Goal: Answer question/provide support: Share knowledge or assist other users

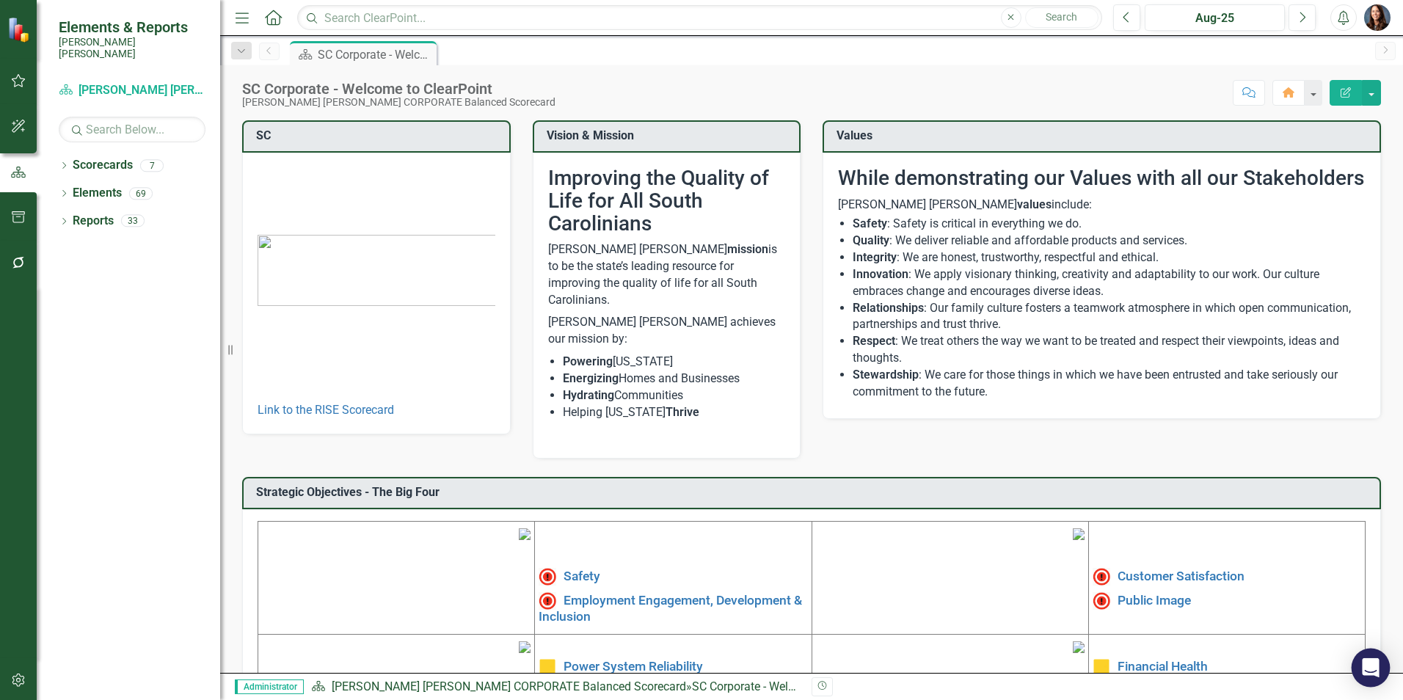
click at [1375, 669] on icon "Open Intercom Messenger" at bounding box center [1370, 667] width 17 height 19
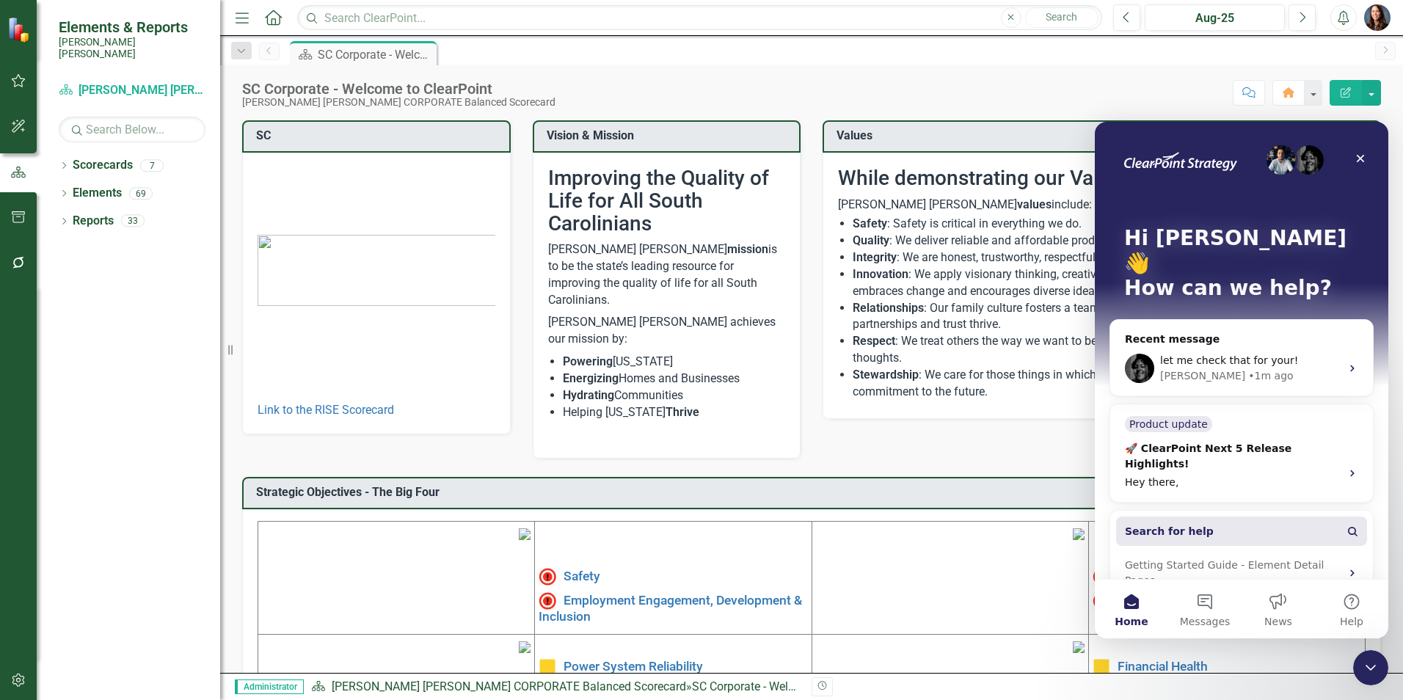
click at [1181, 524] on span "Search for help" at bounding box center [1169, 531] width 89 height 15
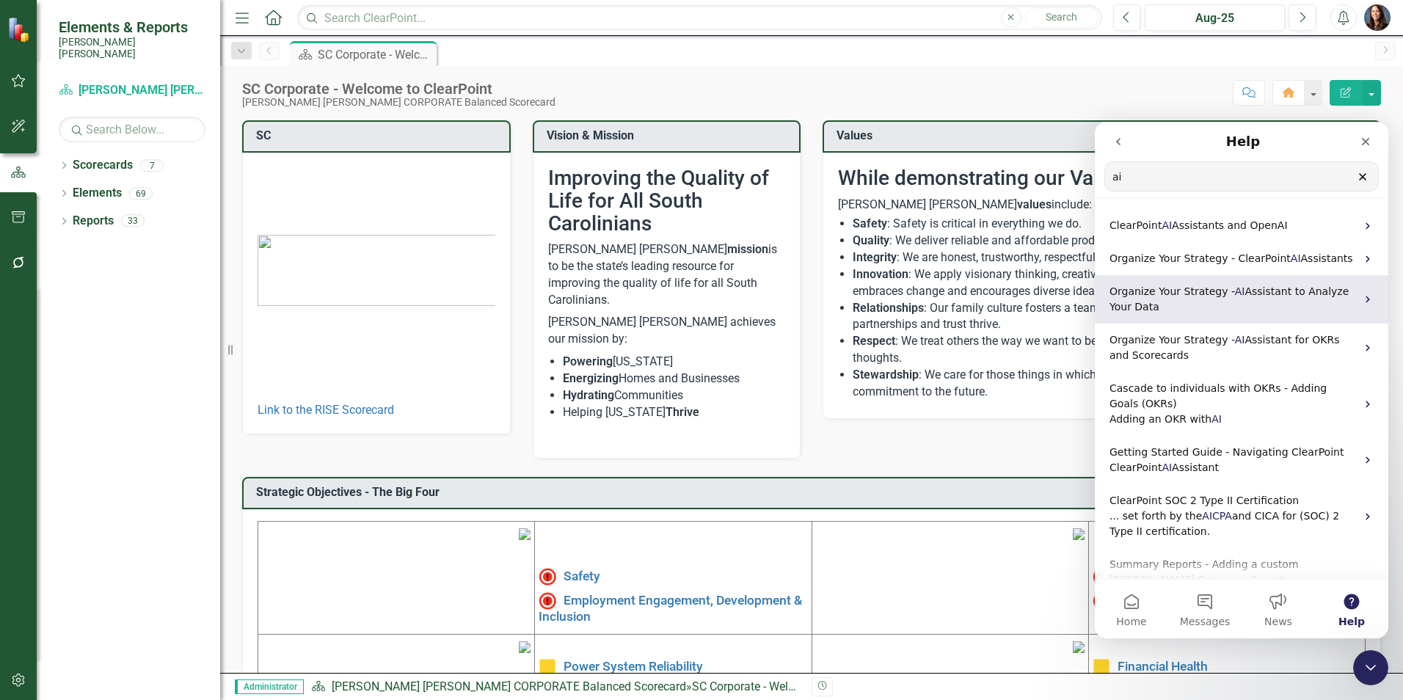
type input "ai"
click at [1187, 299] on p "Organize Your Strategy - AI Assistant to Analyze Your Data" at bounding box center [1232, 299] width 246 height 31
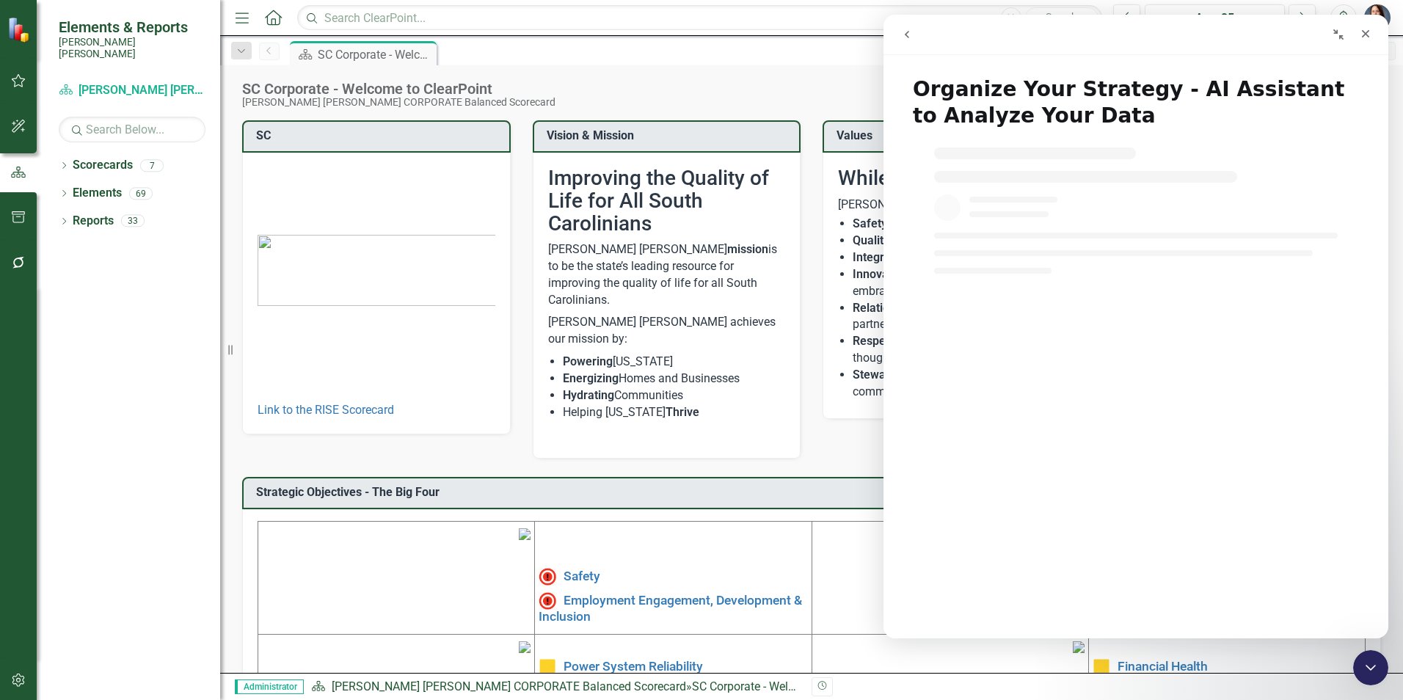
click at [909, 34] on icon "go back" at bounding box center [907, 35] width 12 height 12
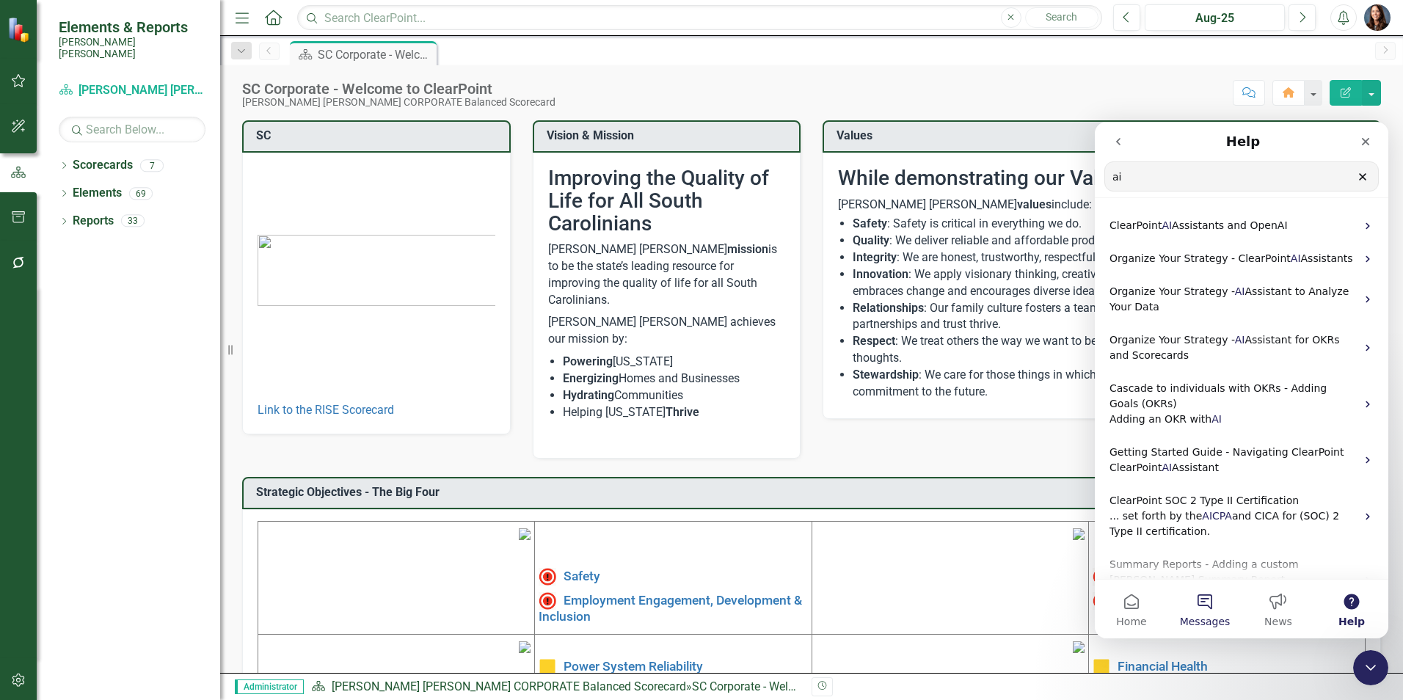
click at [1219, 613] on button "Messages" at bounding box center [1204, 609] width 73 height 59
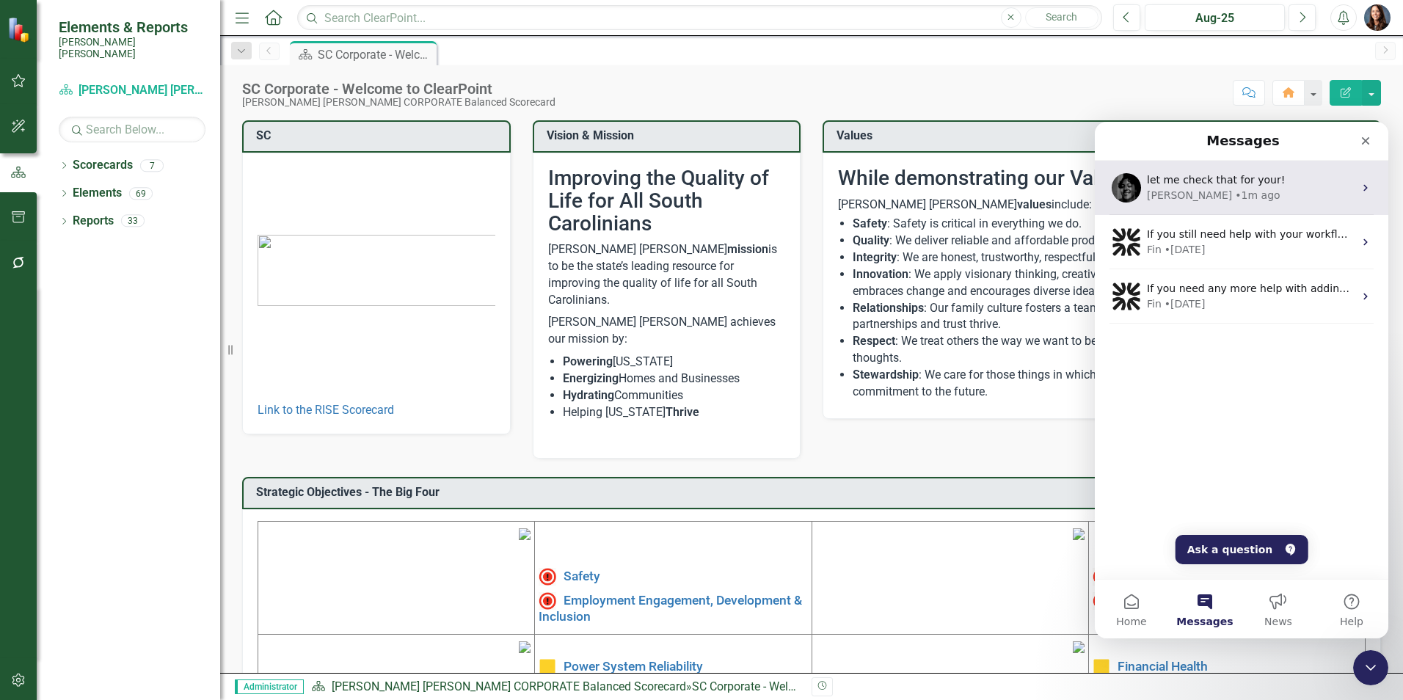
click at [1210, 189] on div "[PERSON_NAME] • 1m ago" at bounding box center [1250, 195] width 207 height 15
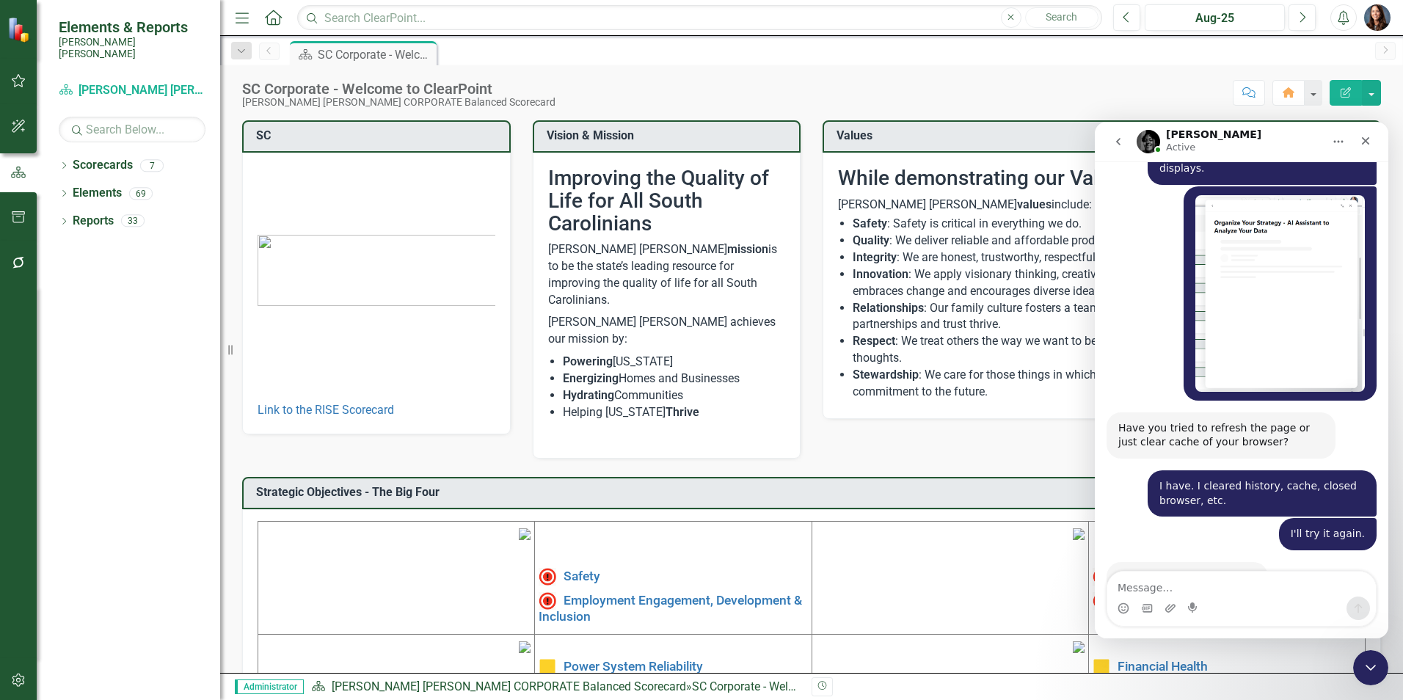
scroll to position [1541, 0]
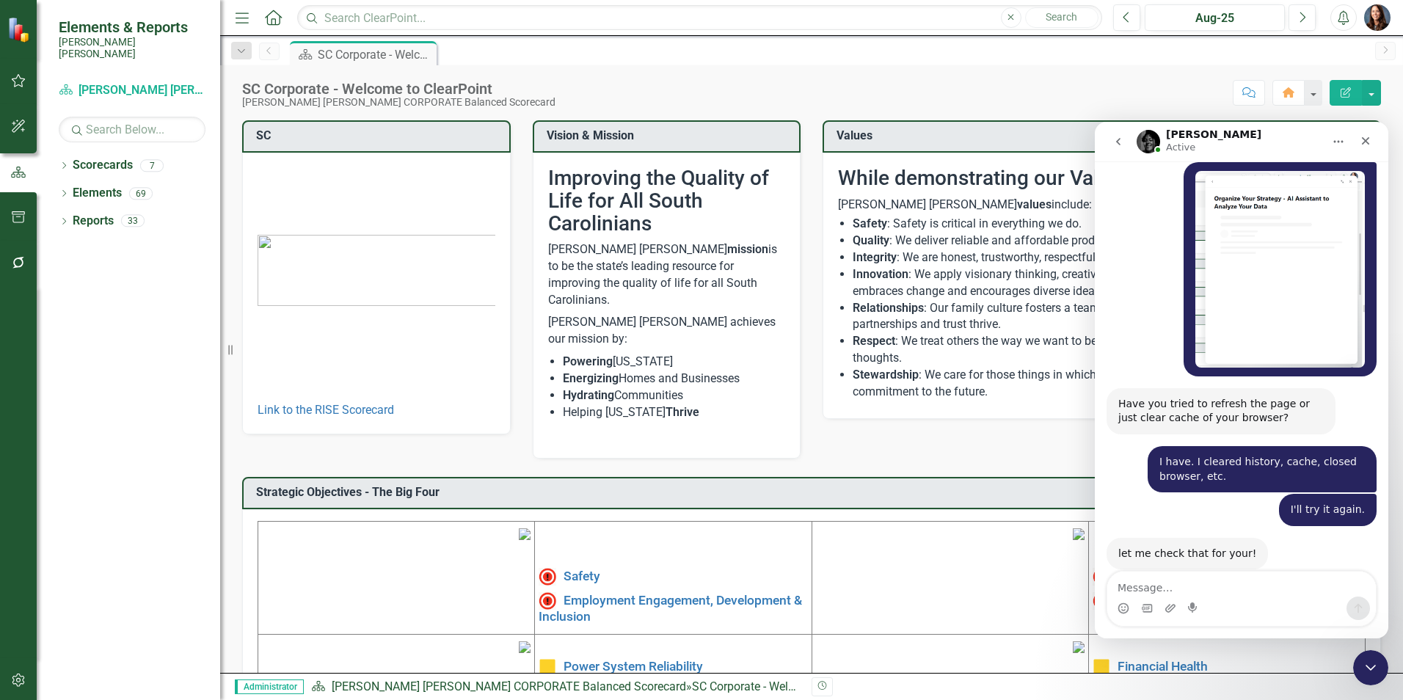
click at [1156, 588] on textarea "Message…" at bounding box center [1241, 583] width 268 height 25
type textarea "I cleared it again for "all time" and it still doesn't work."
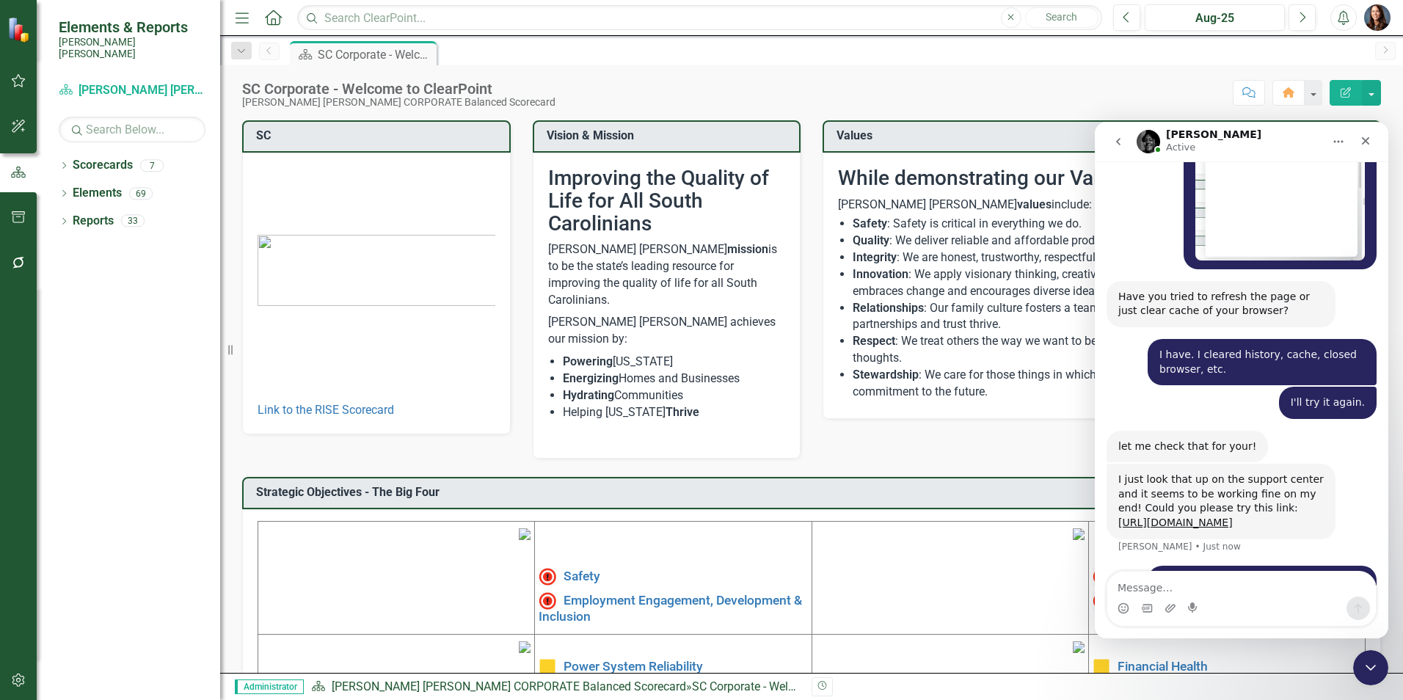
scroll to position [1647, 0]
click at [1172, 517] on link "[URL][DOMAIN_NAME]" at bounding box center [1175, 523] width 114 height 12
click at [1188, 587] on textarea "Message…" at bounding box center [1241, 583] width 268 height 25
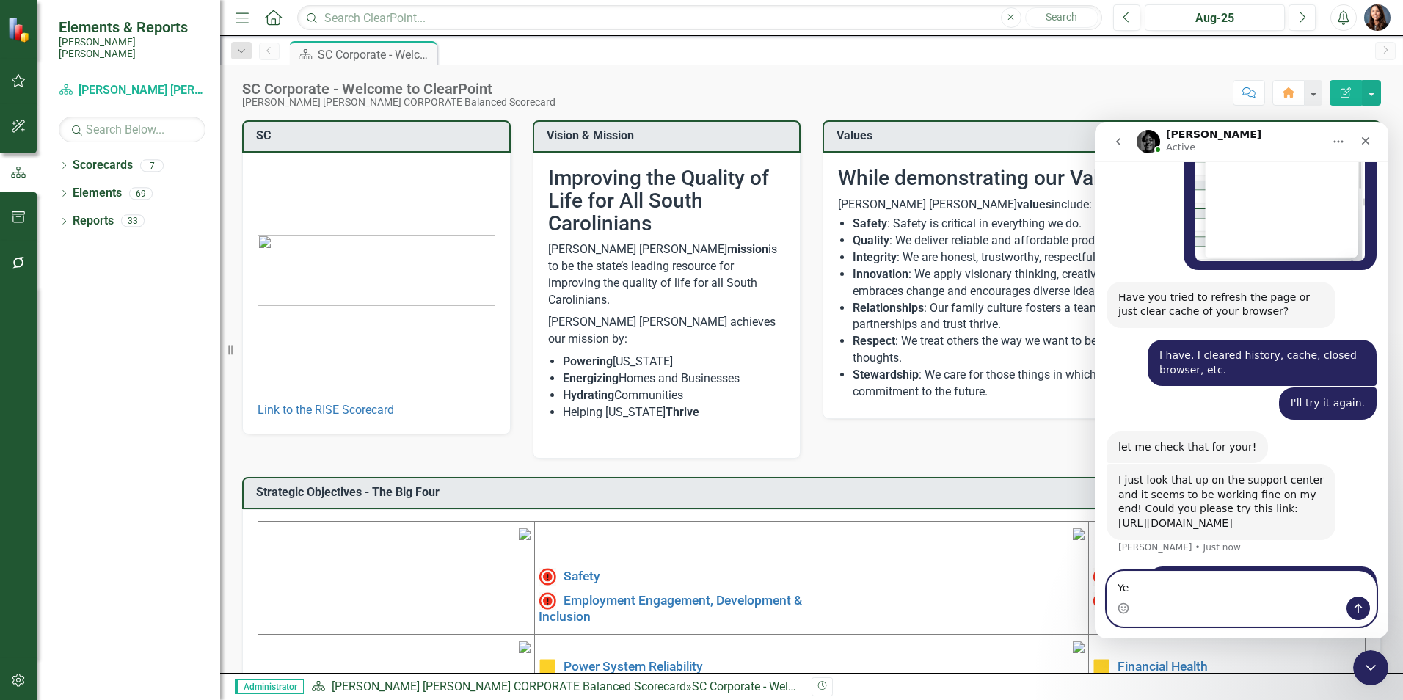
type textarea "Y"
type textarea "That link works."
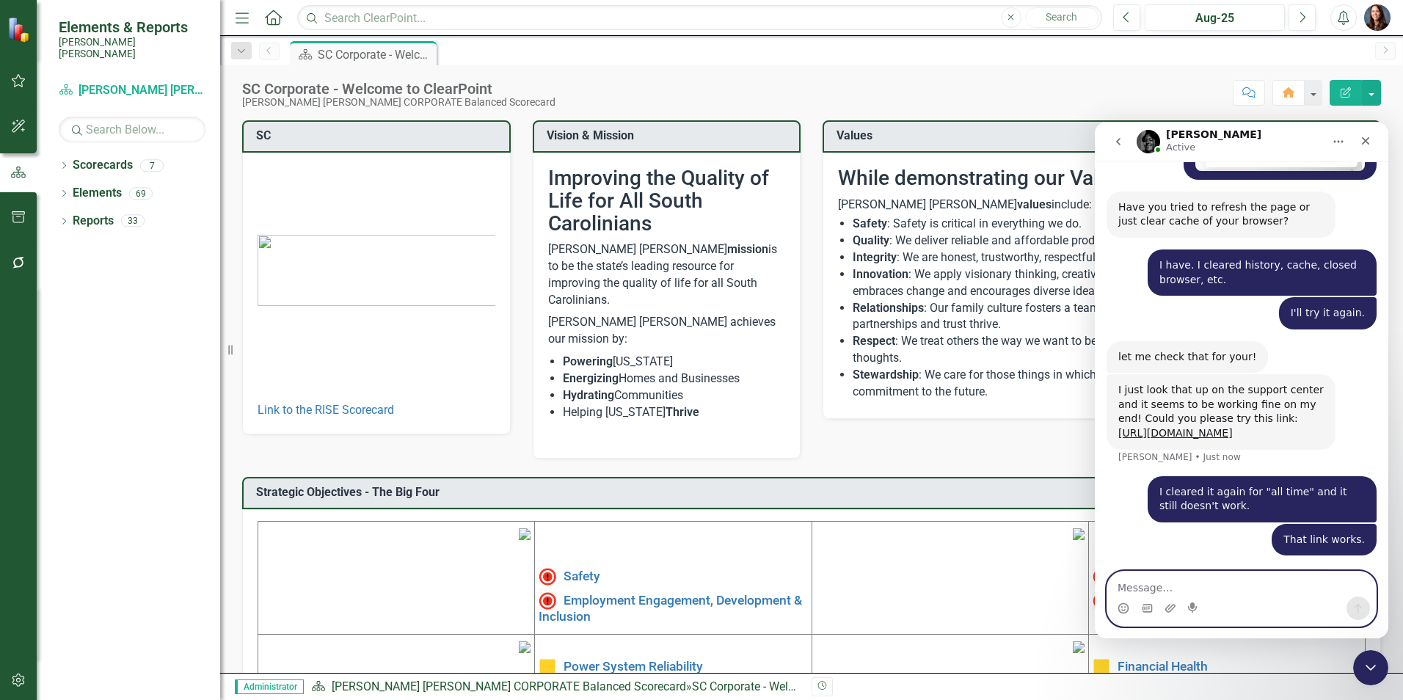
scroll to position [1753, 0]
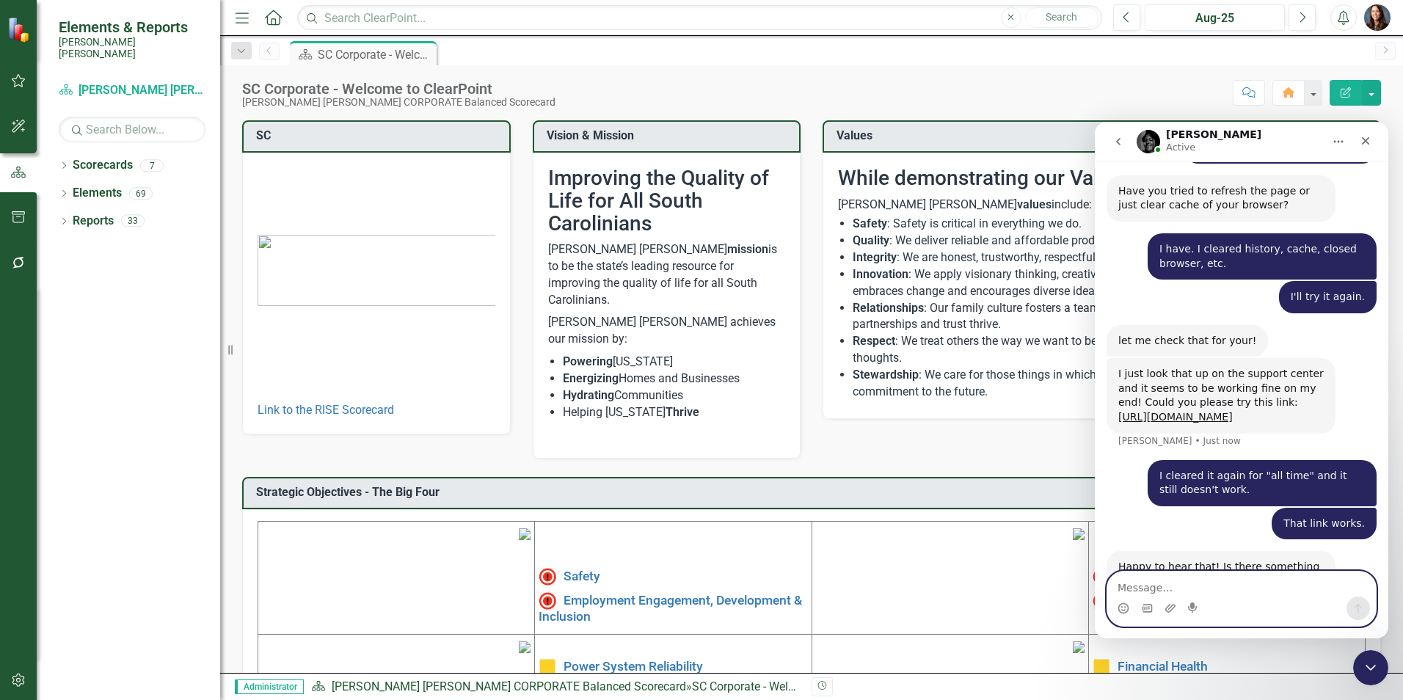
type textarea "N"
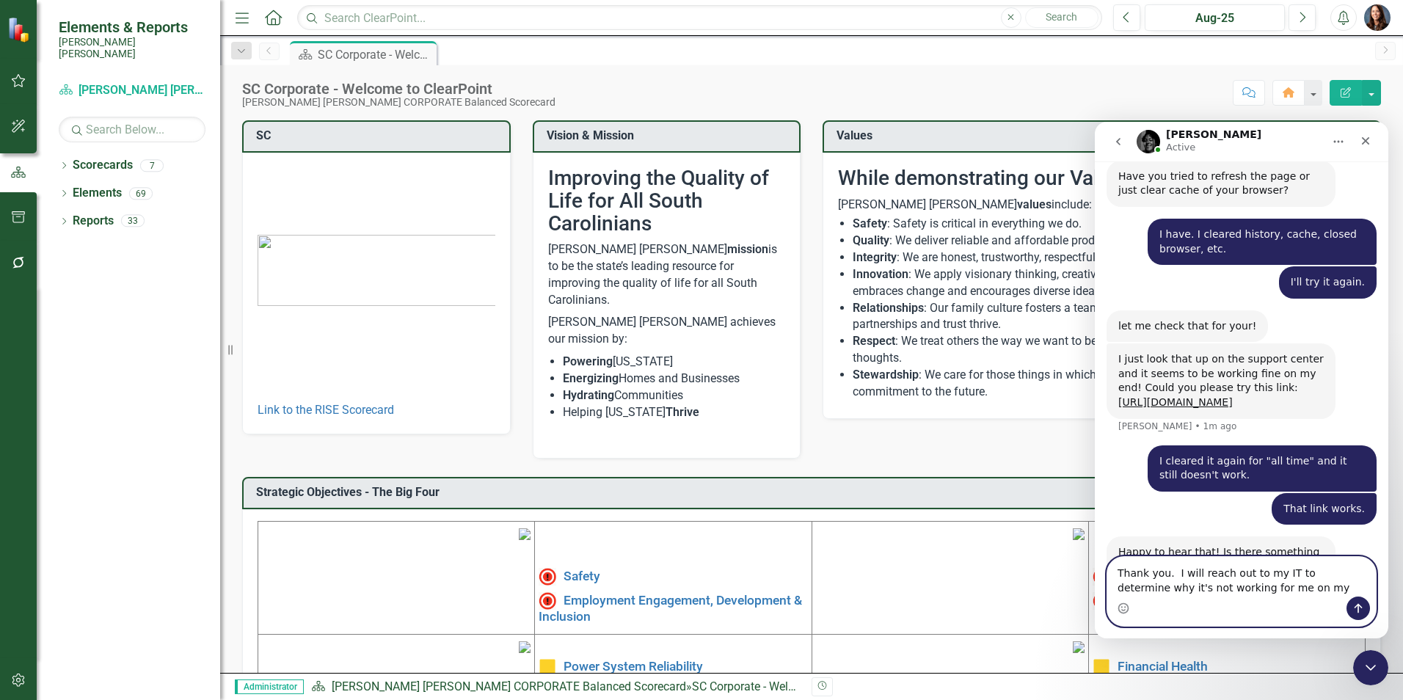
type textarea "Thank you. I will reach out to my IT to determine why it's not working for me o…"
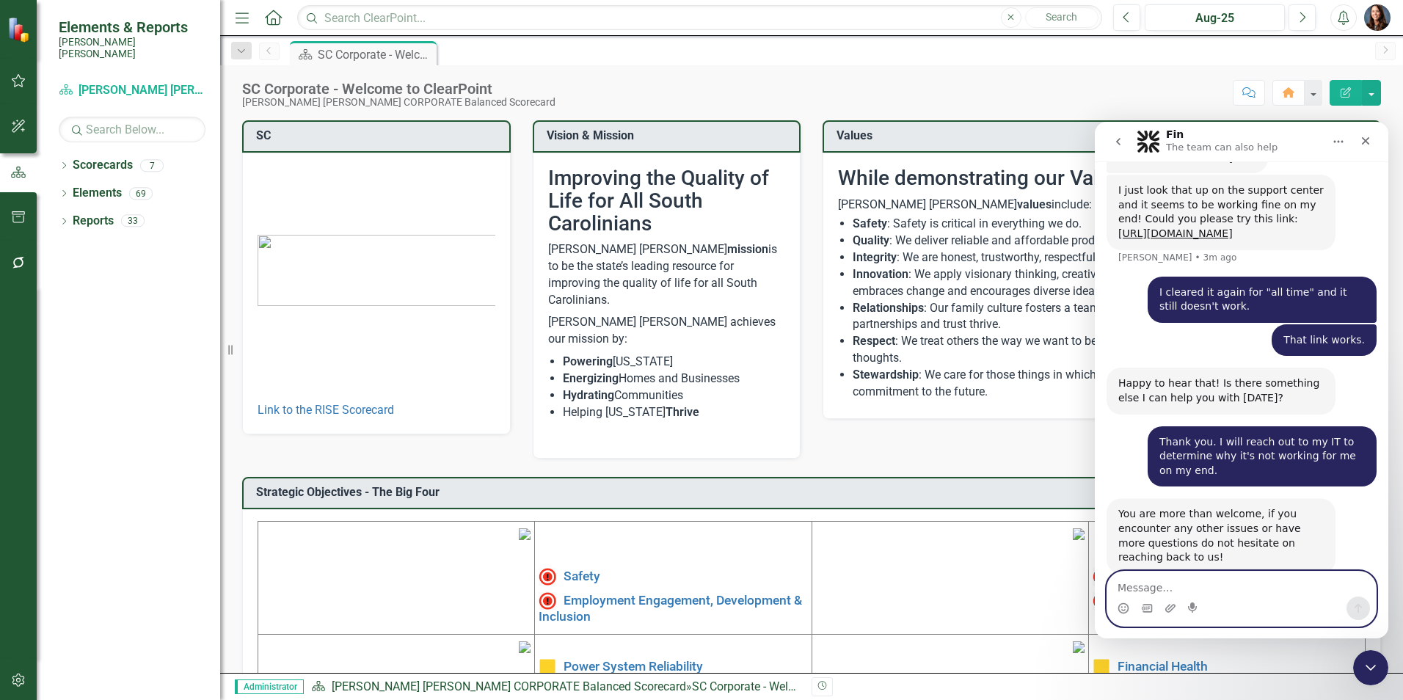
scroll to position [2138, 0]
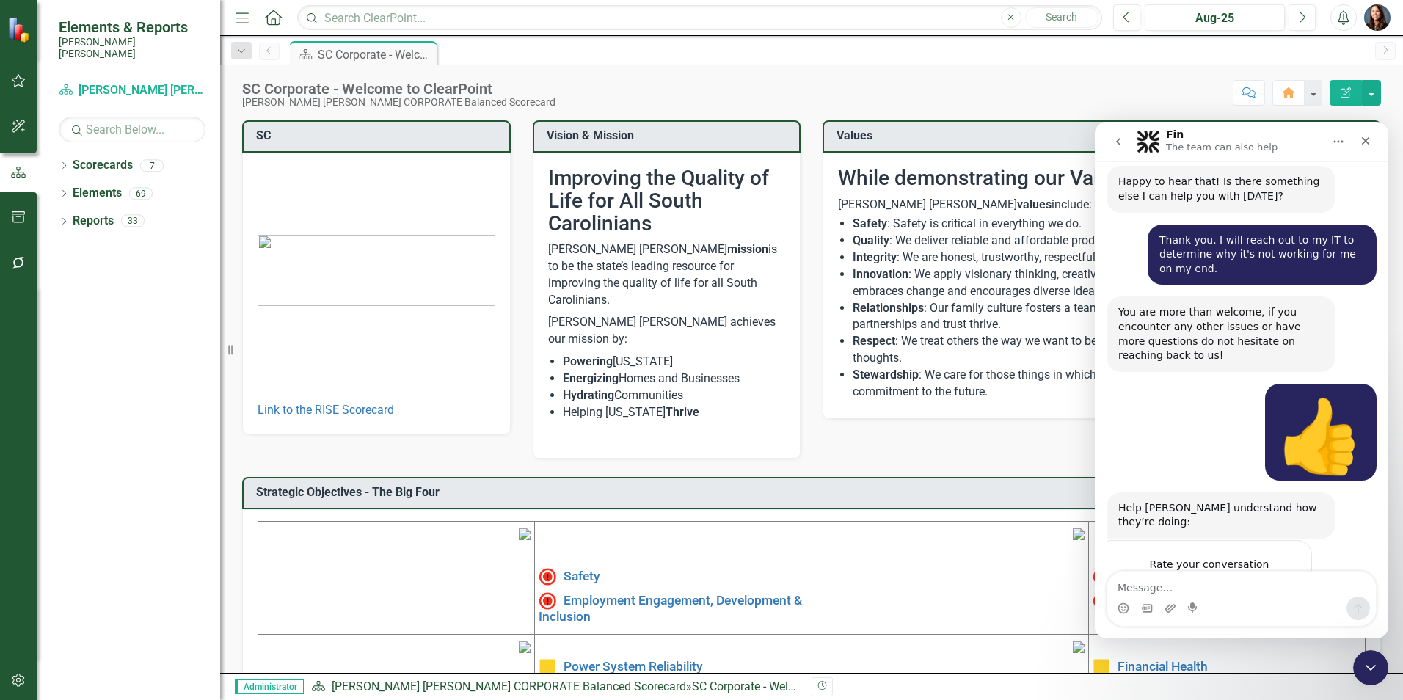
click at [1249, 580] on span "Great" at bounding box center [1243, 593] width 26 height 26
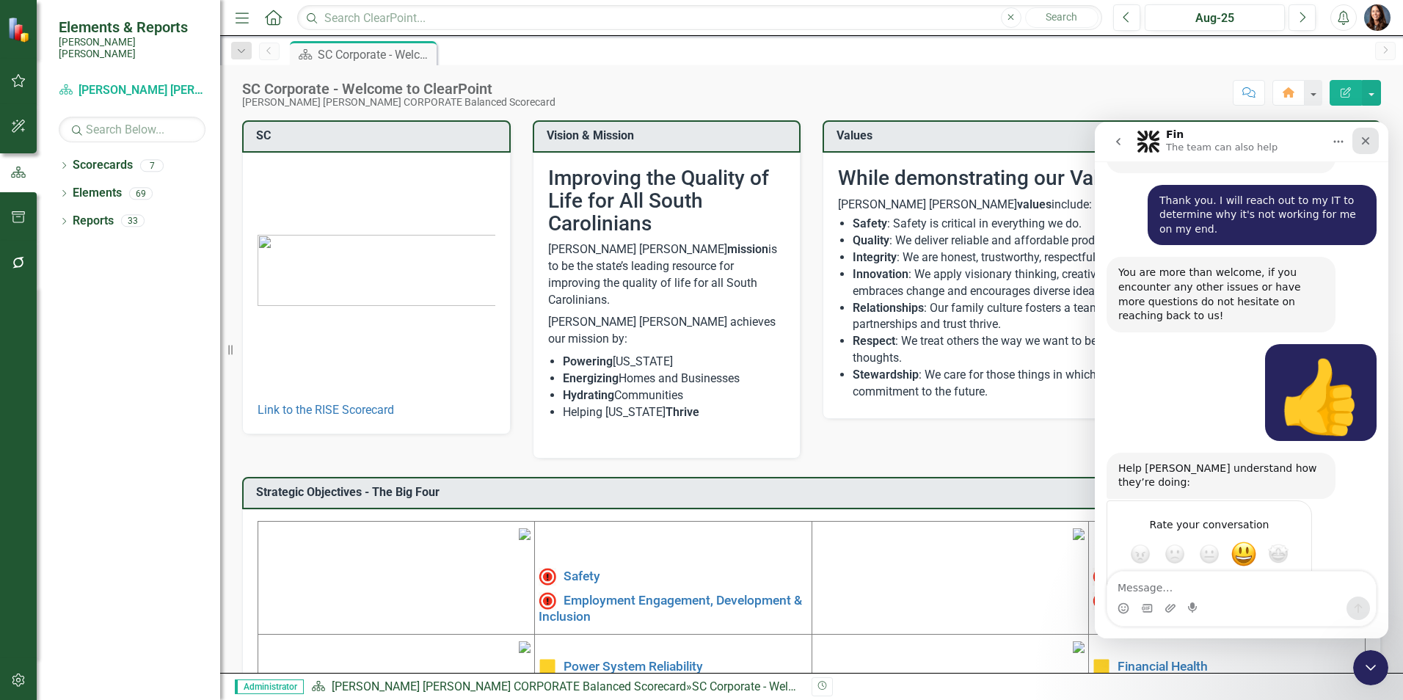
click at [1366, 142] on icon "Close" at bounding box center [1366, 141] width 8 height 8
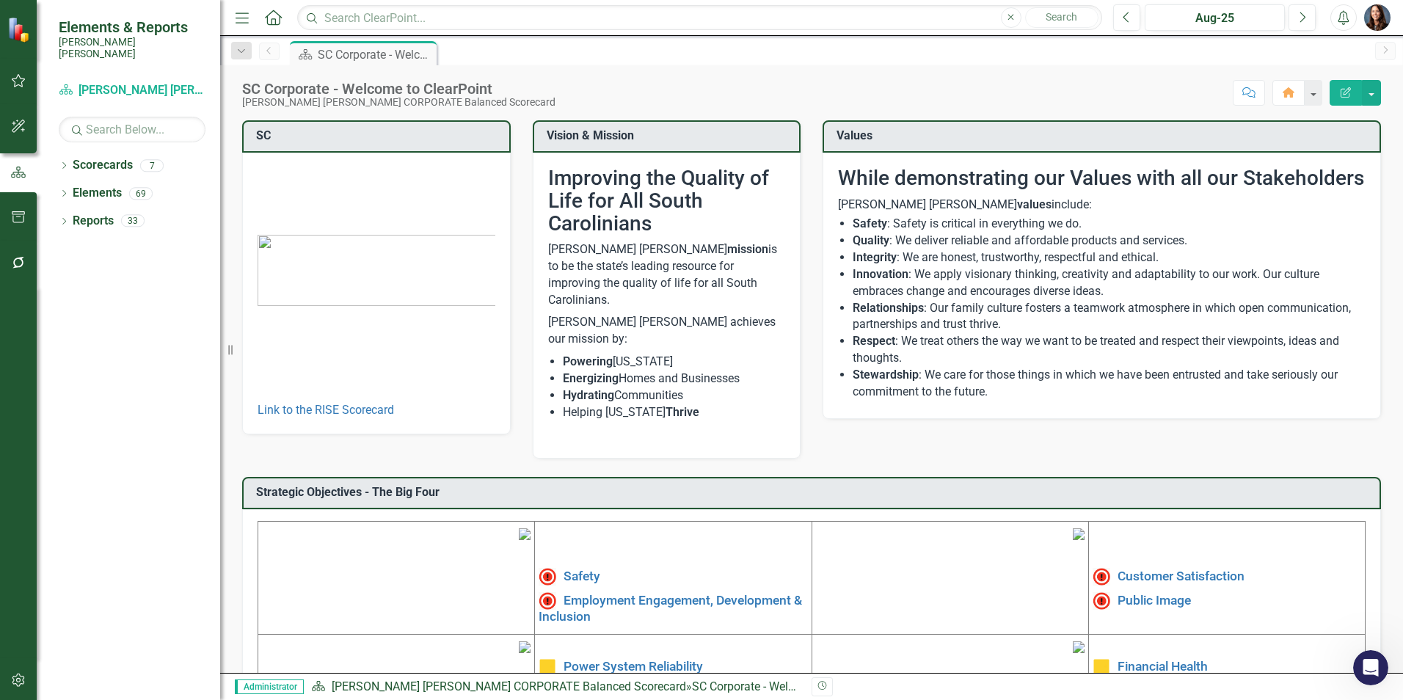
scroll to position [2163, 0]
click at [67, 163] on icon "Dropdown" at bounding box center [64, 167] width 10 height 8
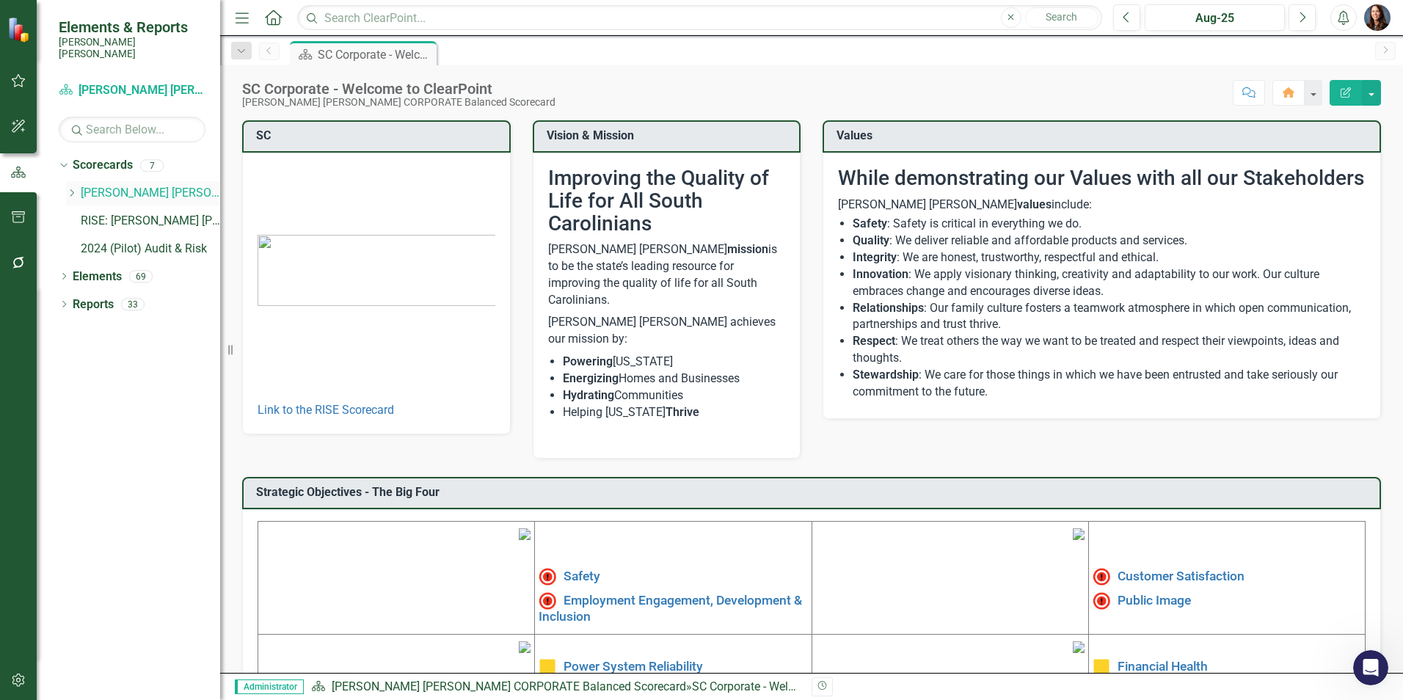
click at [73, 189] on icon at bounding box center [72, 192] width 4 height 7
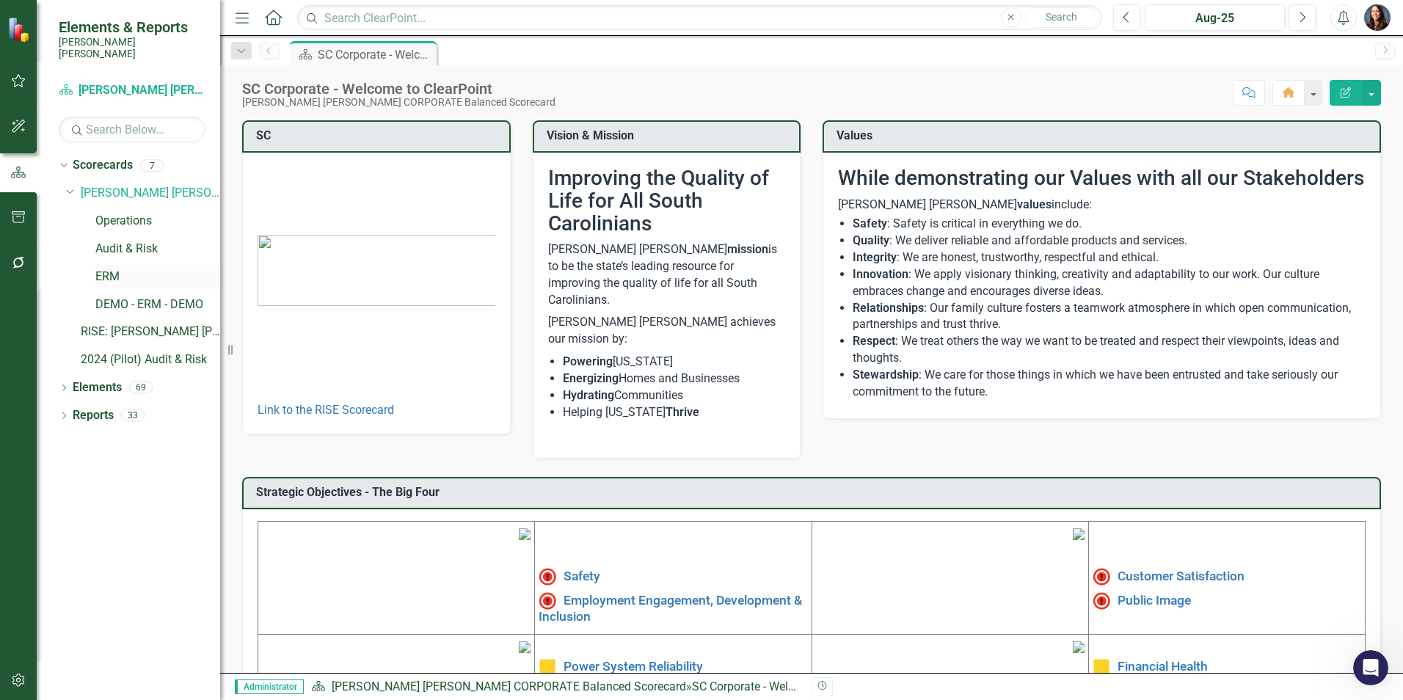
click at [104, 268] on link "ERM" at bounding box center [157, 276] width 125 height 17
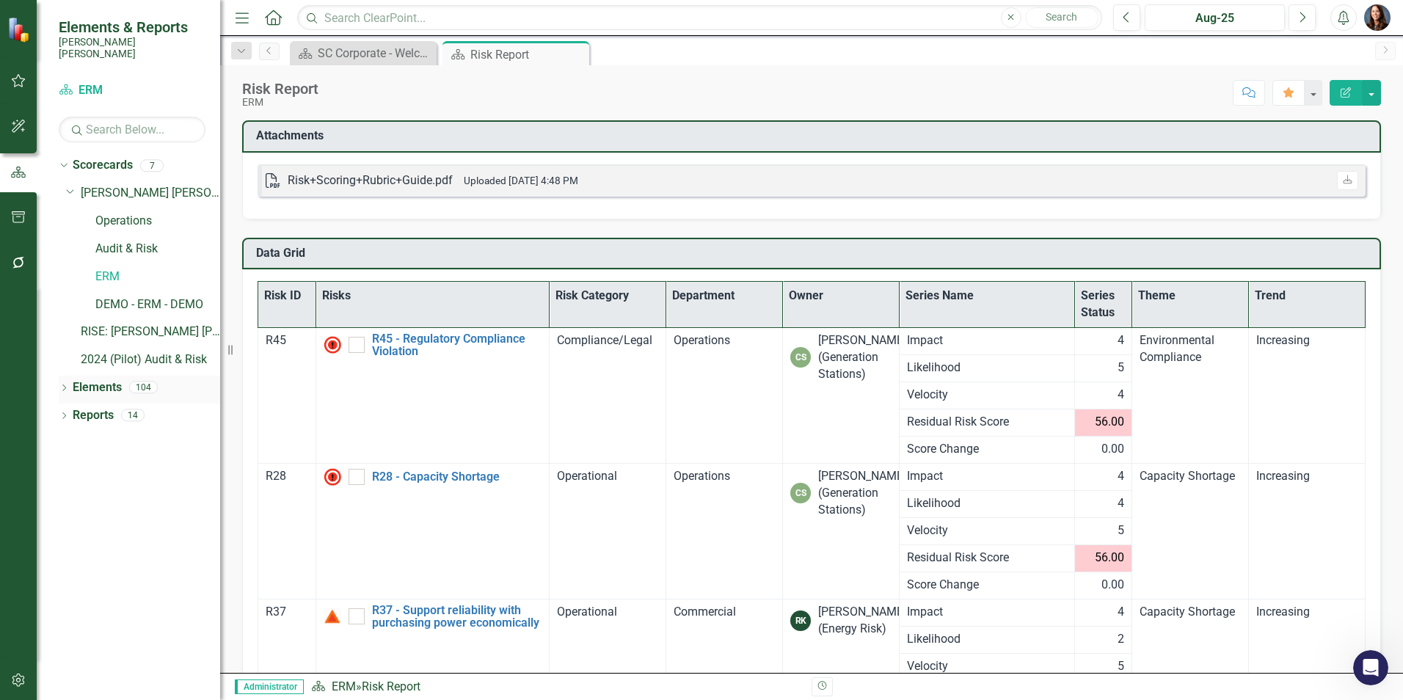
click at [64, 383] on div "Dropdown" at bounding box center [64, 389] width 10 height 12
click at [70, 440] on icon "Dropdown" at bounding box center [71, 444] width 10 height 8
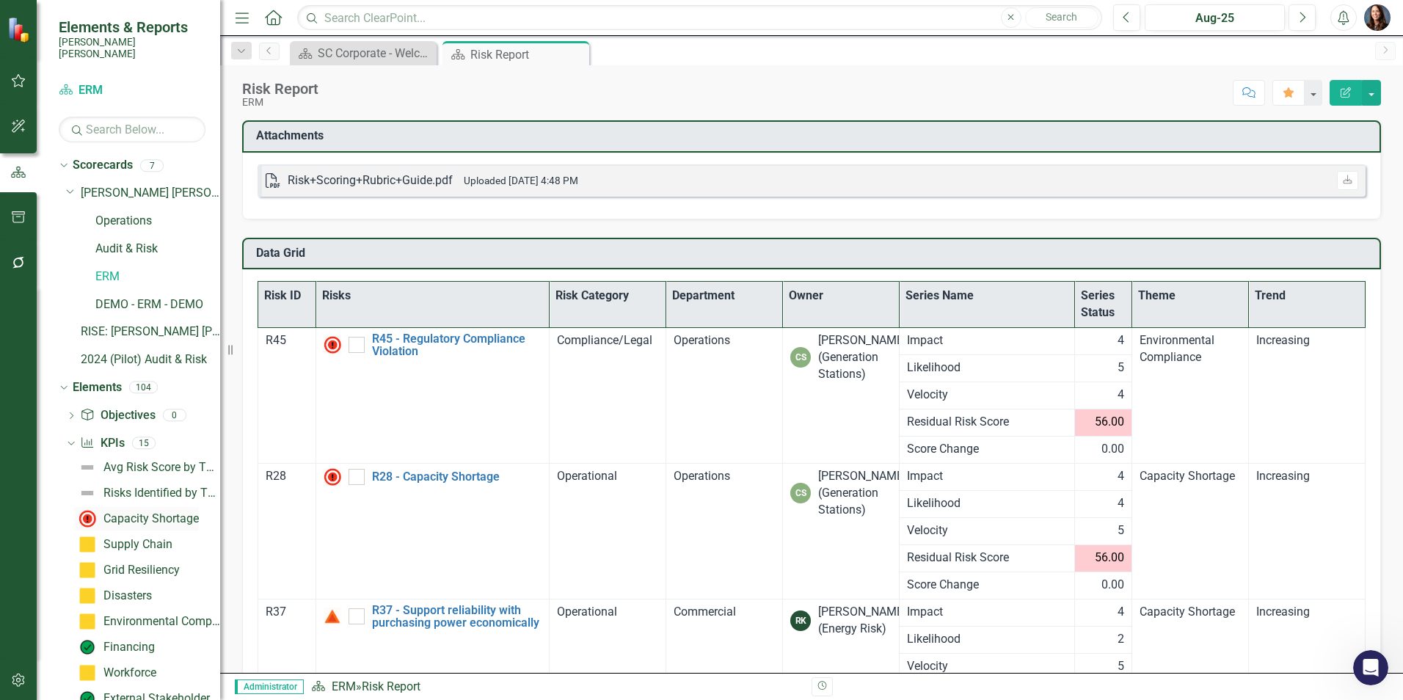
click at [117, 512] on div "Capacity Shortage" at bounding box center [150, 518] width 95 height 13
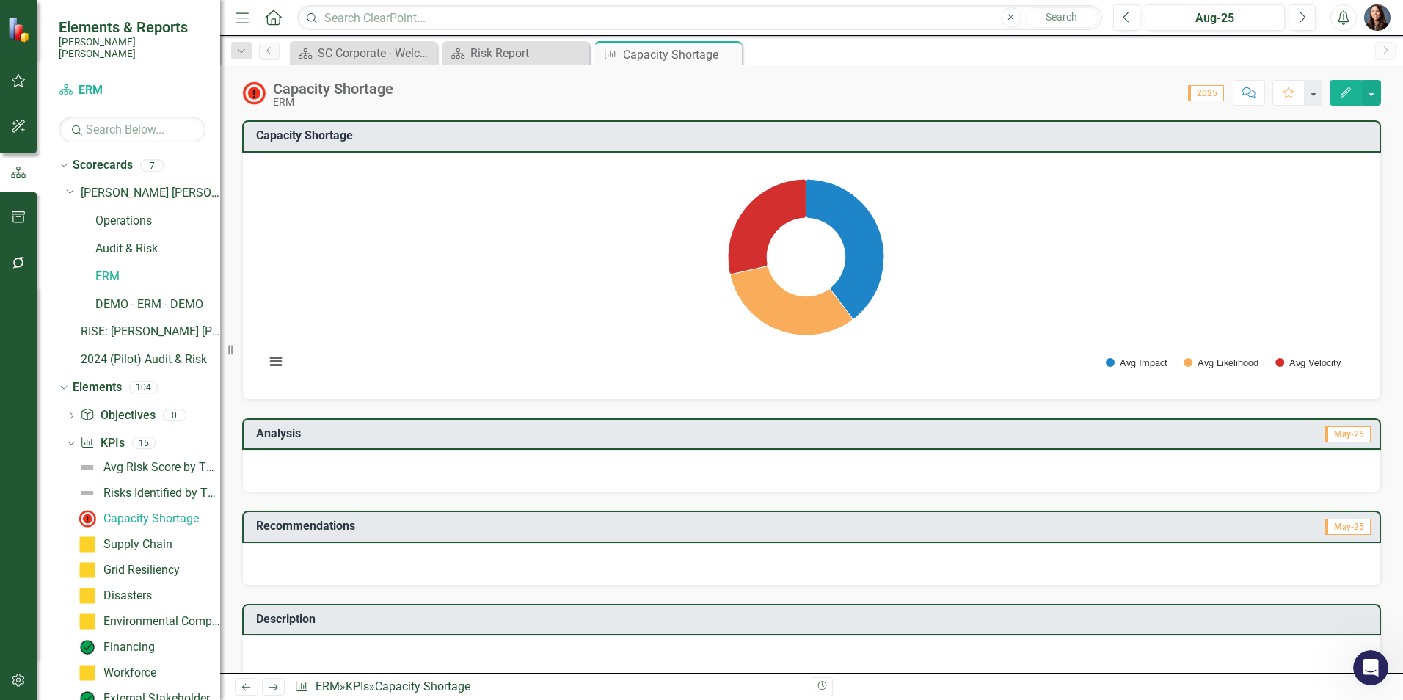
click at [332, 467] on div at bounding box center [811, 471] width 1139 height 43
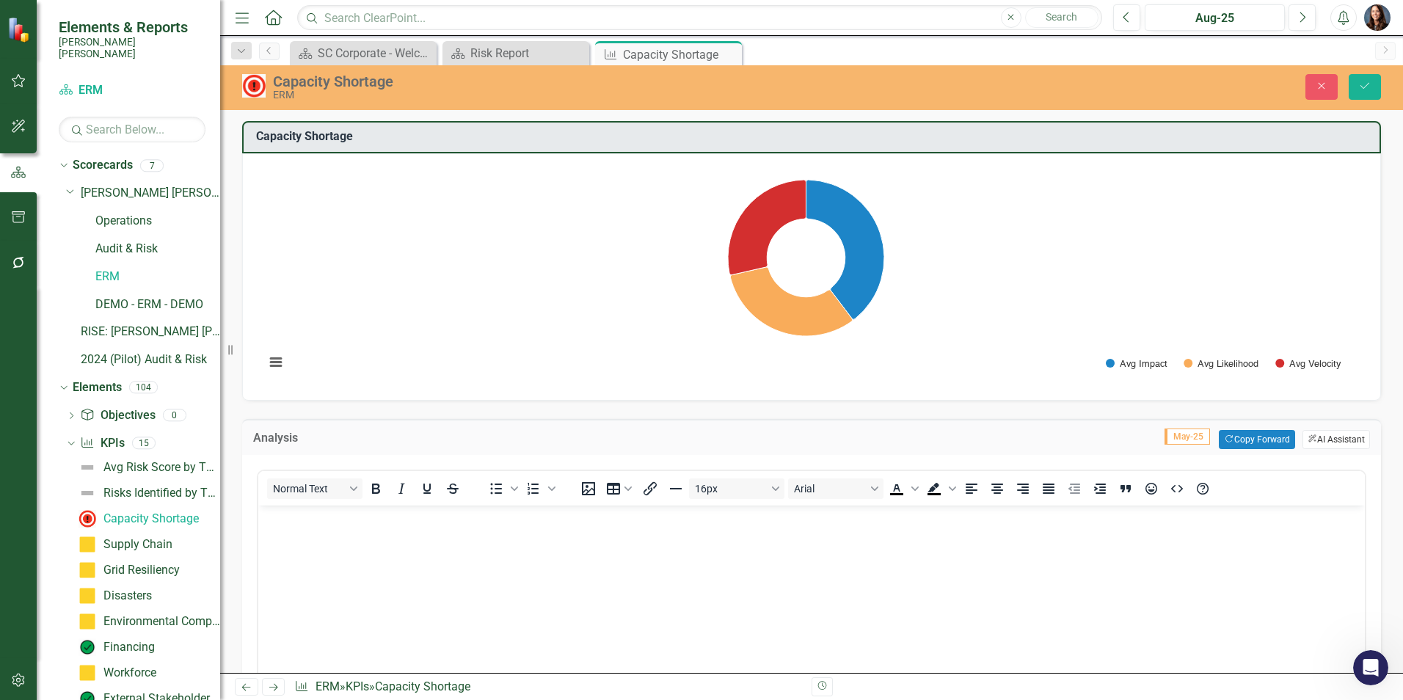
click at [1307, 438] on icon "ClearPoint AI" at bounding box center [1312, 439] width 10 height 8
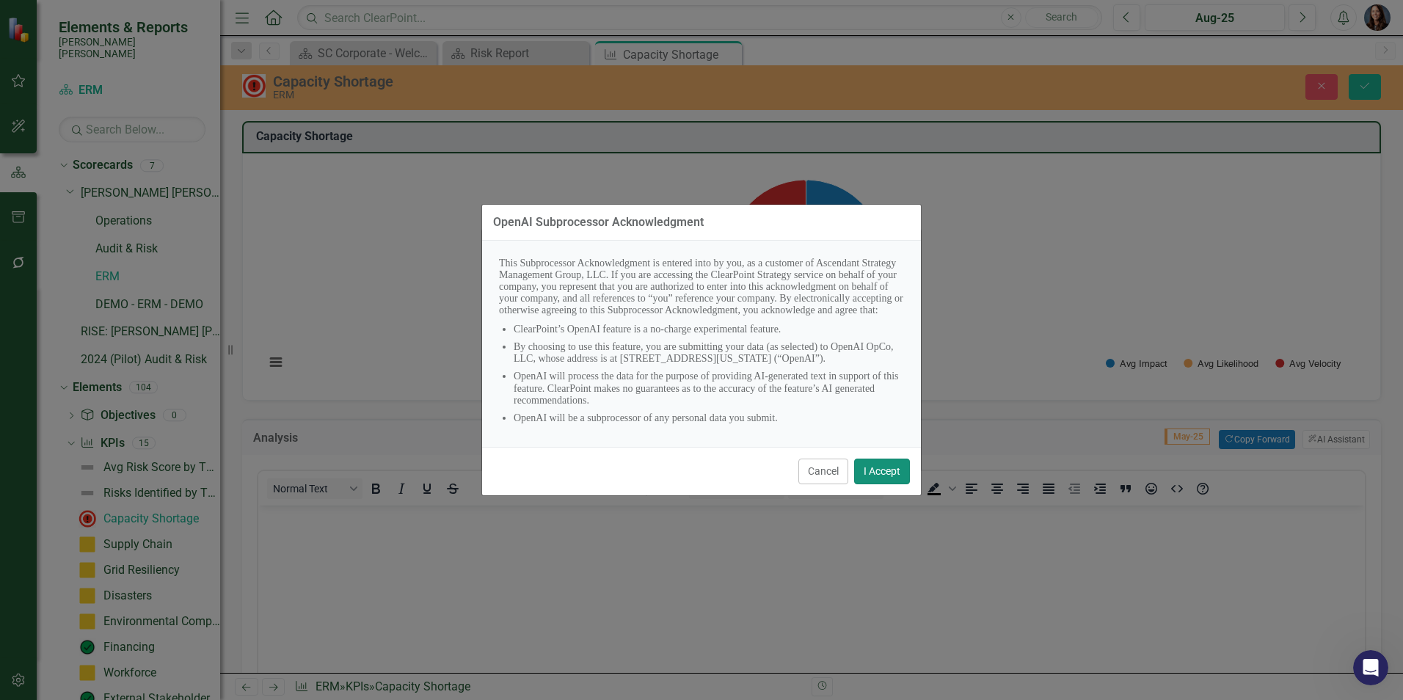
click at [885, 484] on button "I Accept" at bounding box center [882, 471] width 56 height 26
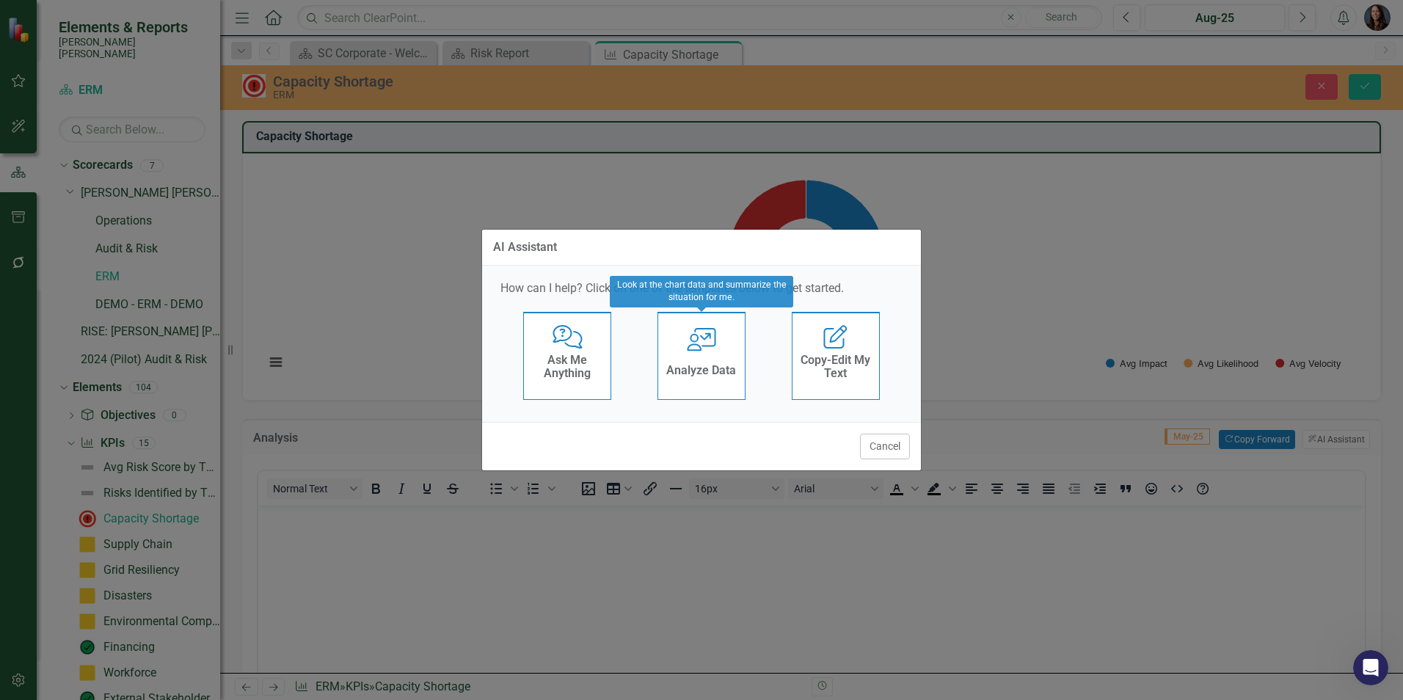
click at [698, 337] on icon "User with Chart" at bounding box center [702, 339] width 30 height 23
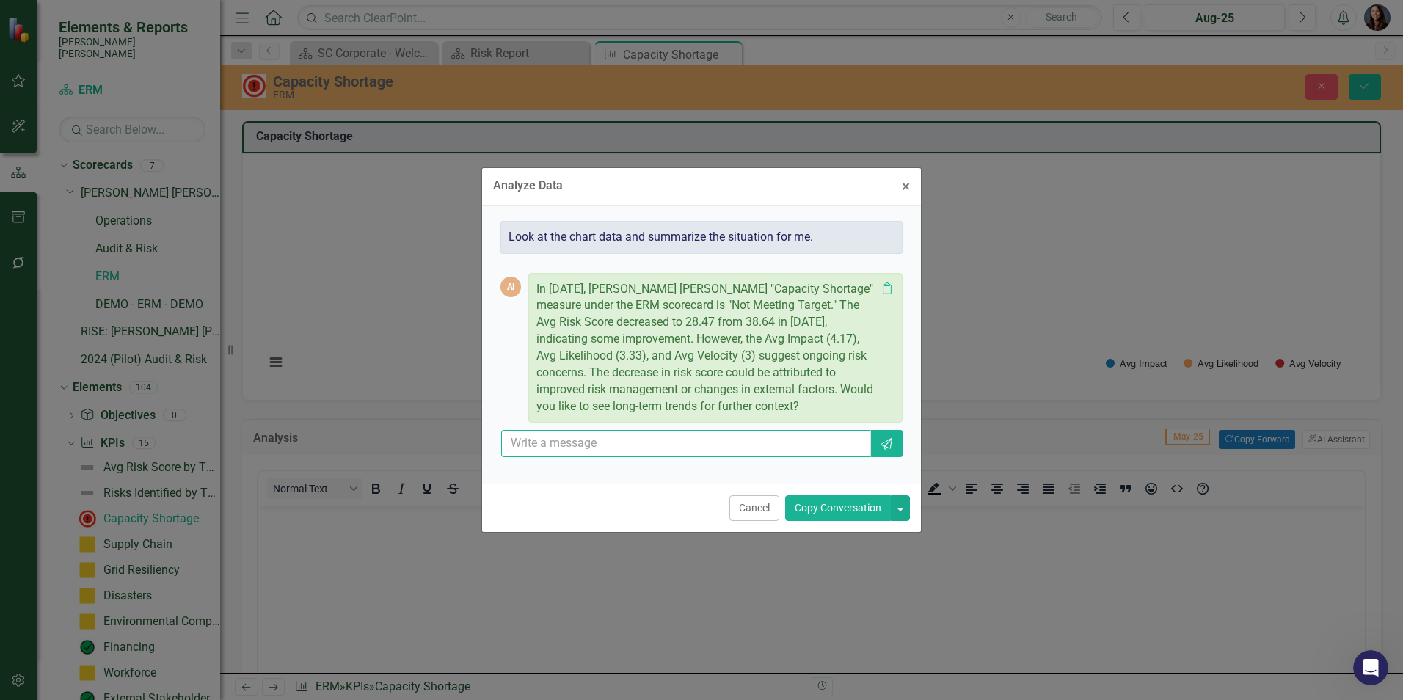
click at [560, 448] on input "text" at bounding box center [686, 443] width 370 height 27
type input "Factor in all mitigation information provided as well as comments."
click at [891, 447] on icon "Send" at bounding box center [886, 444] width 15 height 12
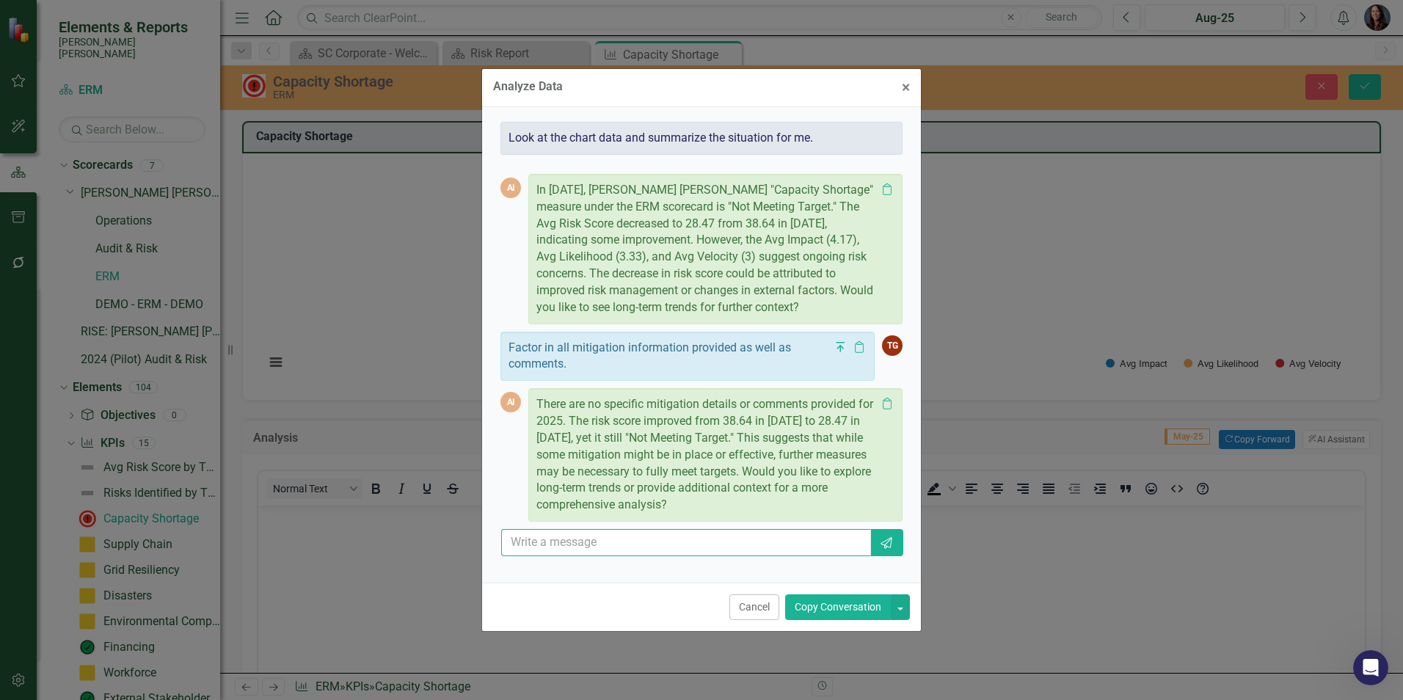
click at [605, 548] on input "text" at bounding box center [686, 542] width 370 height 27
type input "Yes"
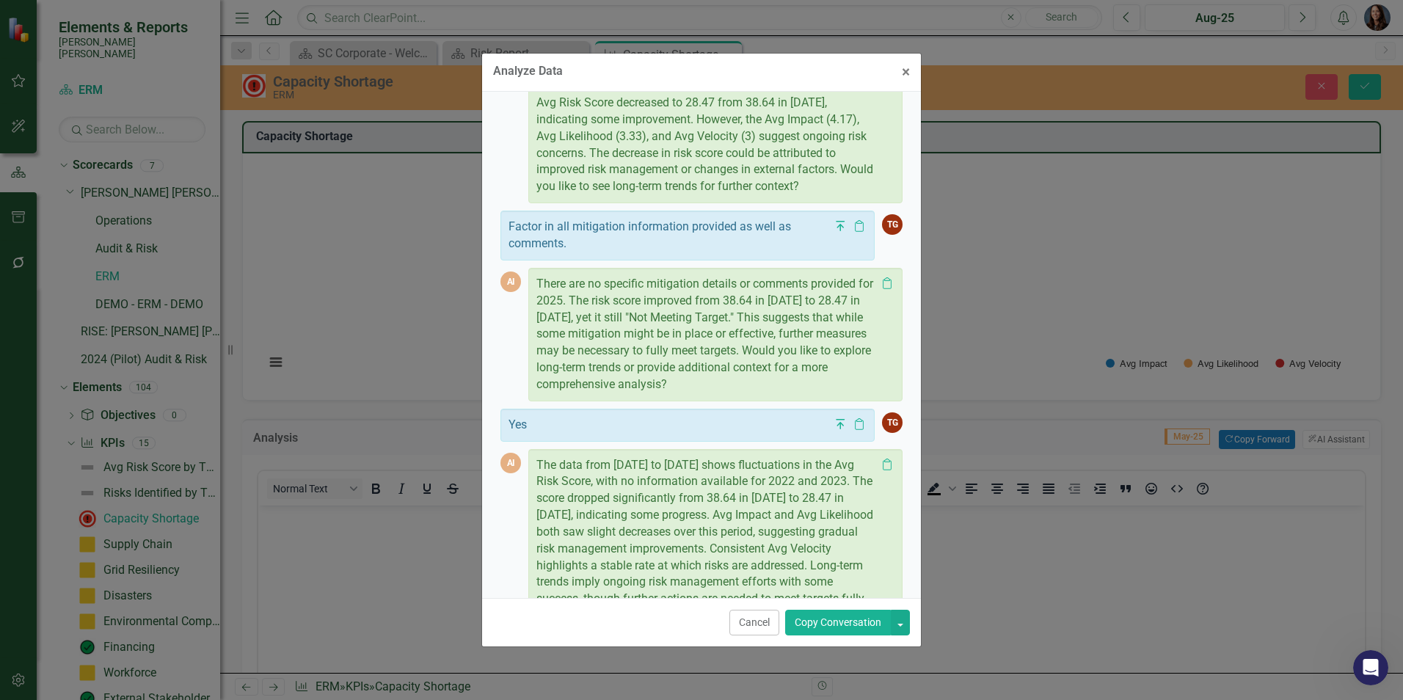
scroll to position [189, 0]
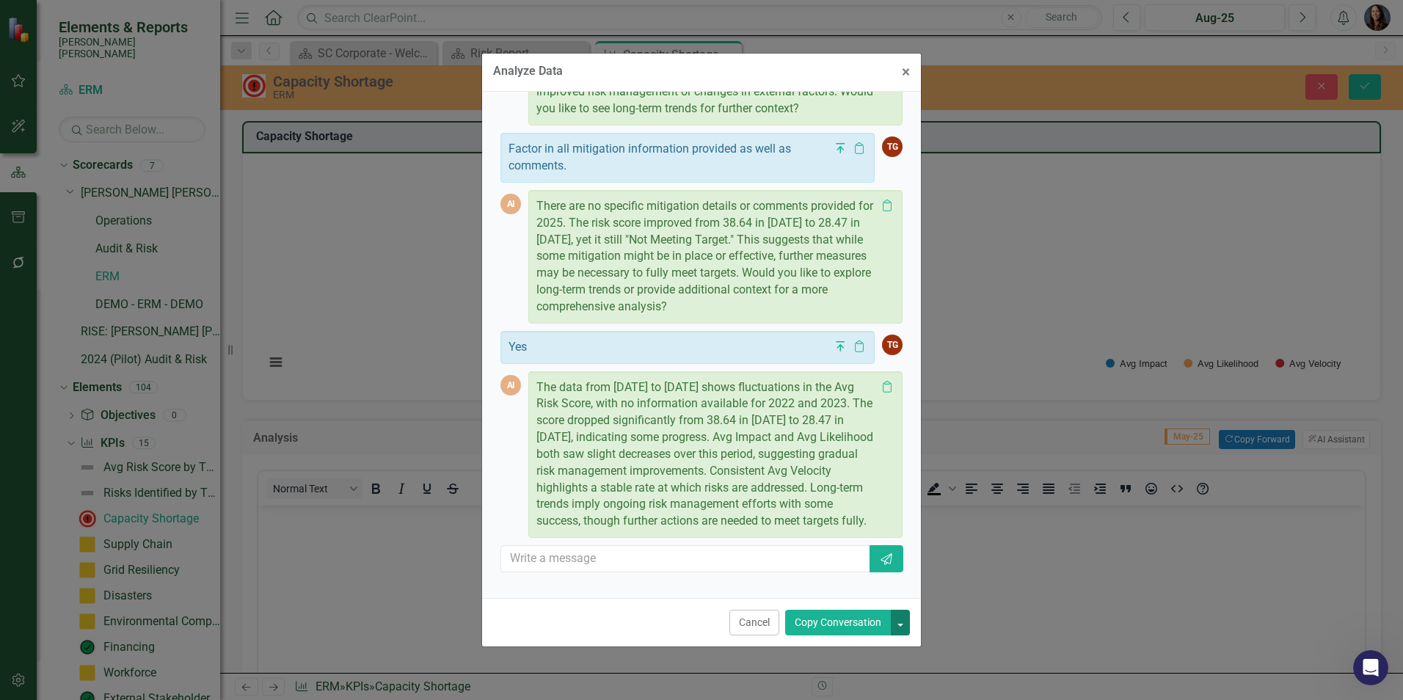
click at [900, 625] on button "button" at bounding box center [900, 623] width 19 height 26
click at [629, 618] on div "Cancel Copy Conversation" at bounding box center [701, 622] width 439 height 48
drag, startPoint x: 754, startPoint y: 622, endPoint x: 428, endPoint y: 131, distance: 589.6
click at [754, 622] on button "Cancel" at bounding box center [754, 623] width 50 height 26
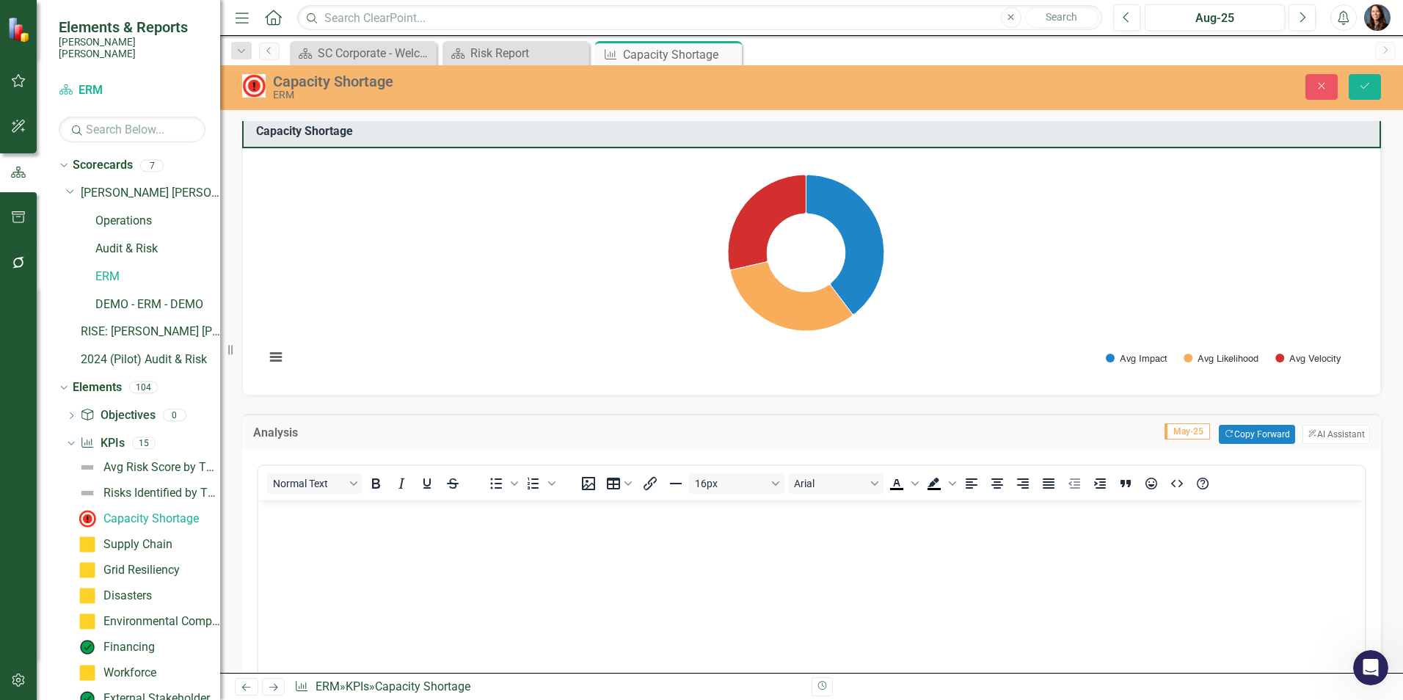
scroll to position [0, 0]
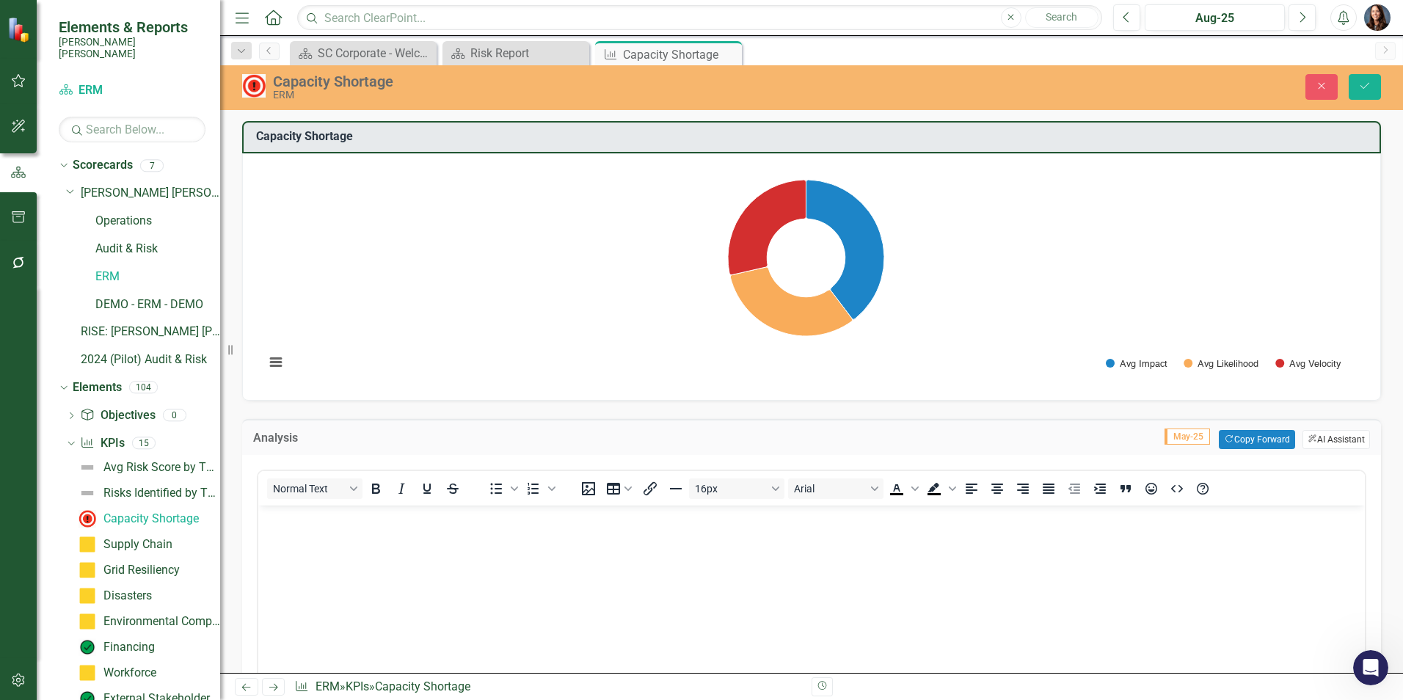
click at [1314, 438] on button "ClearPoint AI AI Assistant" at bounding box center [1335, 439] width 67 height 19
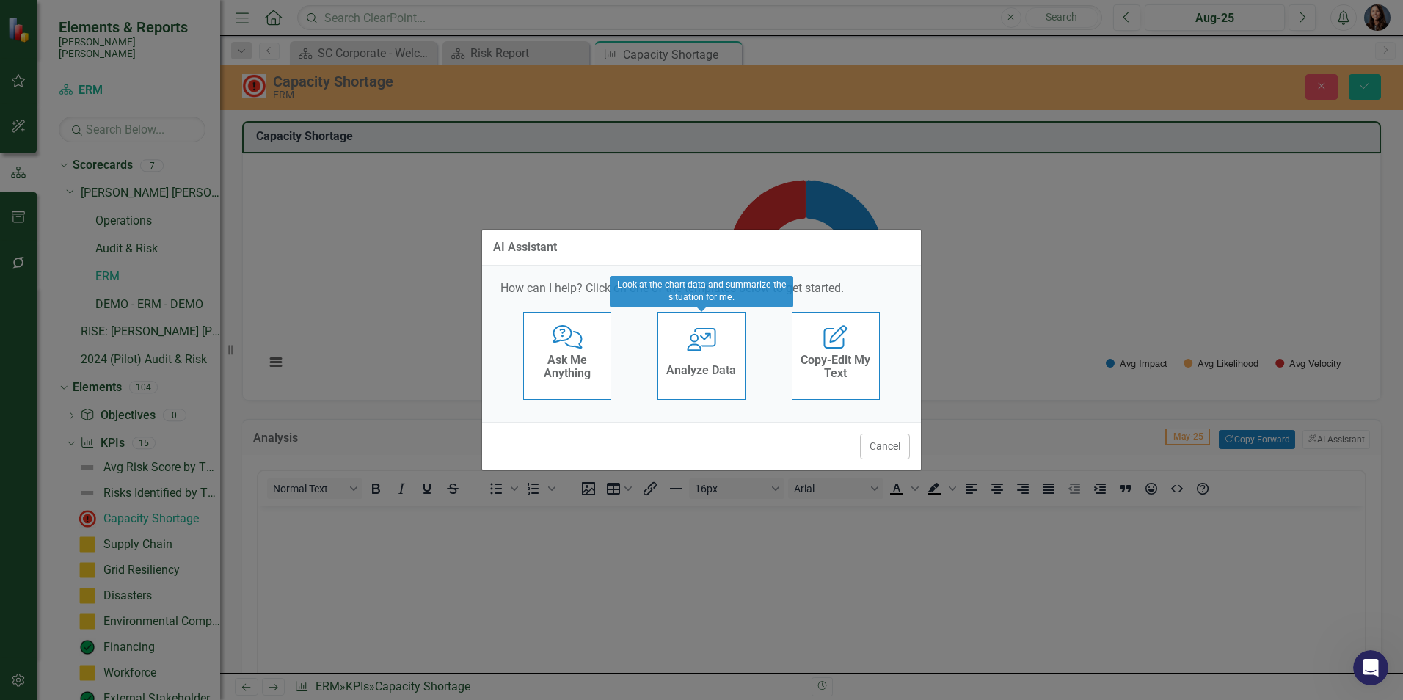
click at [696, 338] on icon "User with Chart" at bounding box center [702, 339] width 30 height 23
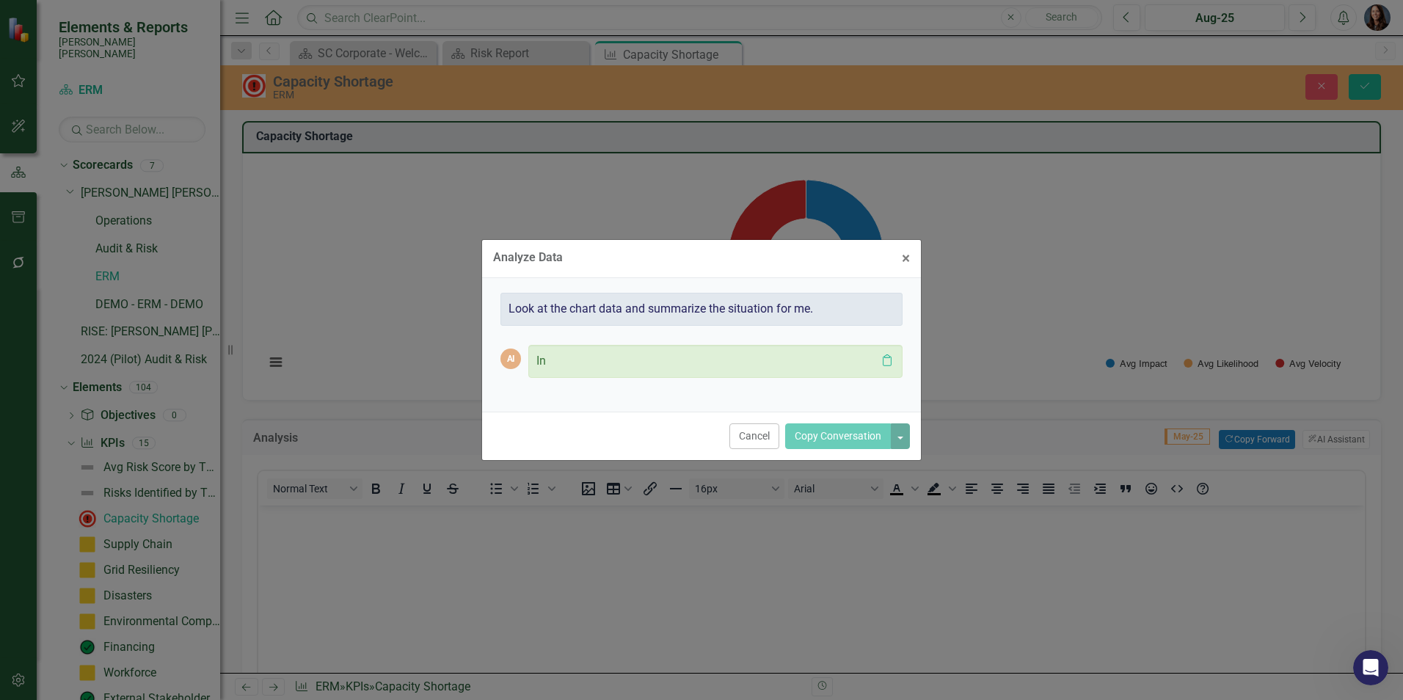
click at [751, 310] on div "Look at the chart data and summarize the situation for me." at bounding box center [701, 309] width 402 height 33
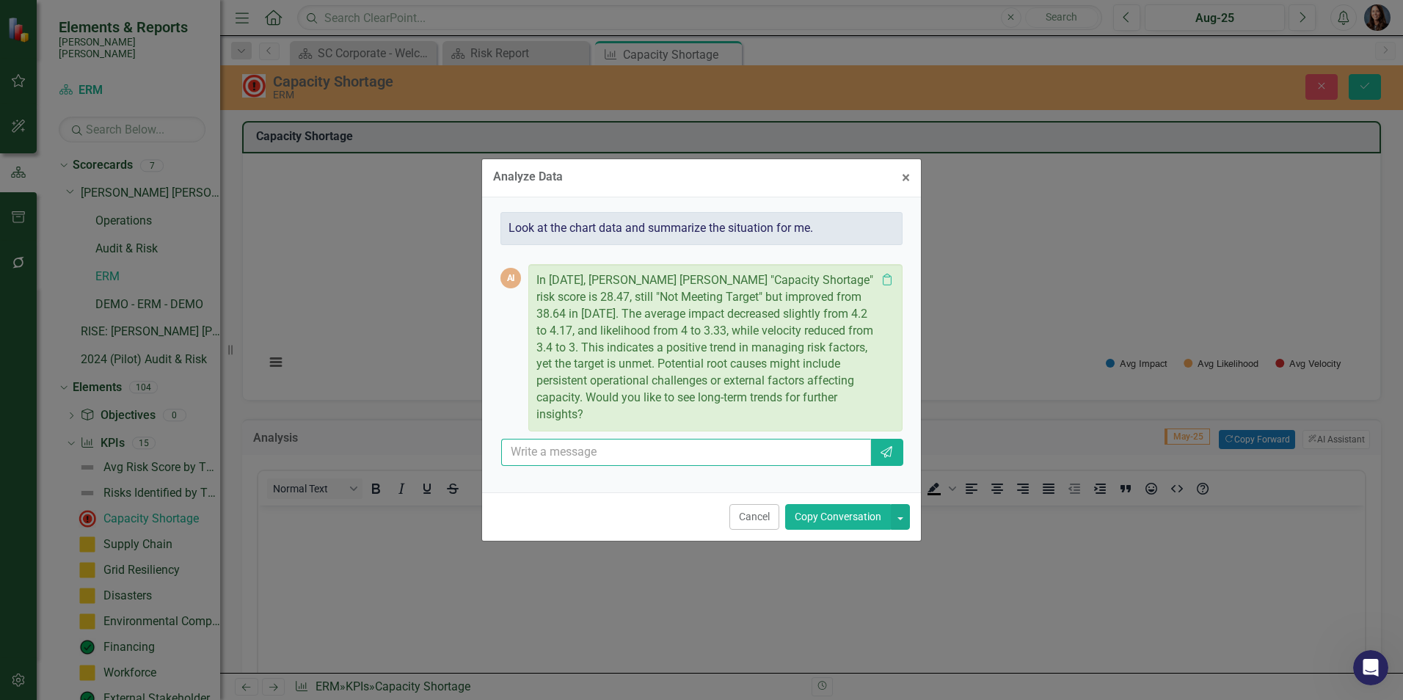
click at [589, 445] on input "text" at bounding box center [686, 452] width 370 height 27
type input "Can you look at all the risks assigned to this category and factor in the mitig…"
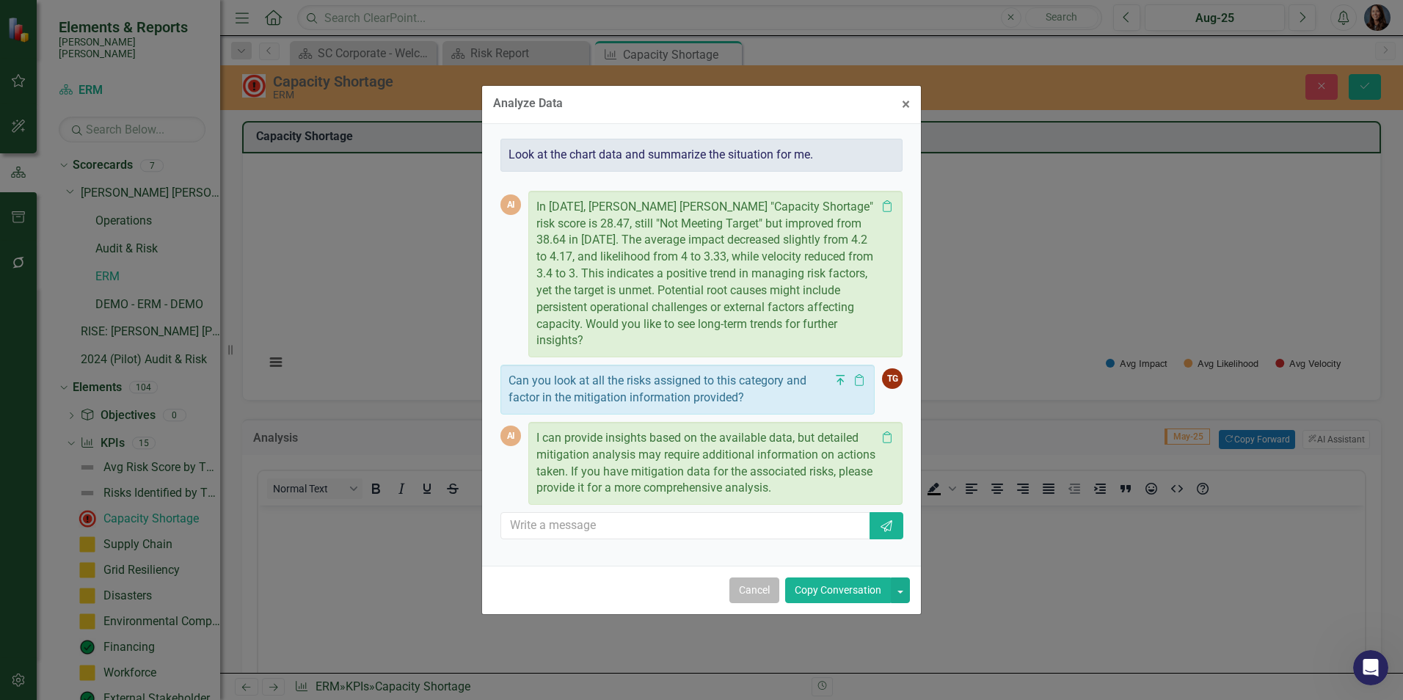
click at [750, 579] on button "Cancel" at bounding box center [754, 590] width 50 height 26
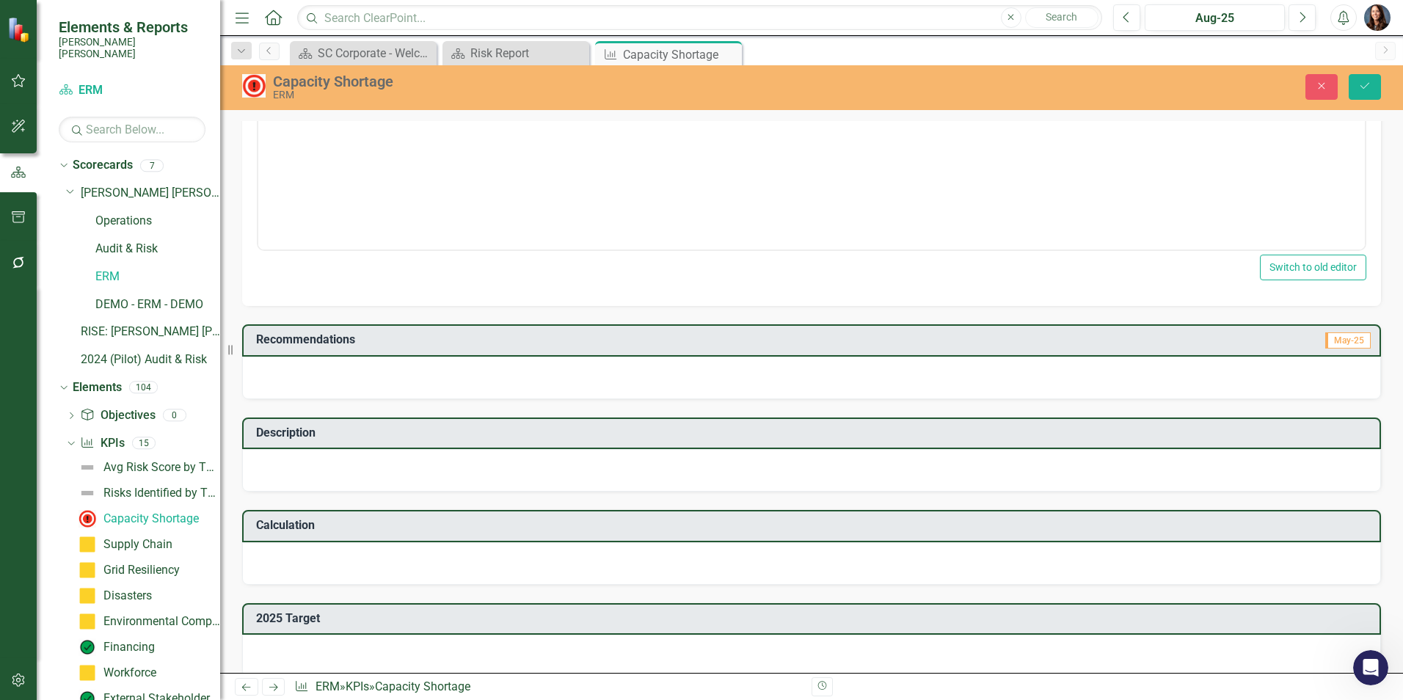
scroll to position [514, 0]
click at [465, 376] on div at bounding box center [811, 376] width 1139 height 43
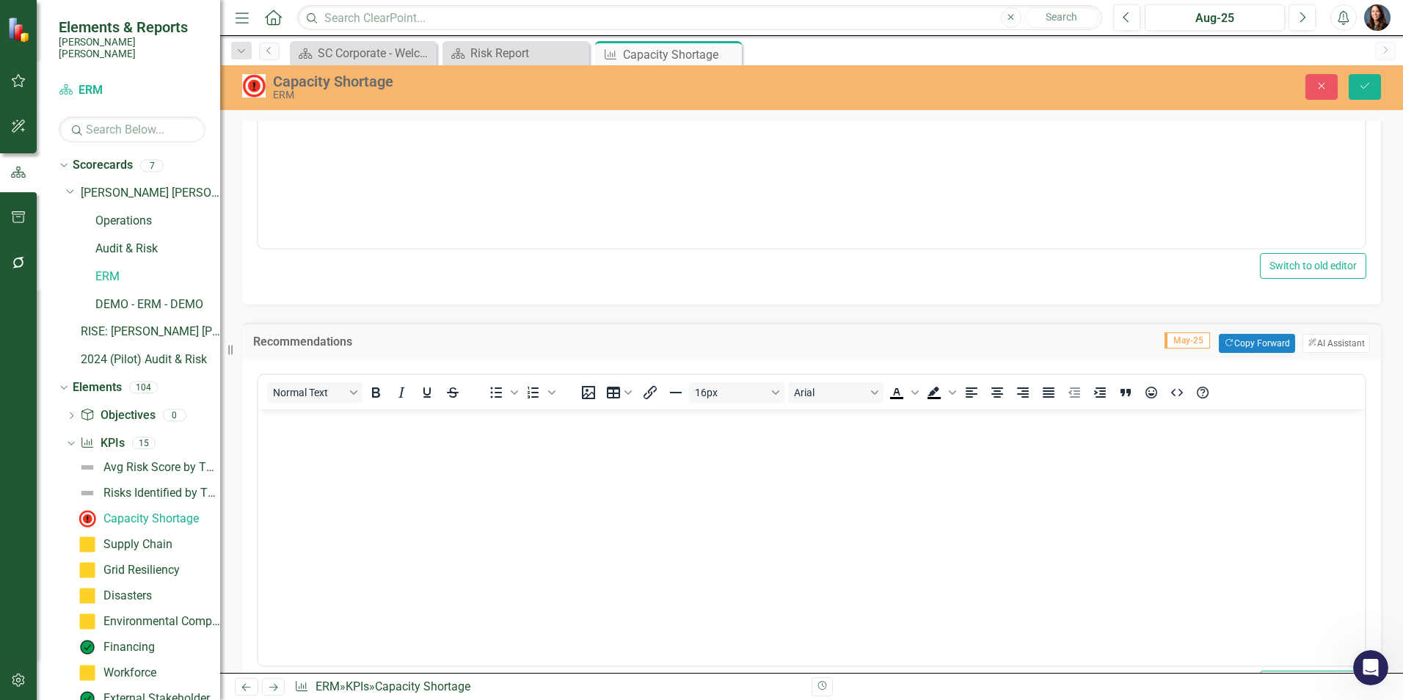
scroll to position [0, 0]
click at [1309, 340] on button "ClearPoint AI AI Assistant" at bounding box center [1335, 343] width 67 height 19
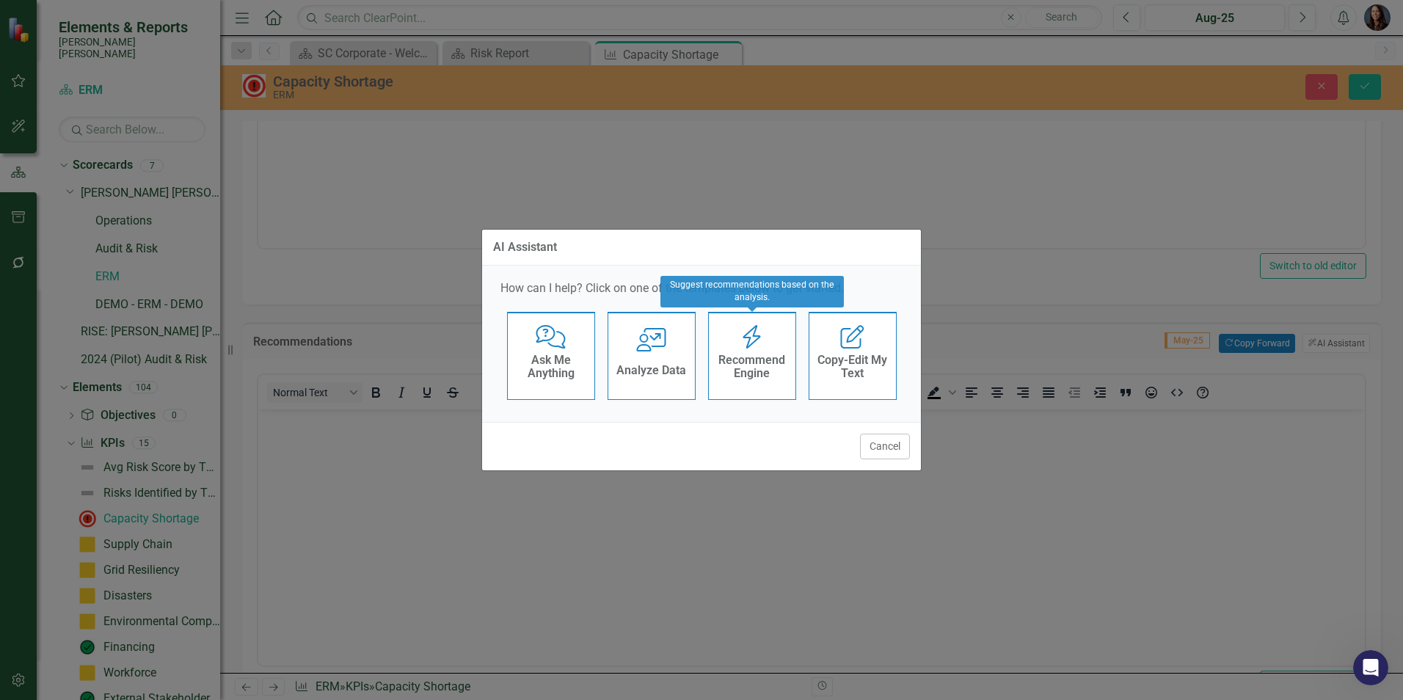
click at [745, 355] on h4 "Recommend Engine" at bounding box center [752, 367] width 72 height 26
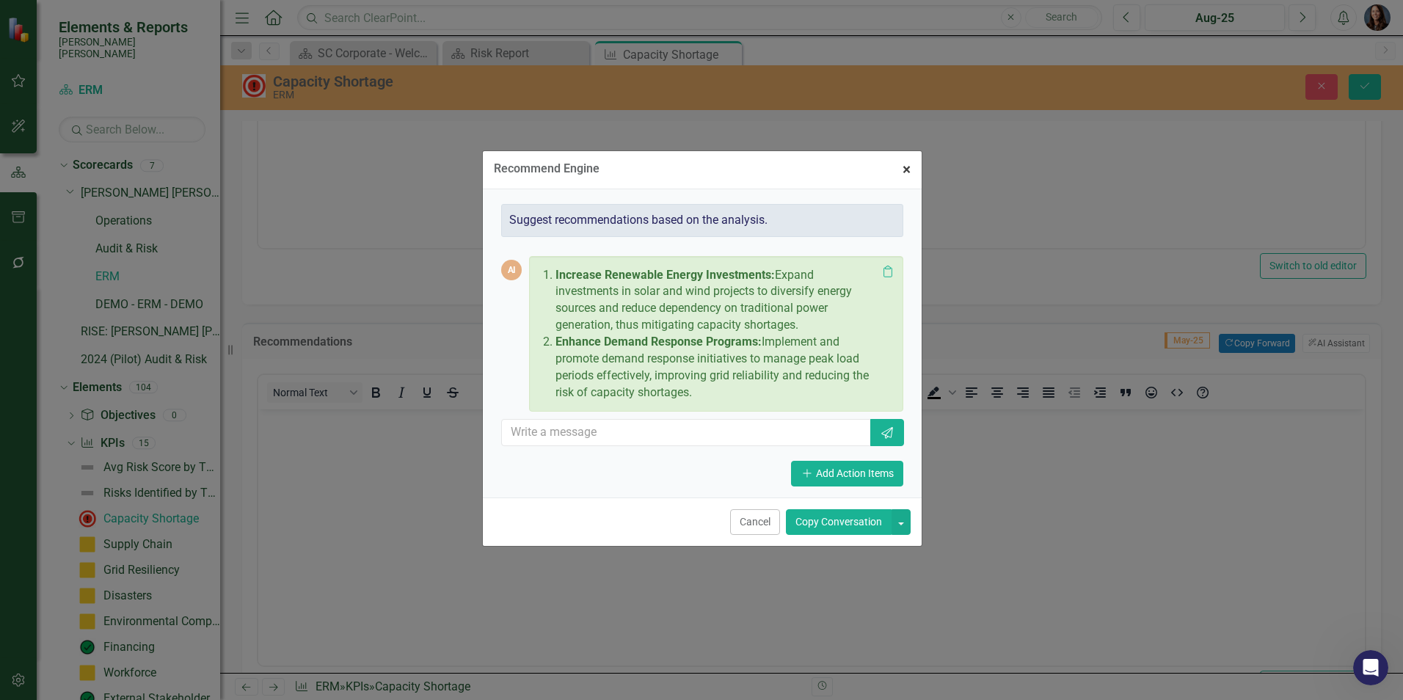
click at [904, 169] on span "×" at bounding box center [906, 170] width 8 height 18
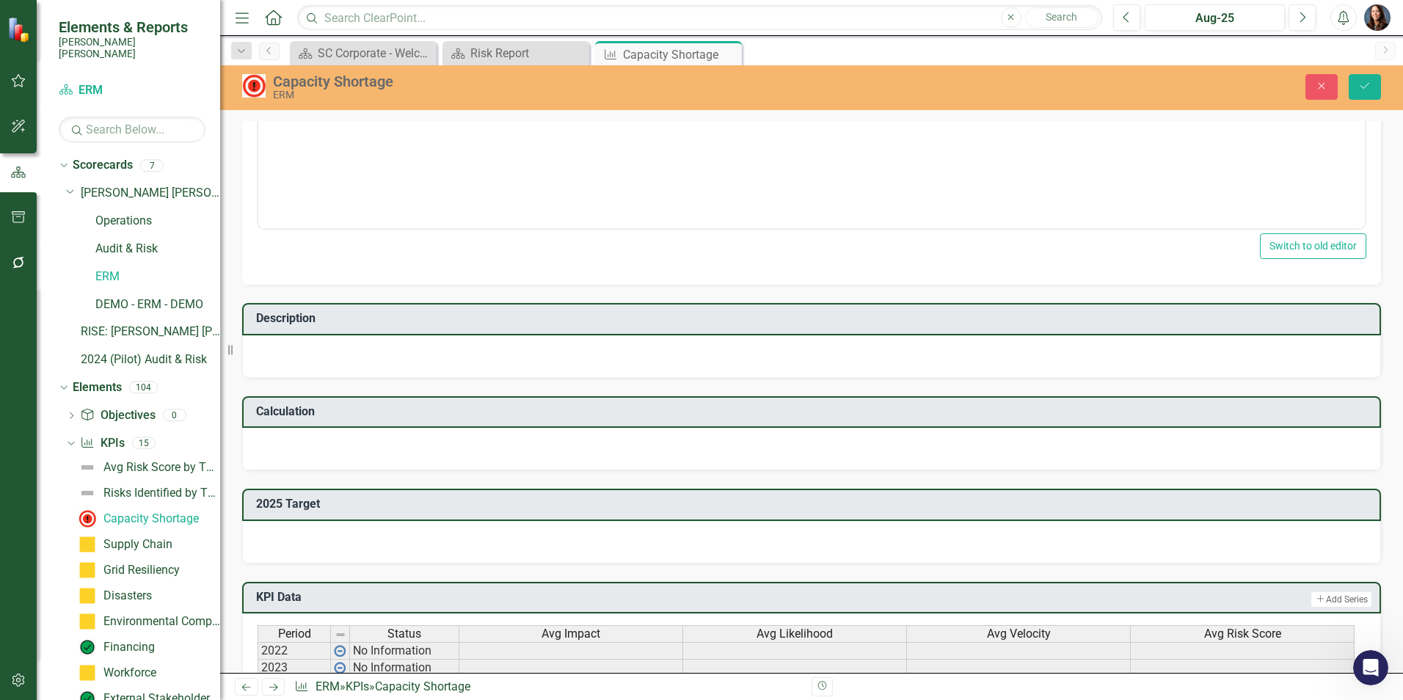
scroll to position [954, 0]
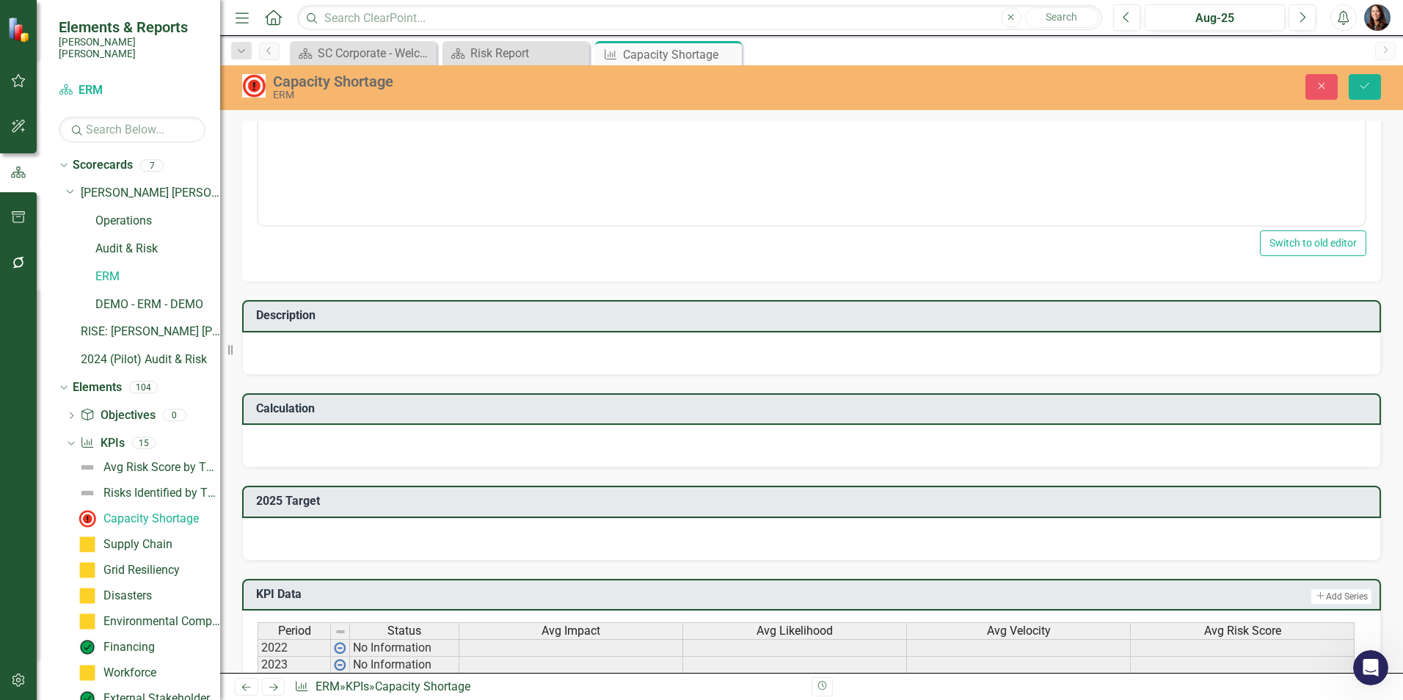
click at [573, 359] on div at bounding box center [811, 353] width 1139 height 43
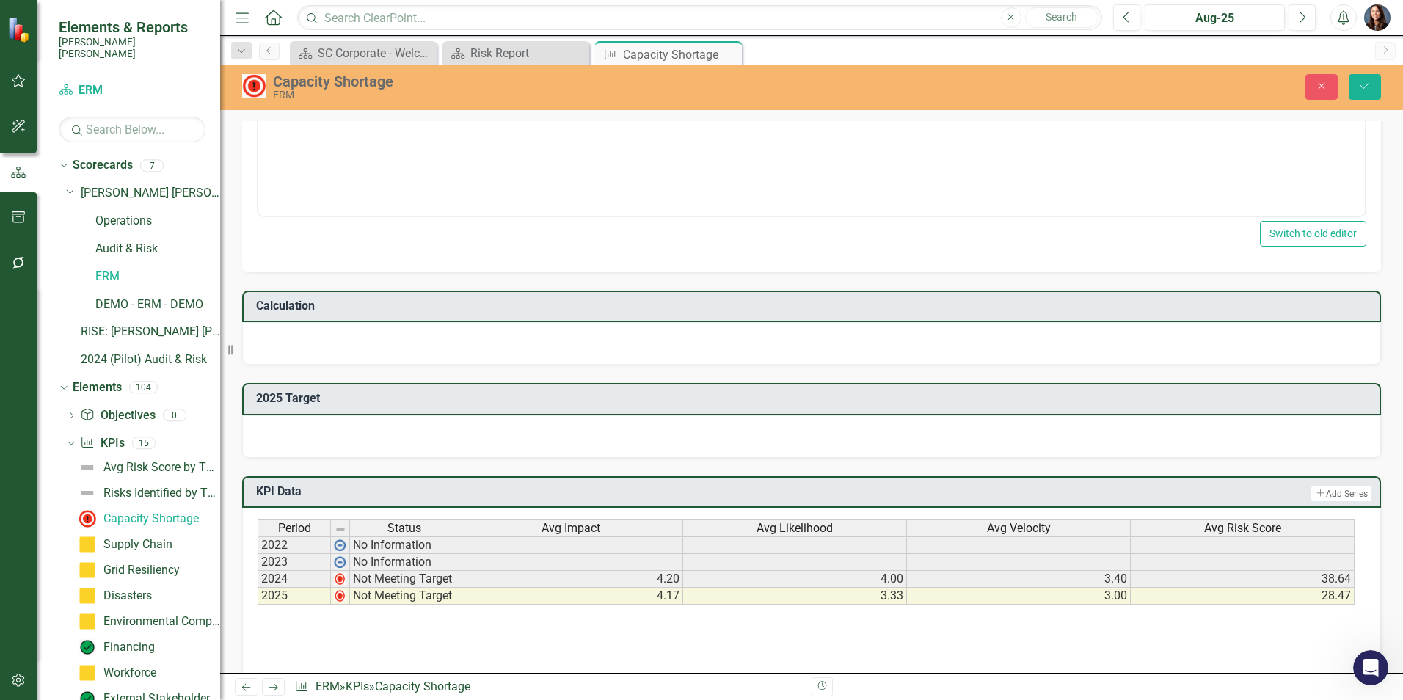
scroll to position [1394, 0]
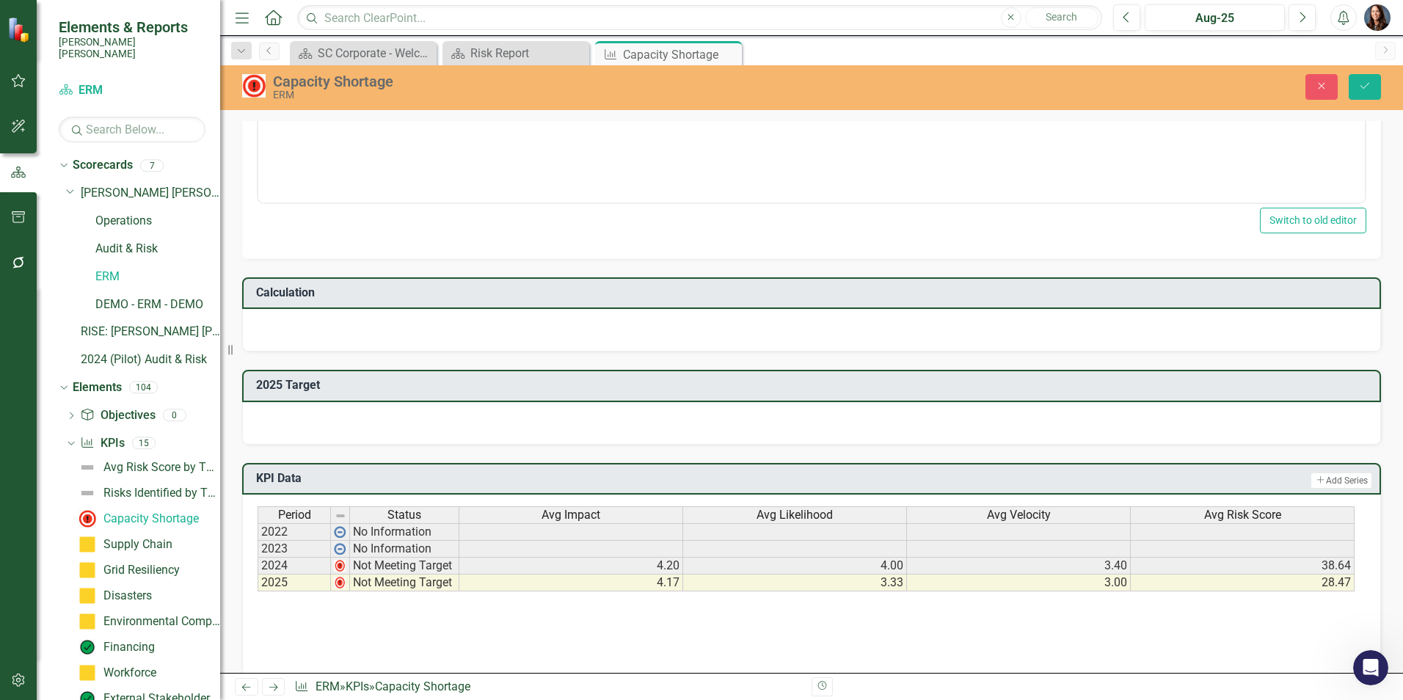
click at [617, 337] on div at bounding box center [811, 330] width 1139 height 43
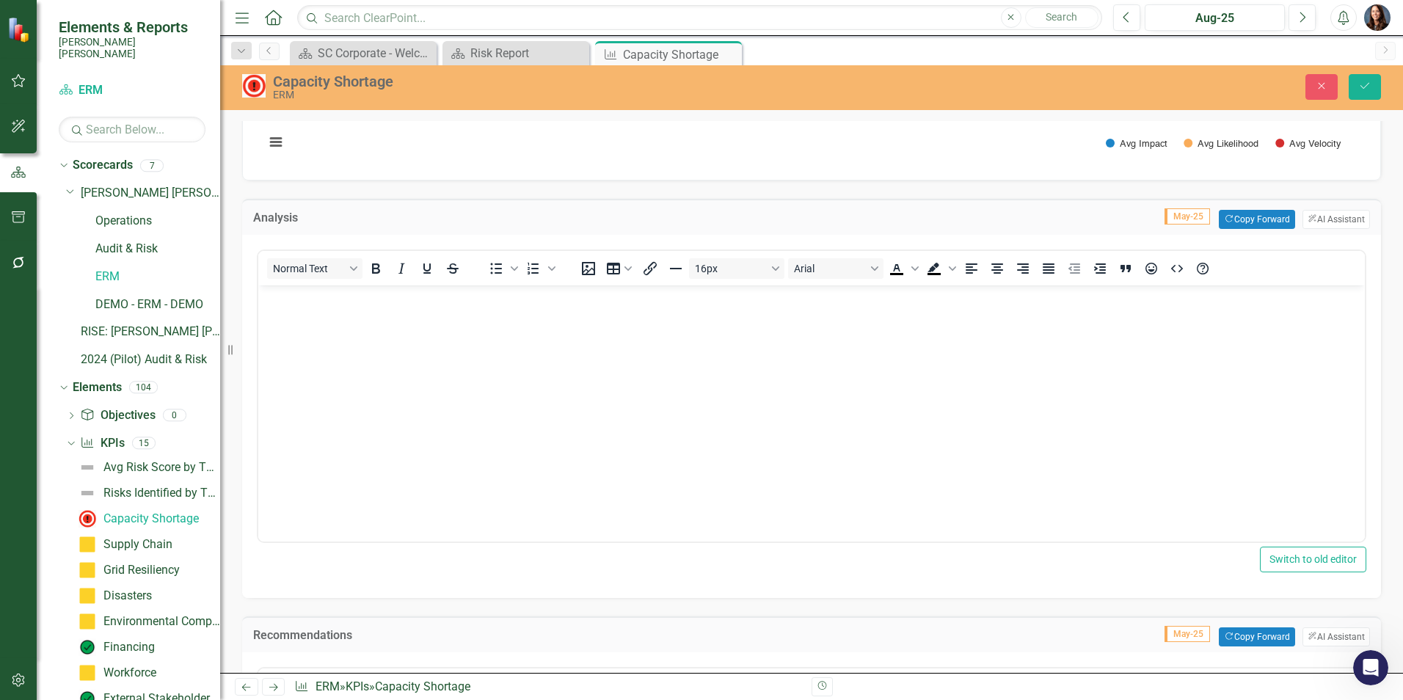
scroll to position [0, 0]
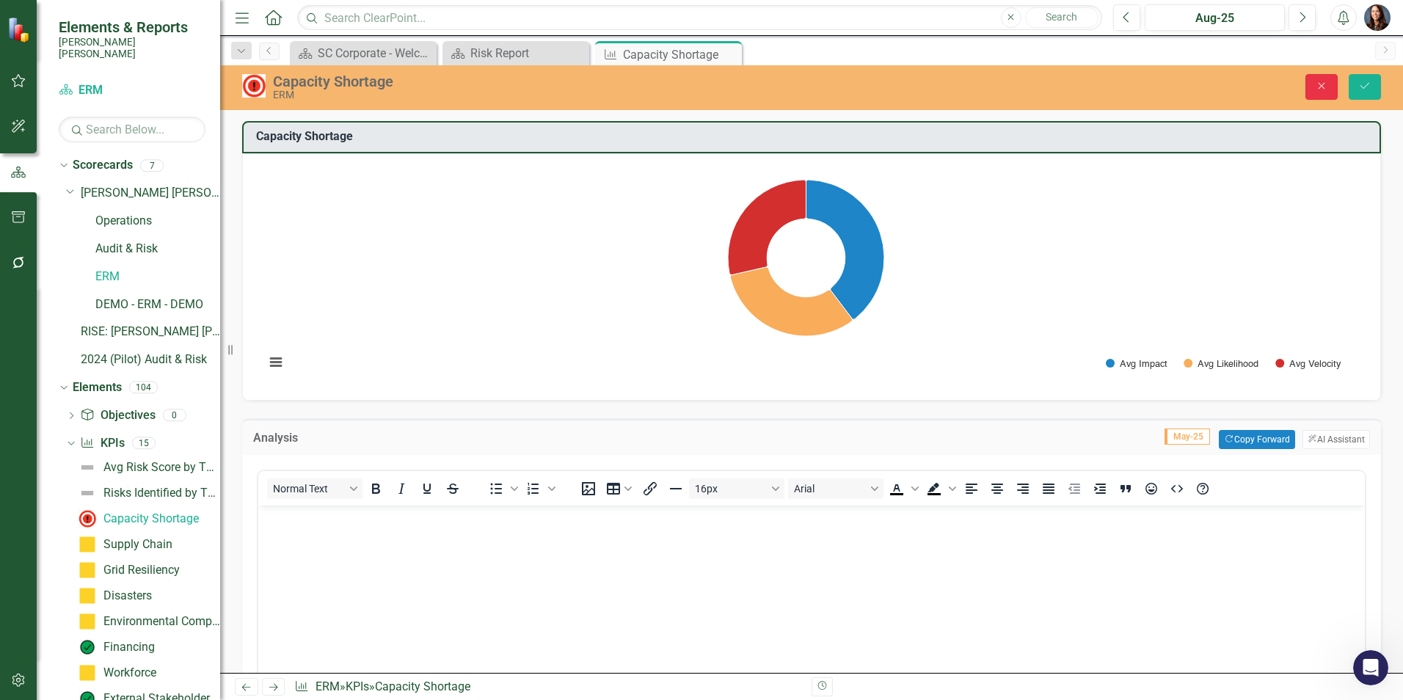
click at [1313, 80] on button "Close" at bounding box center [1321, 87] width 32 height 26
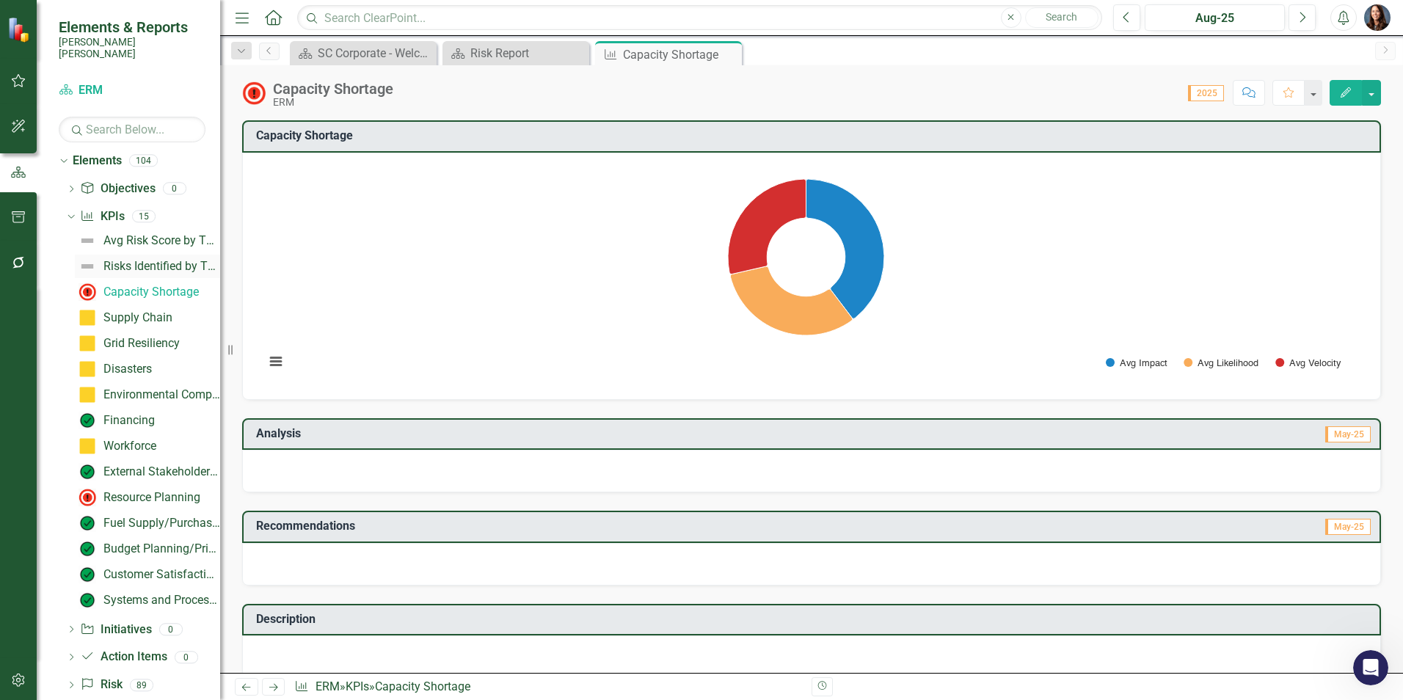
scroll to position [244, 0]
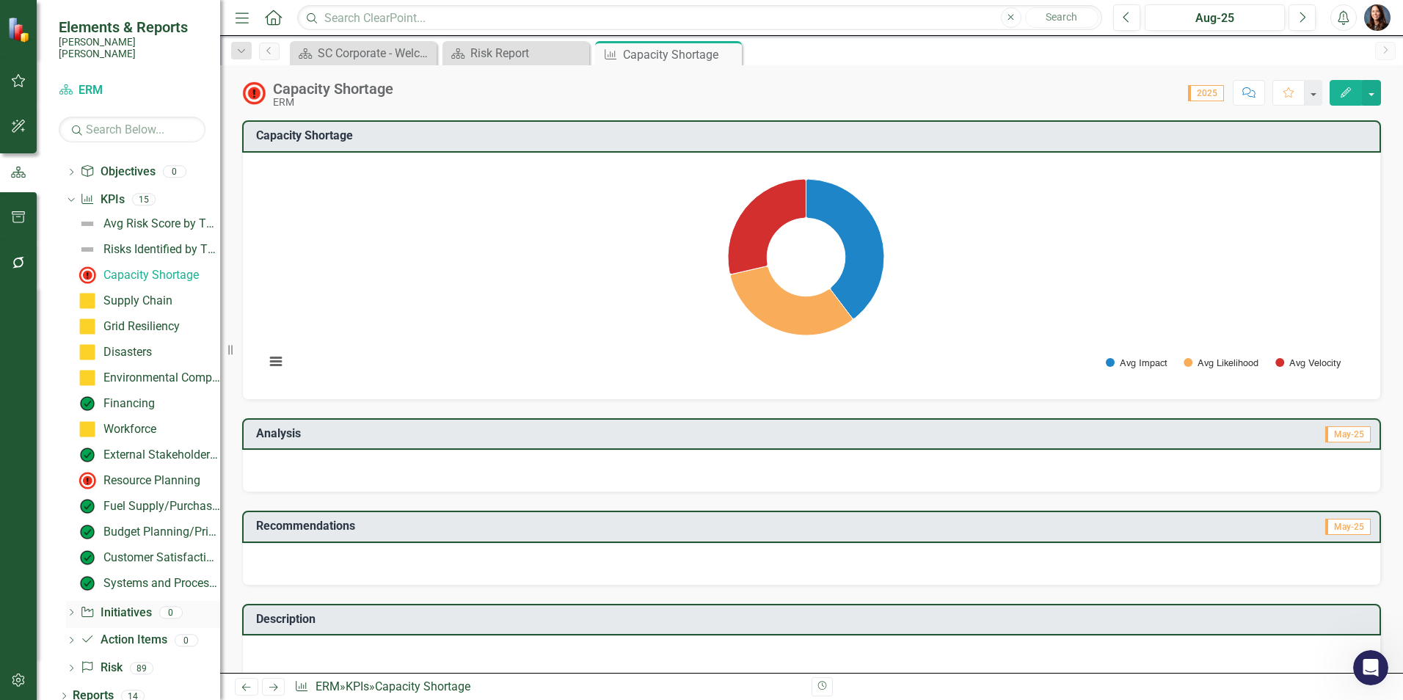
click at [73, 610] on icon "Dropdown" at bounding box center [71, 614] width 10 height 8
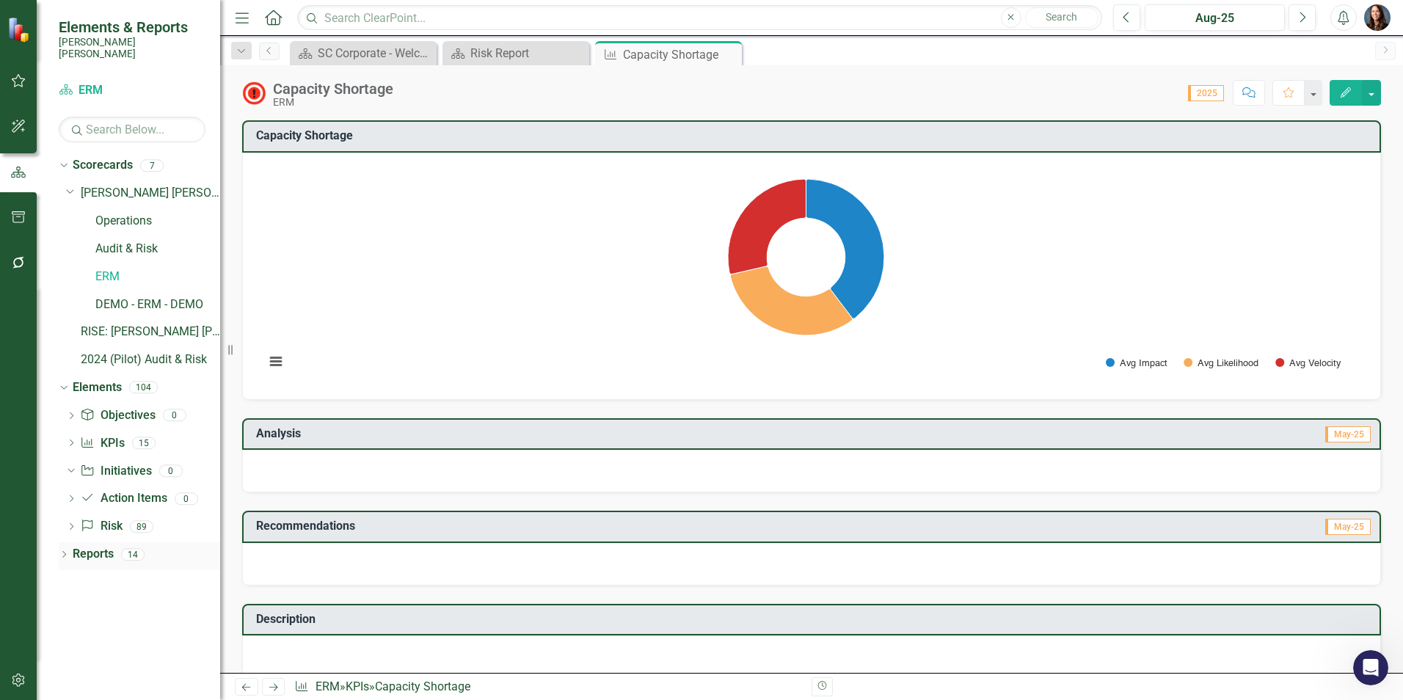
click at [65, 552] on icon "Dropdown" at bounding box center [64, 556] width 10 height 8
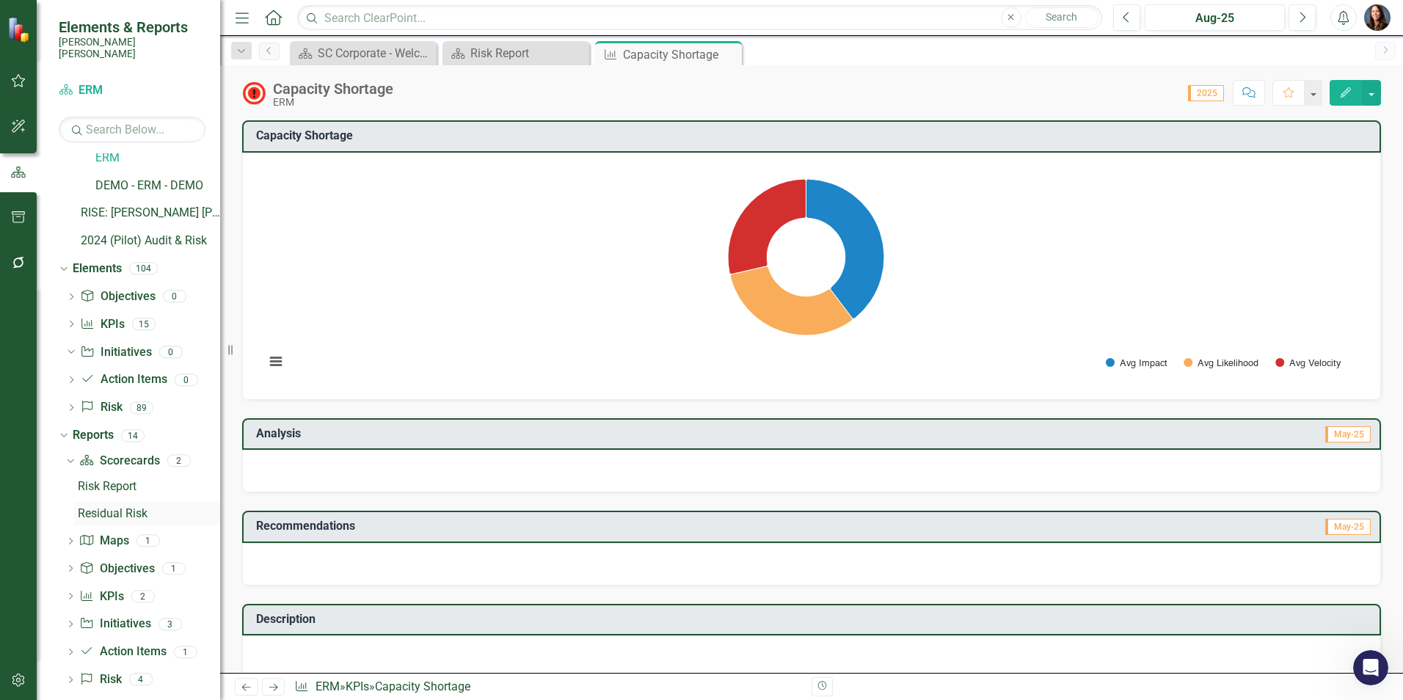
scroll to position [125, 0]
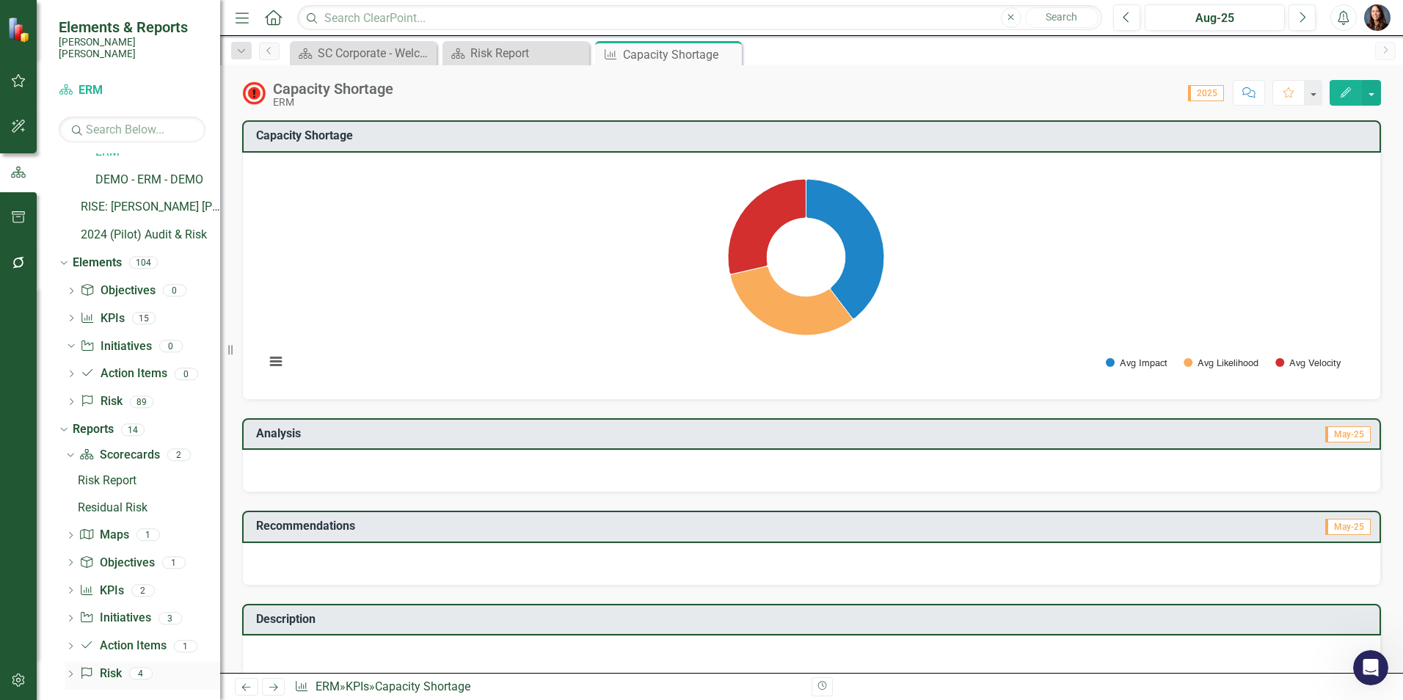
click at [67, 671] on icon "Dropdown" at bounding box center [70, 675] width 10 height 8
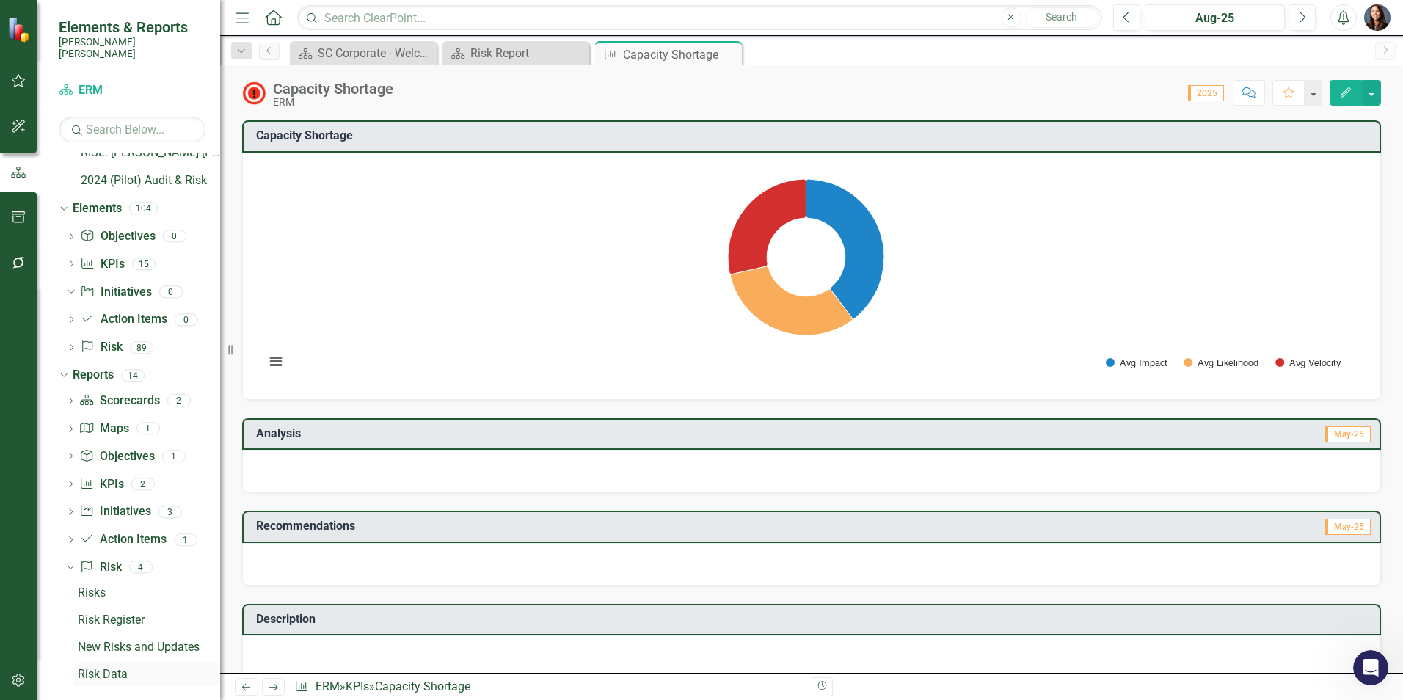
click at [99, 668] on div "Risk Data" at bounding box center [149, 674] width 142 height 13
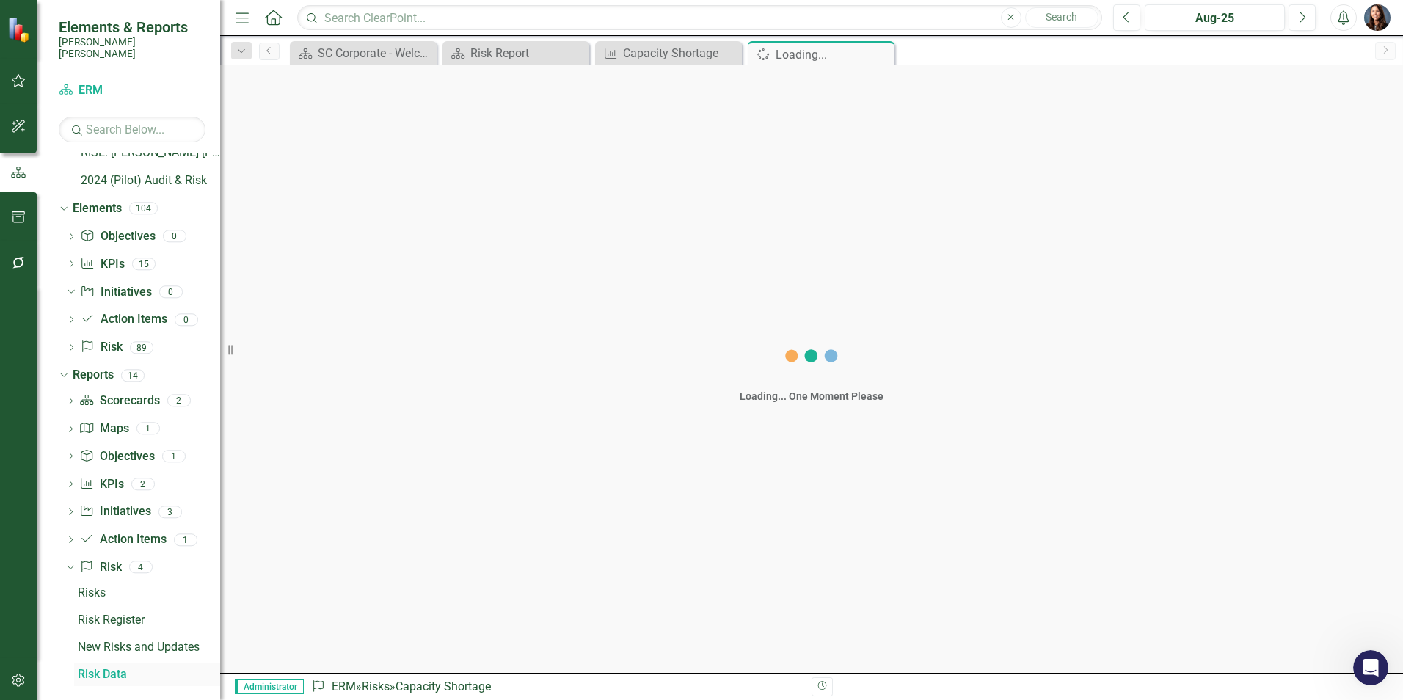
scroll to position [153, 0]
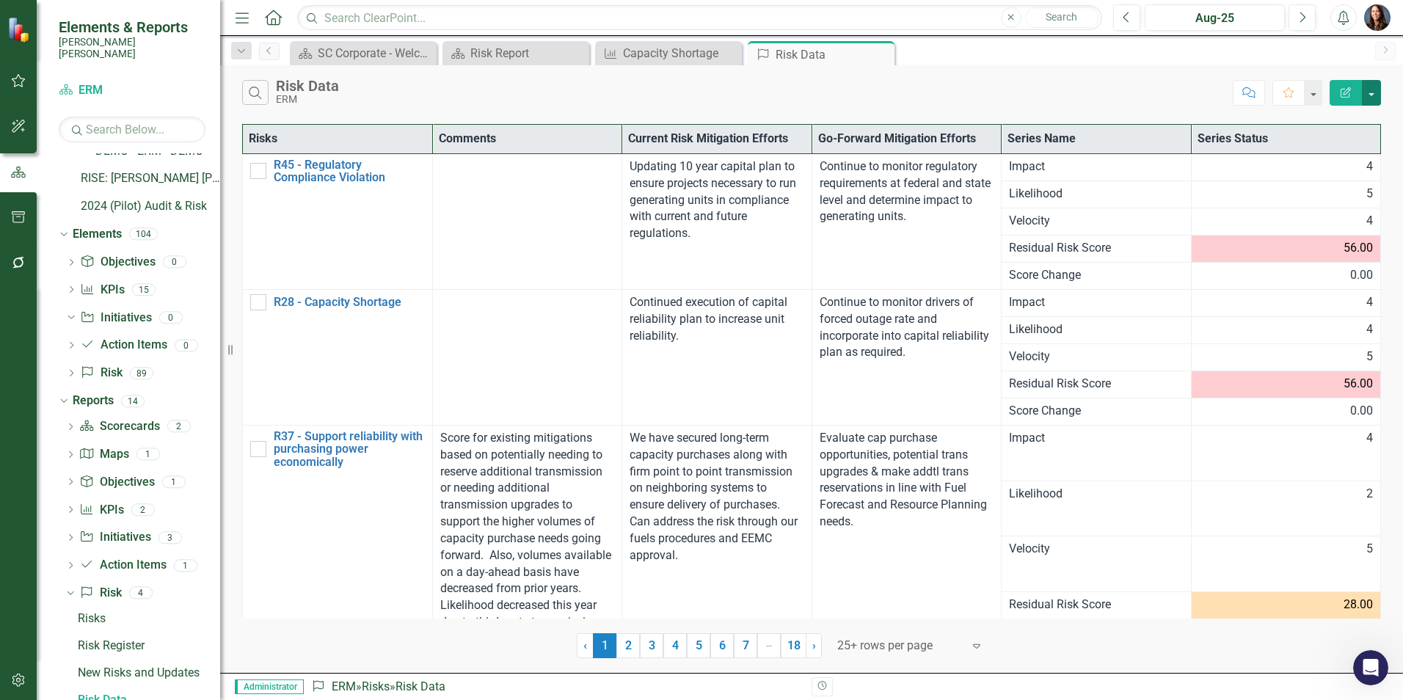
click at [1374, 98] on button "button" at bounding box center [1371, 93] width 19 height 26
click at [1322, 119] on link "Edit Report Edit Report" at bounding box center [1322, 119] width 116 height 27
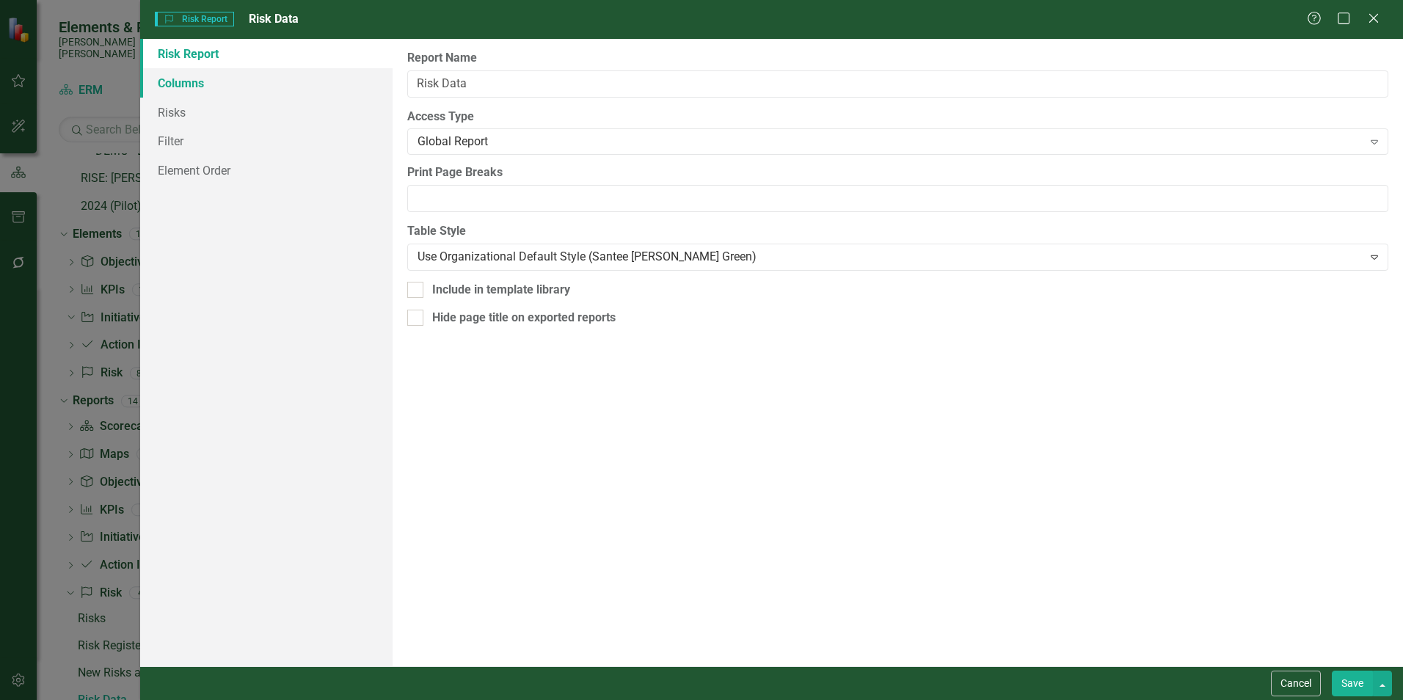
click at [193, 85] on link "Columns" at bounding box center [266, 82] width 252 height 29
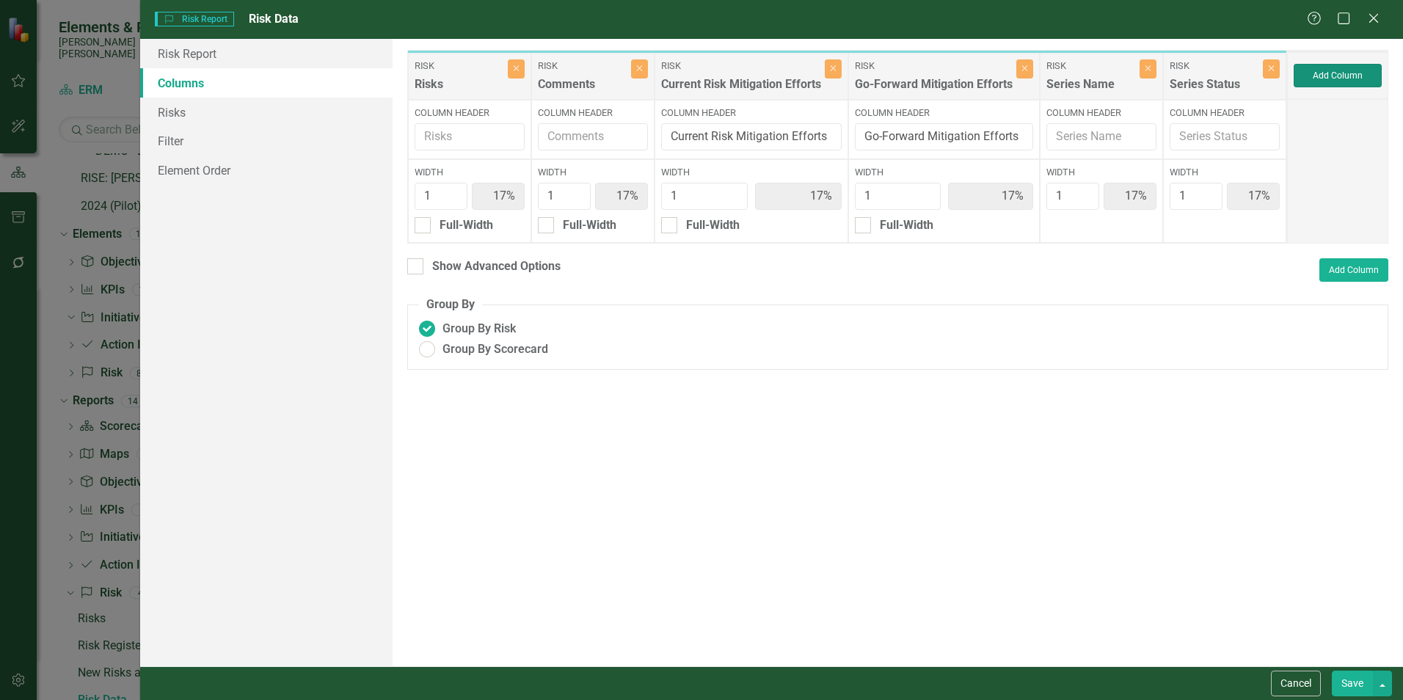
click at [1326, 77] on button "Add Column" at bounding box center [1337, 75] width 88 height 23
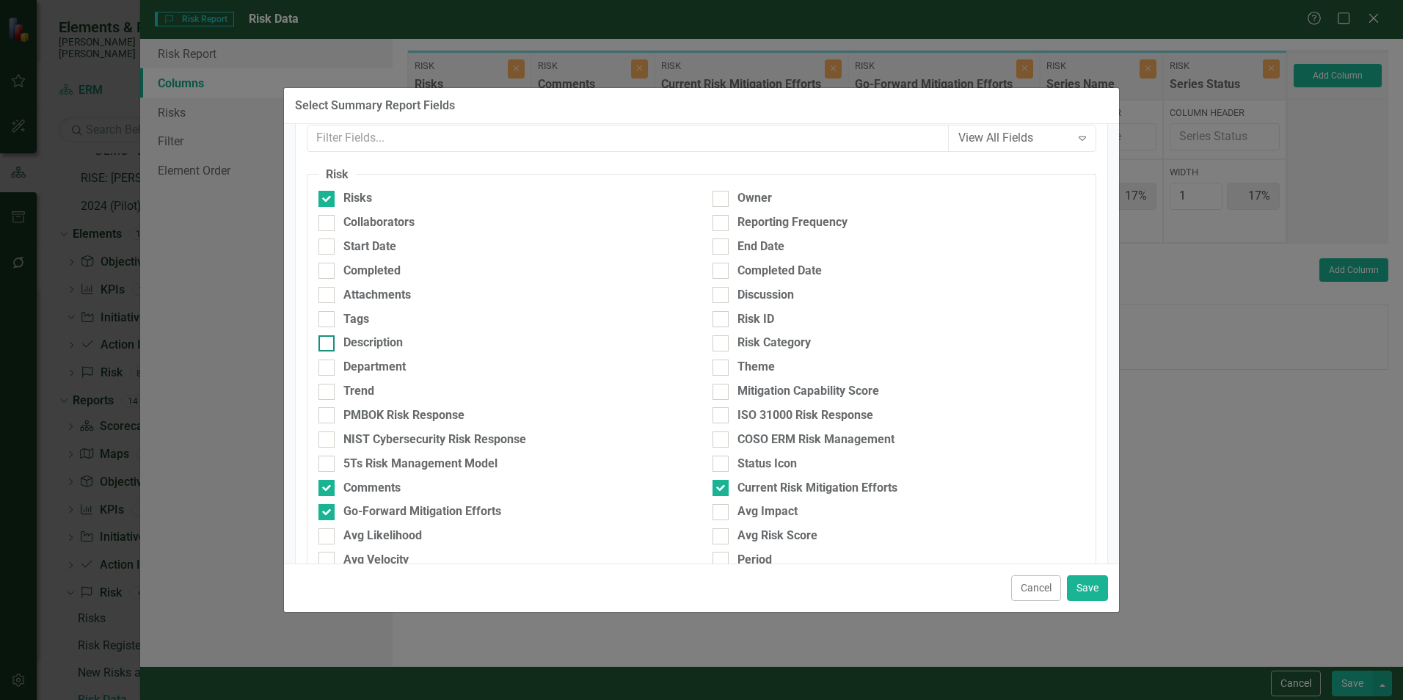
scroll to position [0, 0]
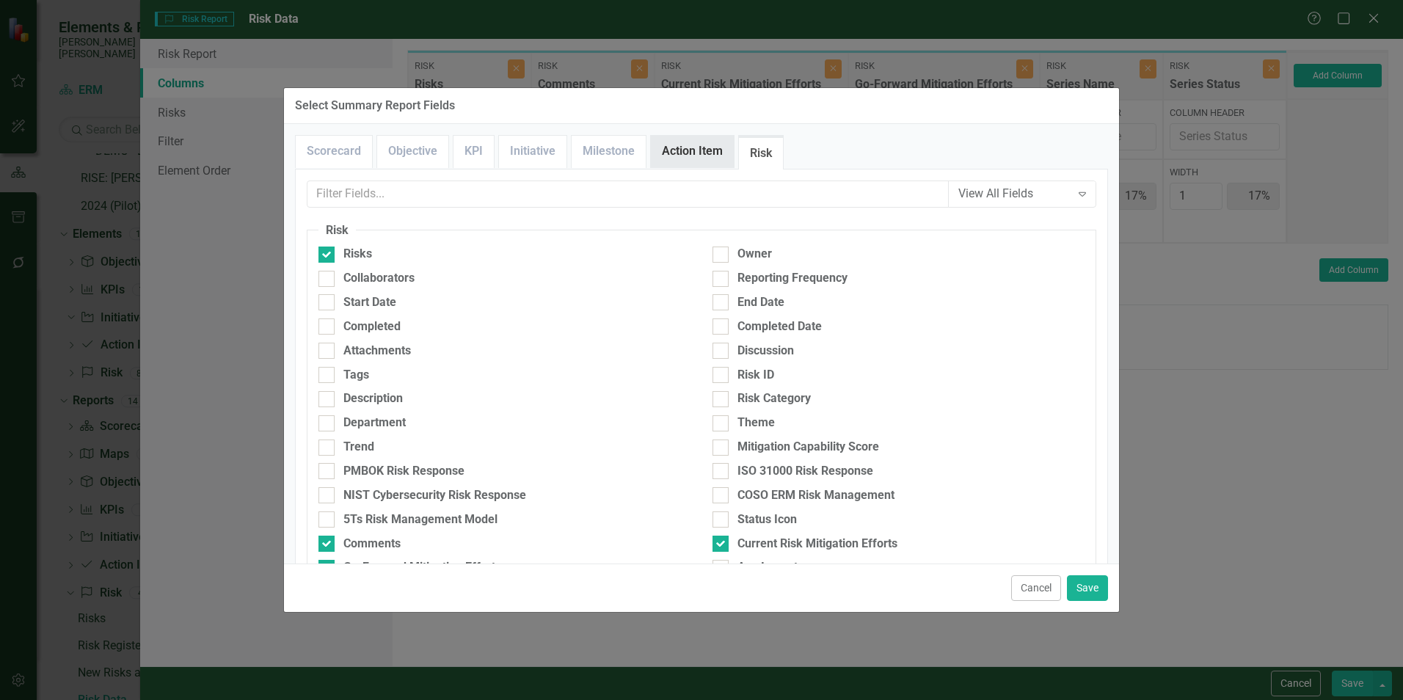
click at [701, 148] on link "Action Item" at bounding box center [692, 152] width 83 height 32
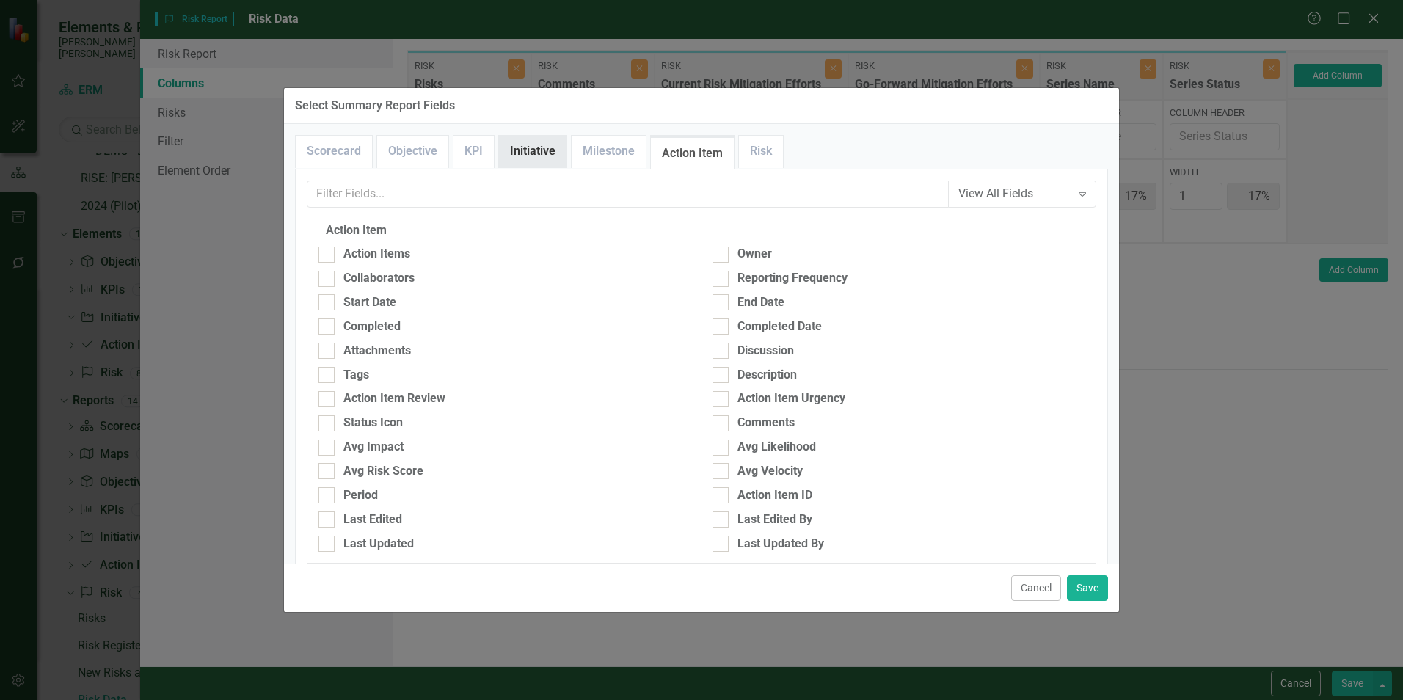
click at [543, 152] on link "Initiative" at bounding box center [532, 152] width 67 height 32
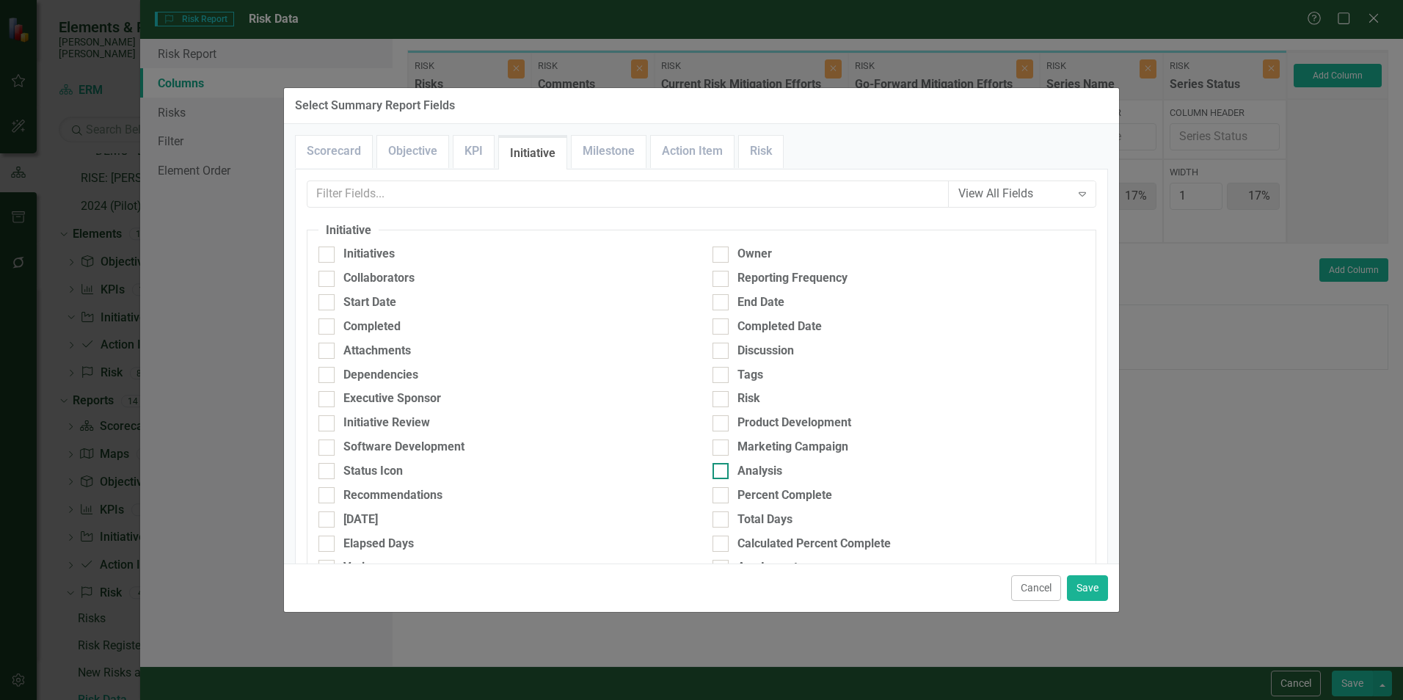
click at [716, 472] on input "Analysis" at bounding box center [717, 468] width 10 height 10
checkbox input "true"
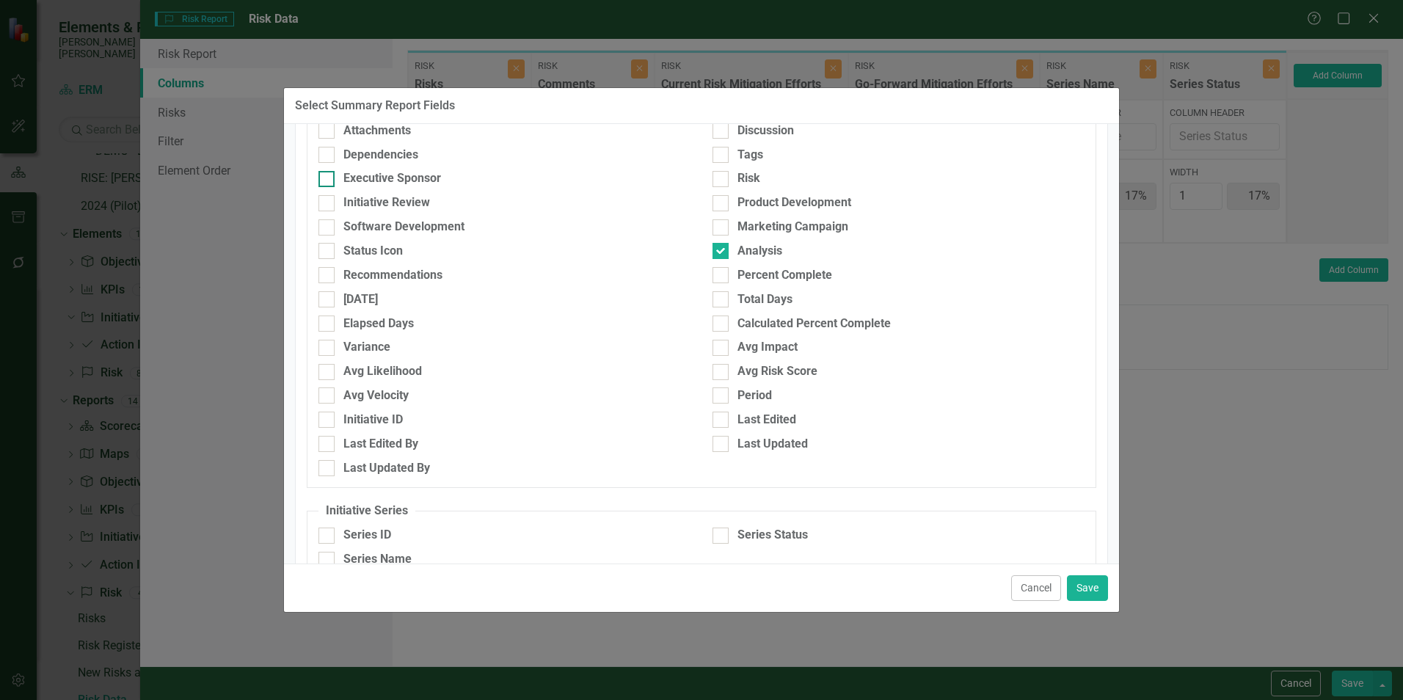
scroll to position [259, 0]
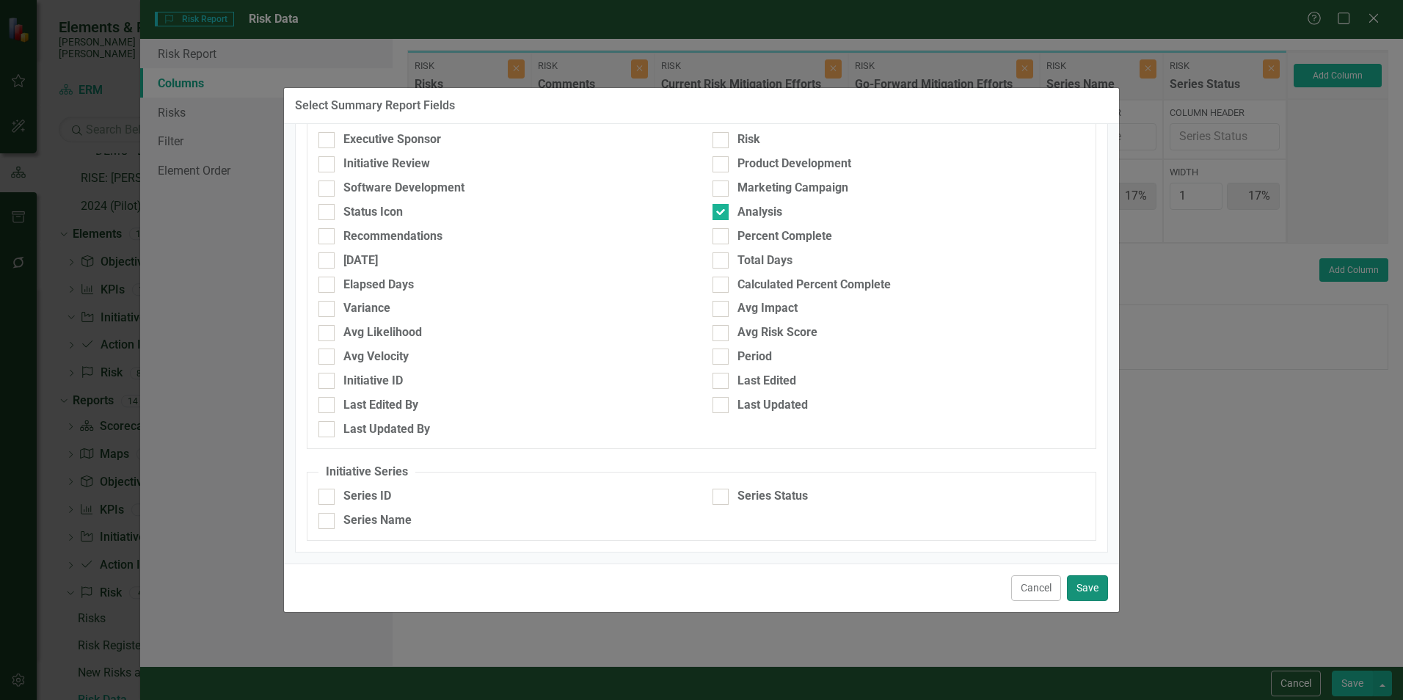
click at [1085, 589] on button "Save" at bounding box center [1087, 588] width 41 height 26
type input "14%"
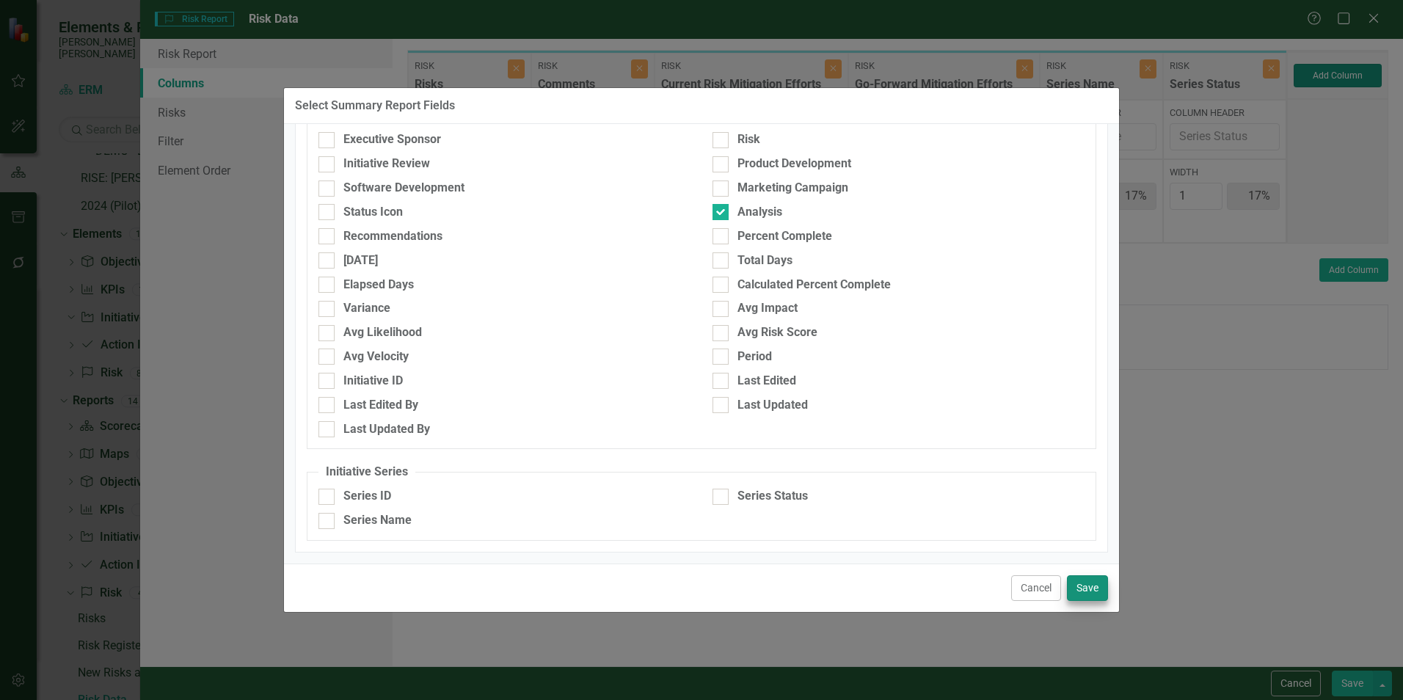
type input "14%"
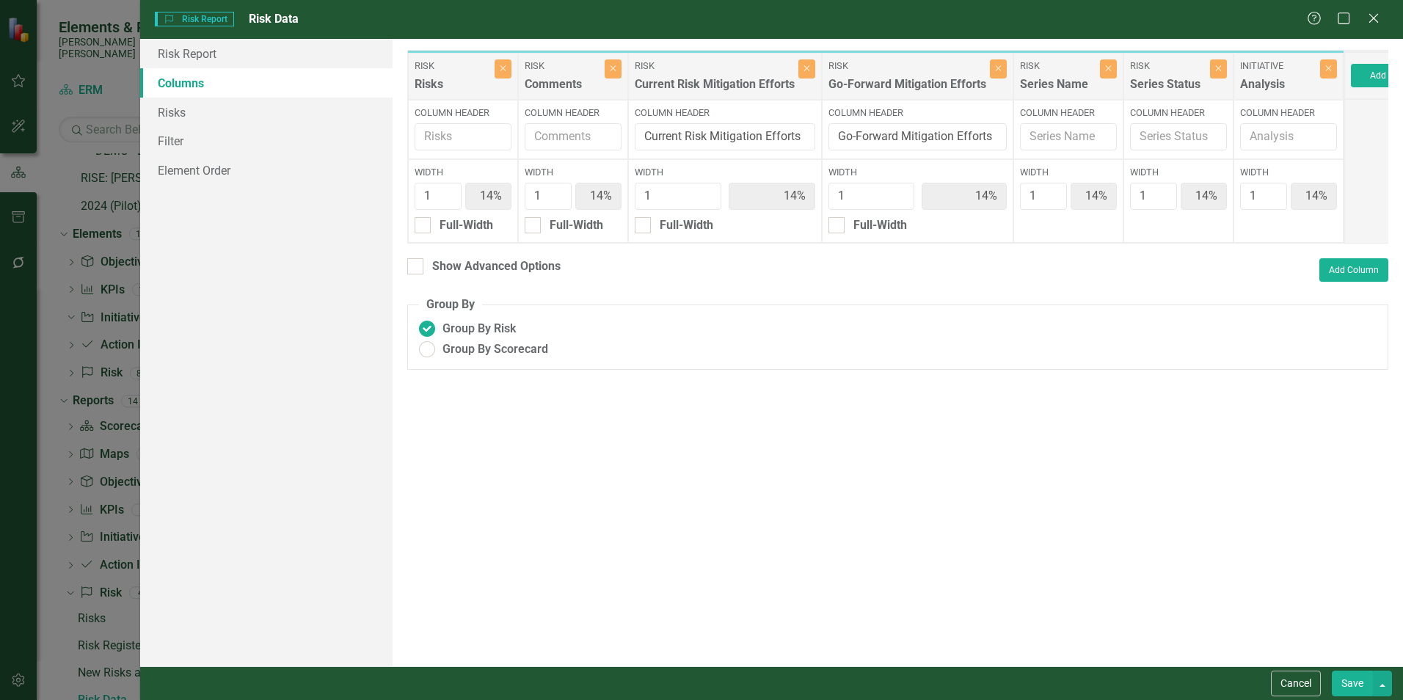
click at [1345, 687] on button "Save" at bounding box center [1351, 683] width 41 height 26
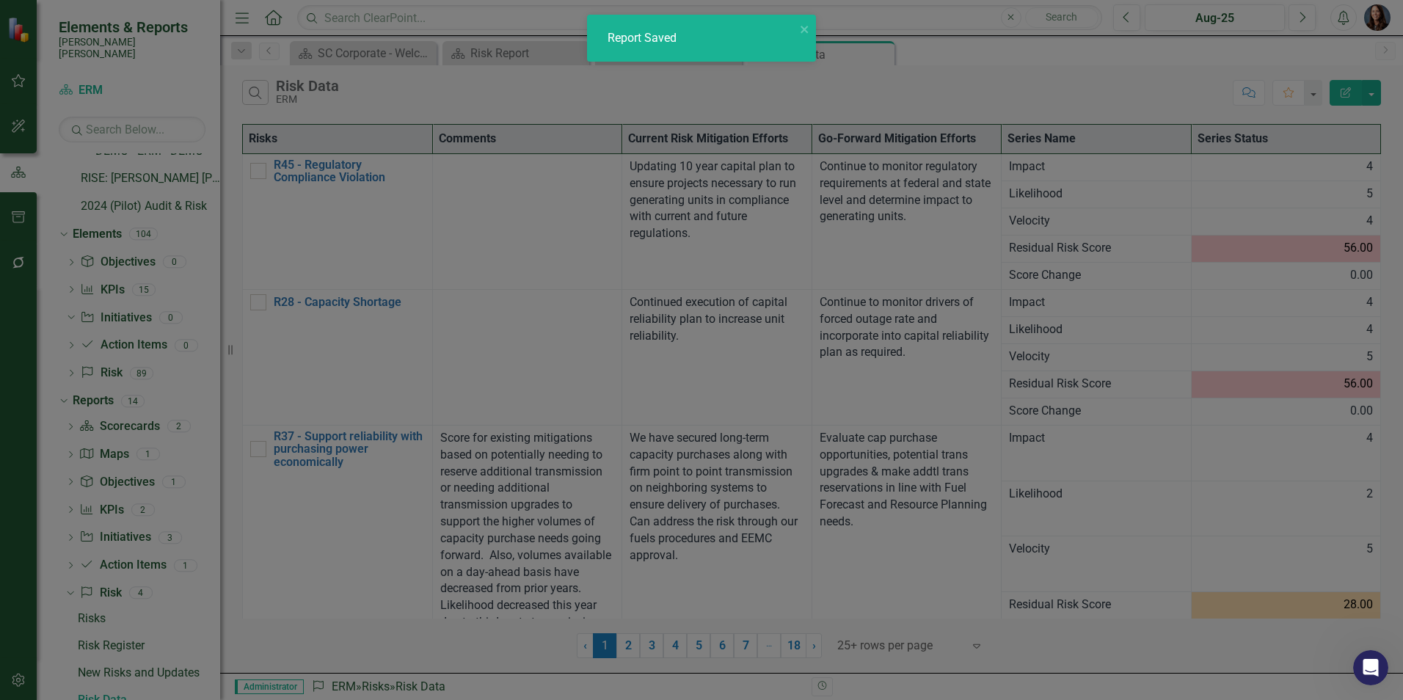
radio input "true"
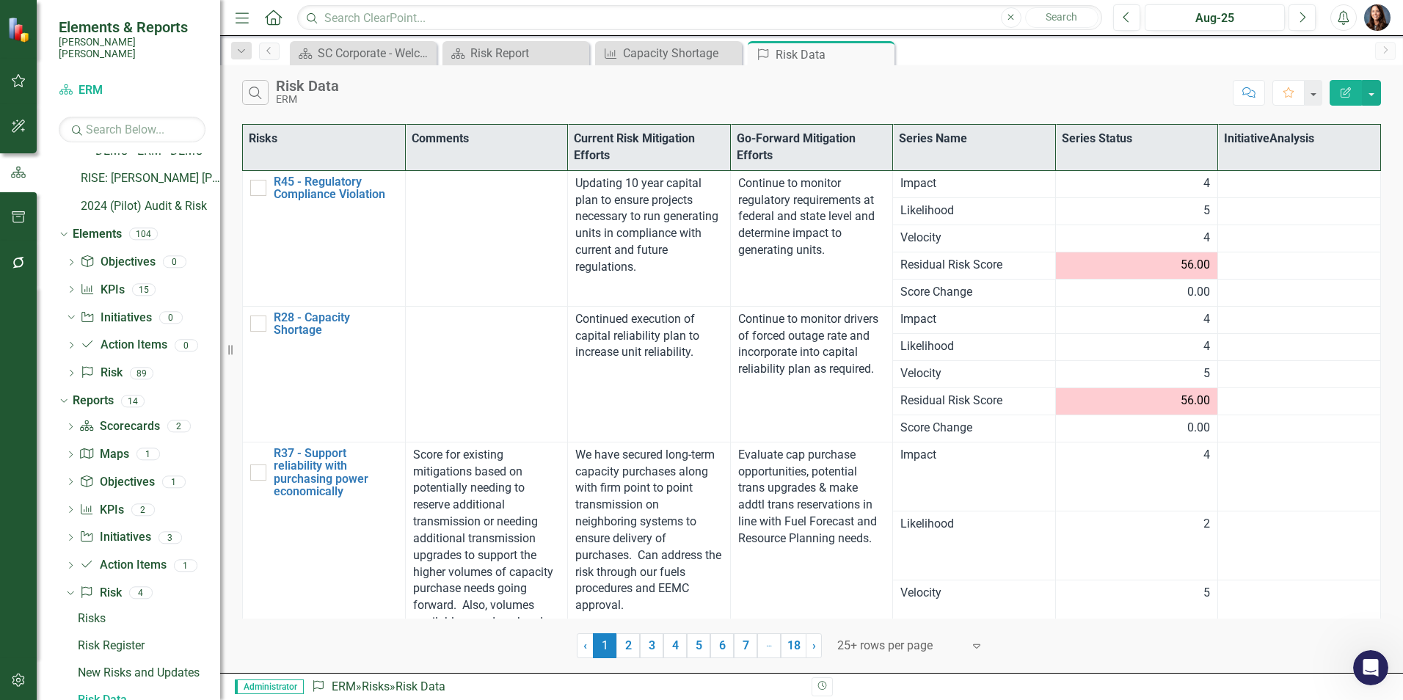
click at [1278, 186] on td at bounding box center [1299, 183] width 163 height 27
click at [1266, 183] on td at bounding box center [1299, 183] width 163 height 27
click at [1267, 182] on td at bounding box center [1299, 183] width 163 height 27
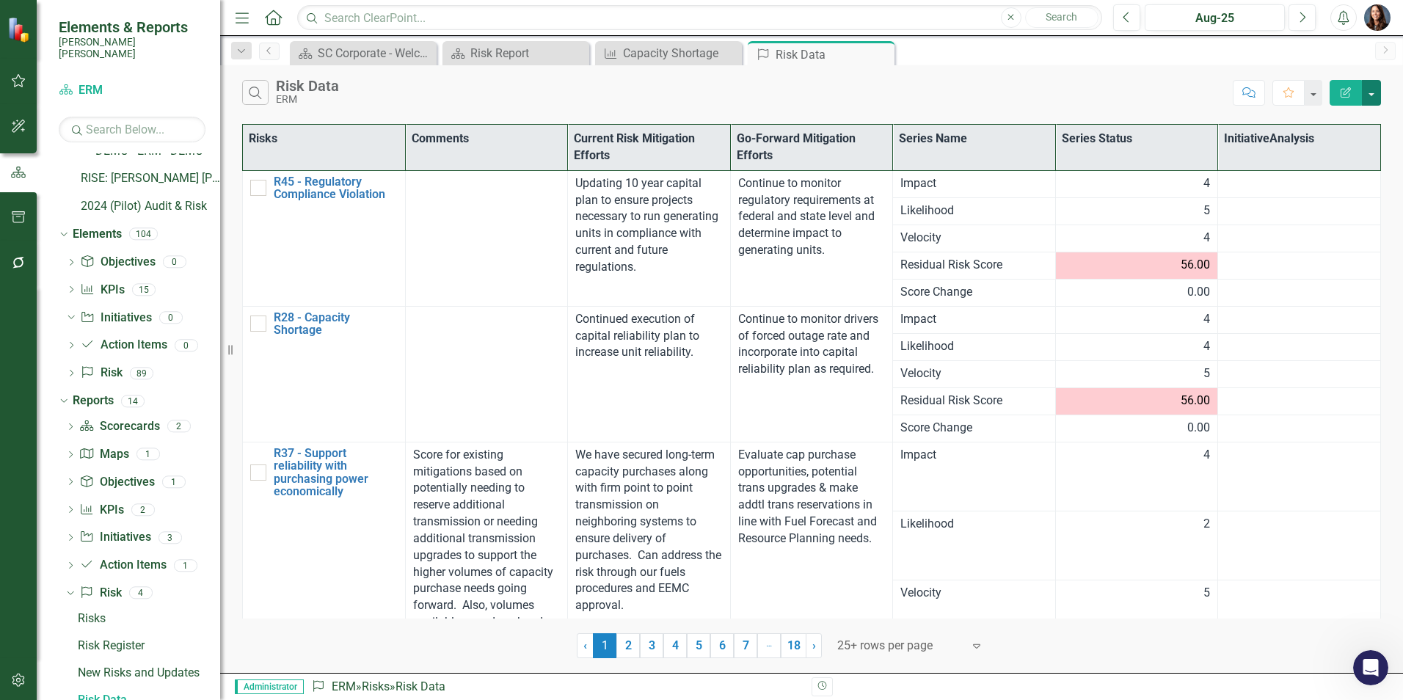
click at [1370, 95] on button "button" at bounding box center [1371, 93] width 19 height 26
click at [1319, 120] on link "Edit Report Edit Report" at bounding box center [1322, 119] width 116 height 27
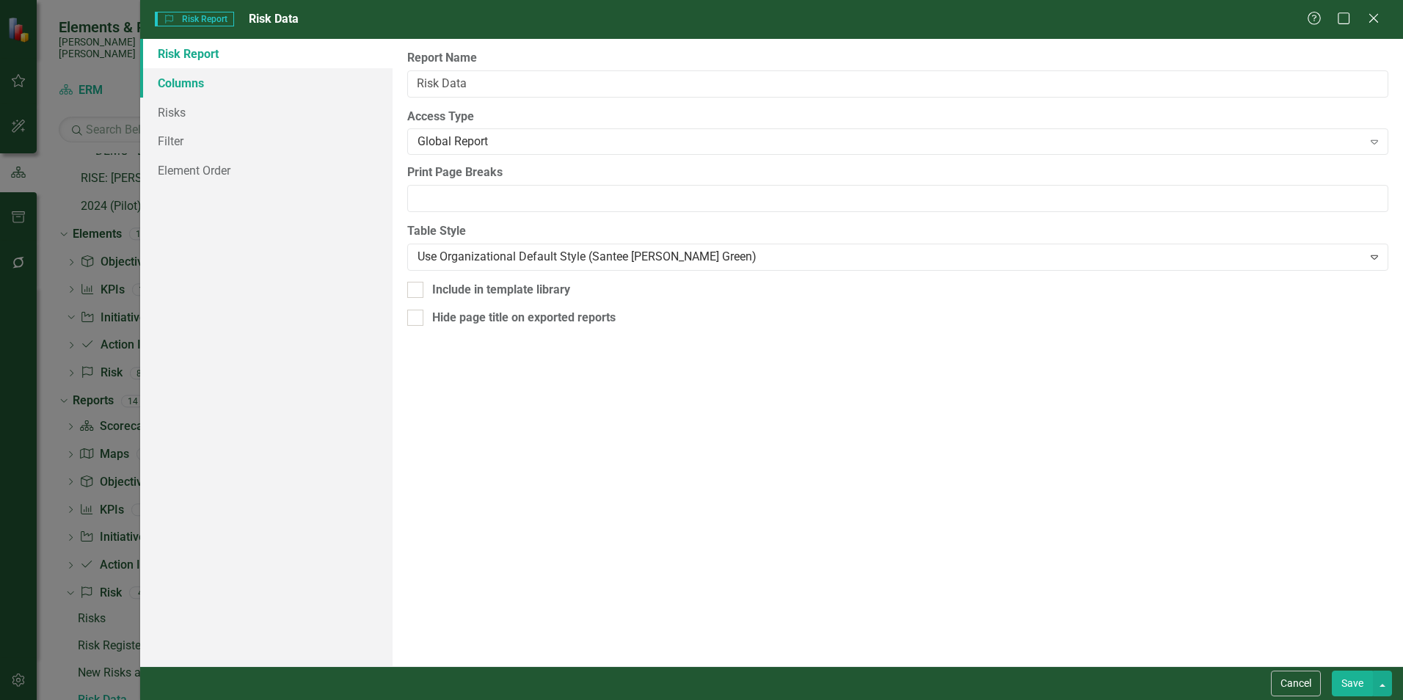
click at [183, 88] on link "Columns" at bounding box center [266, 82] width 252 height 29
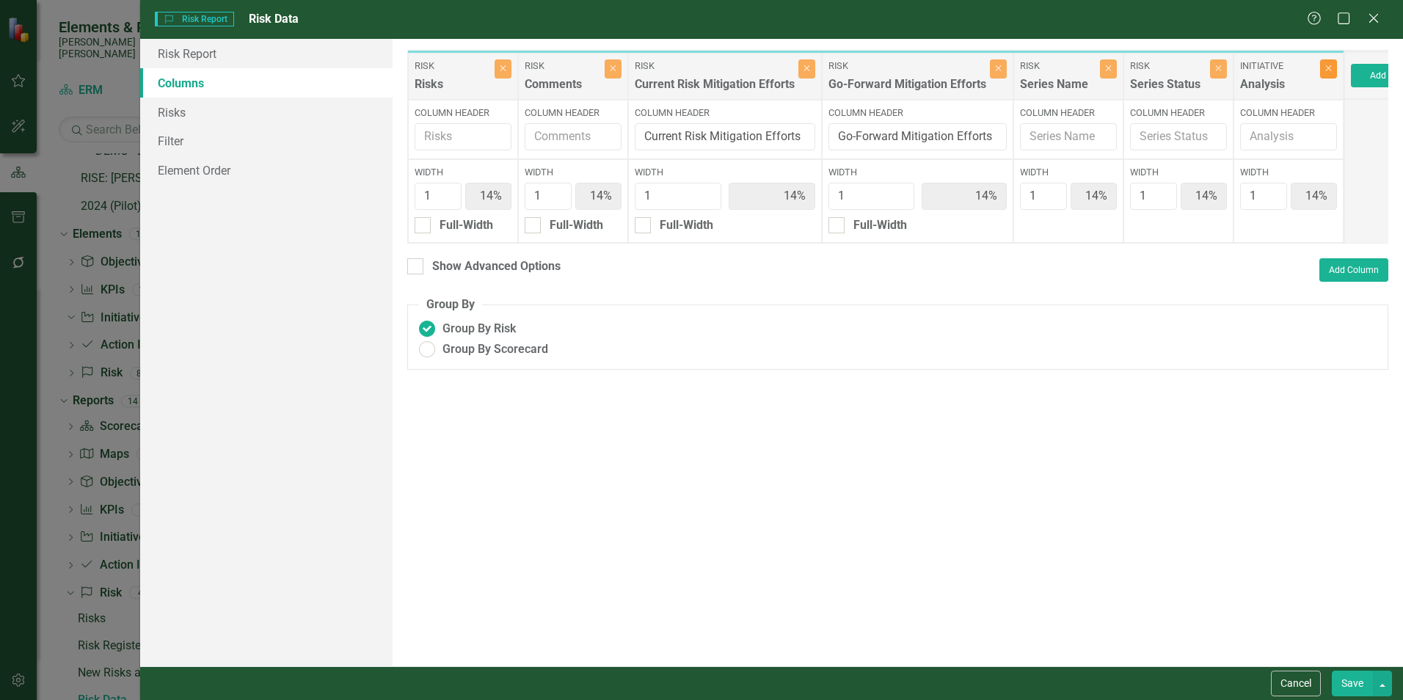
click at [1330, 74] on button "Close" at bounding box center [1328, 68] width 17 height 19
type input "17%"
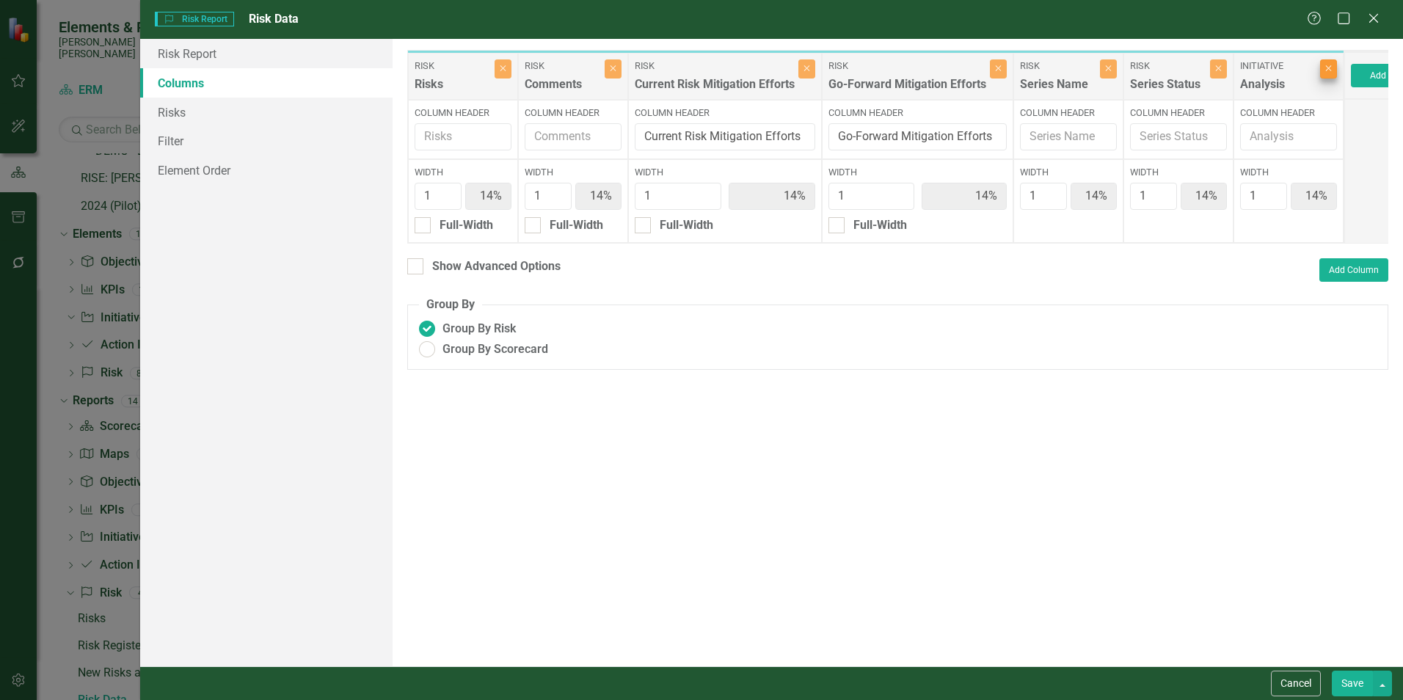
type input "17%"
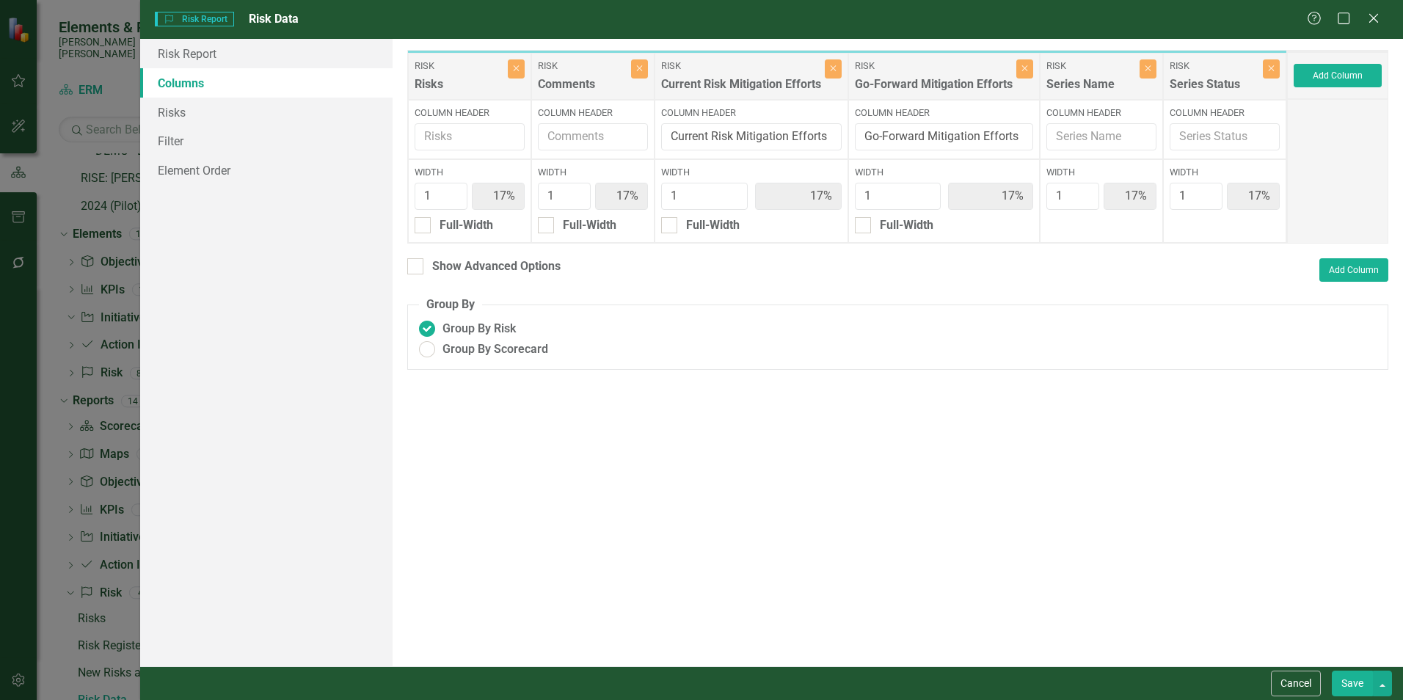
click at [1344, 684] on button "Save" at bounding box center [1351, 683] width 41 height 26
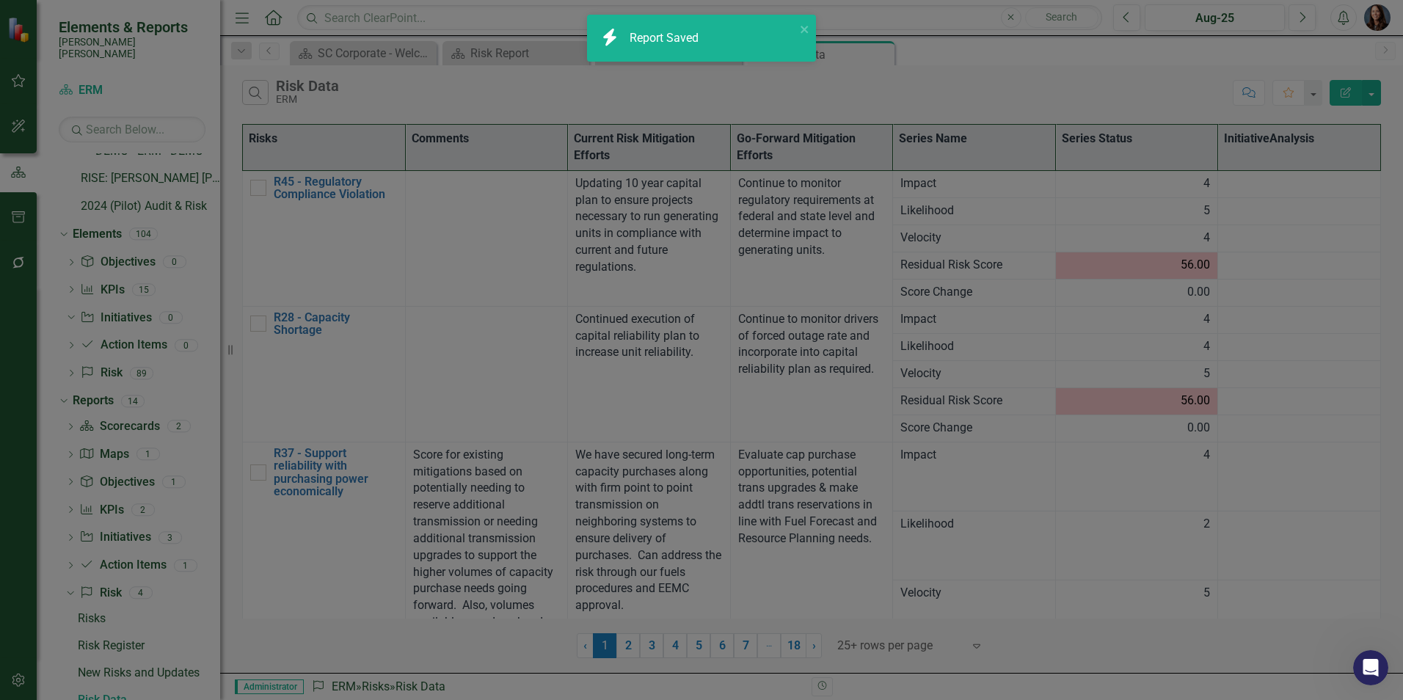
radio input "true"
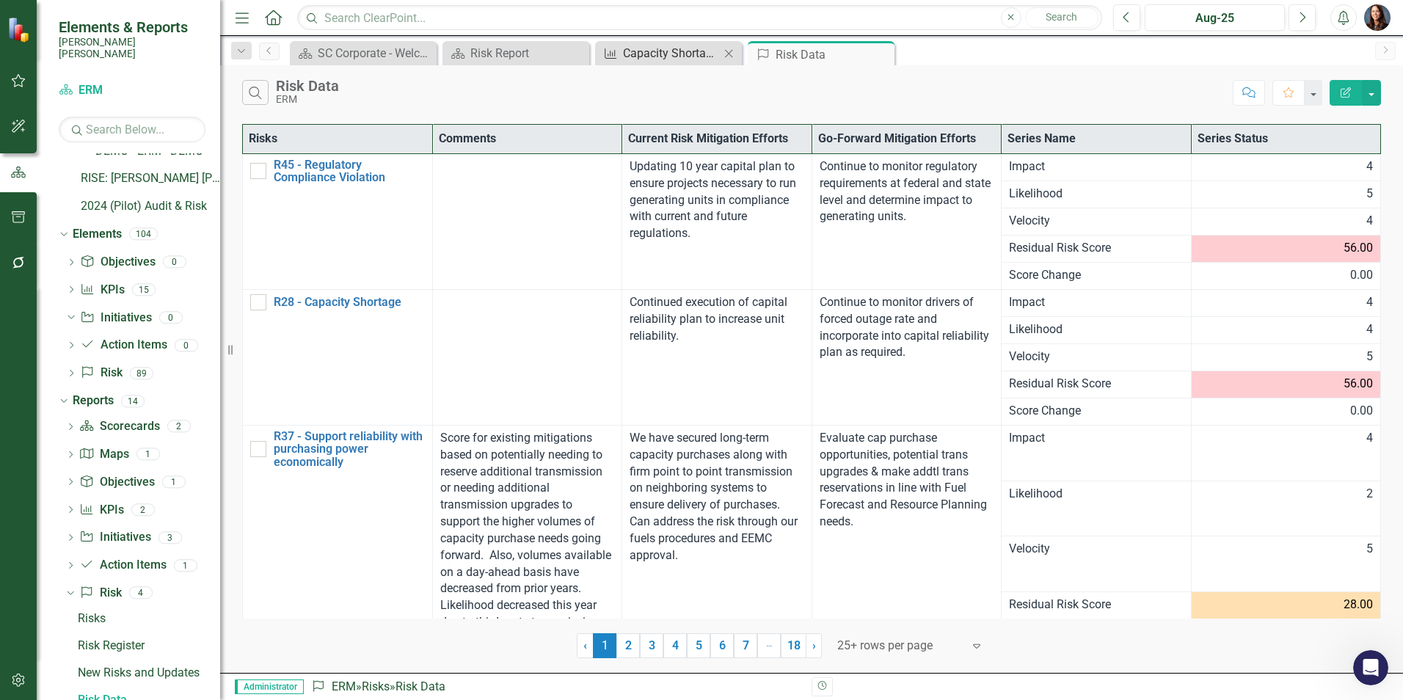
click at [684, 52] on div "Capacity Shortage" at bounding box center [671, 53] width 97 height 18
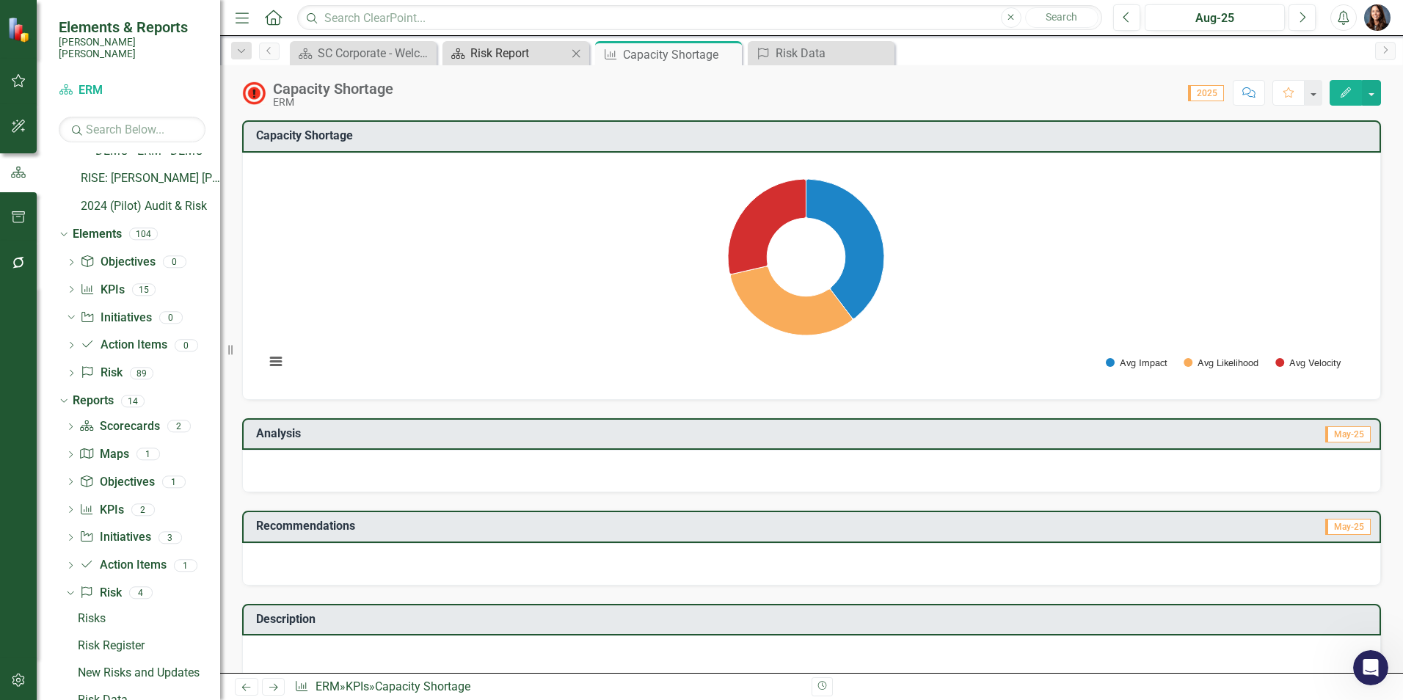
click at [475, 59] on div "Risk Report" at bounding box center [518, 53] width 97 height 18
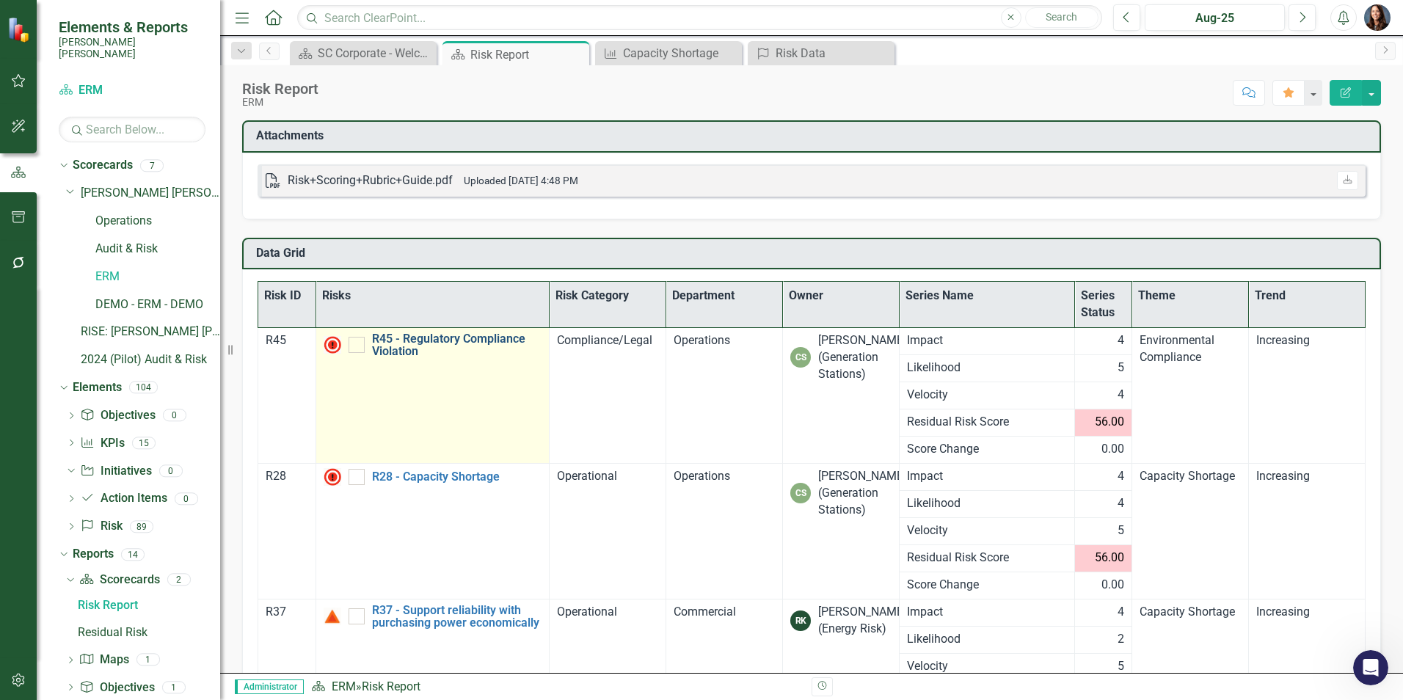
click at [401, 345] on link "R45 - Regulatory Compliance Violation" at bounding box center [457, 345] width 170 height 26
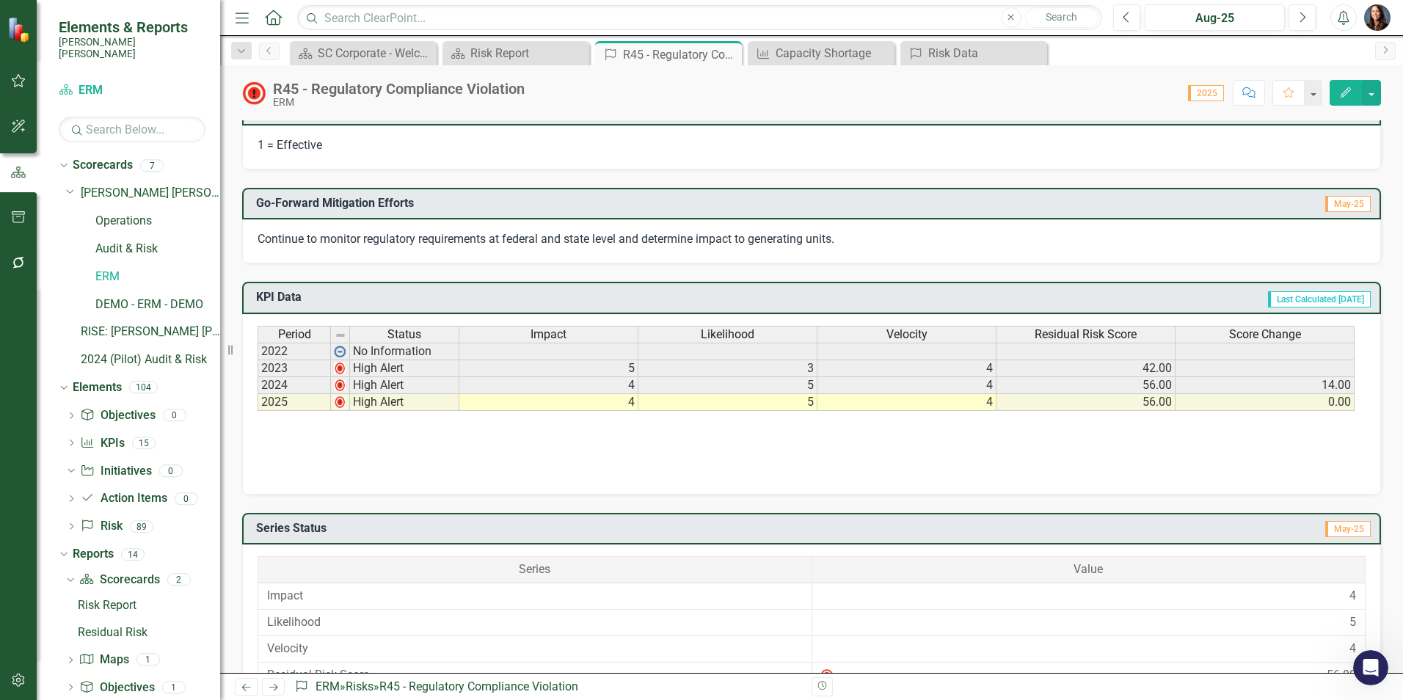
scroll to position [514, 0]
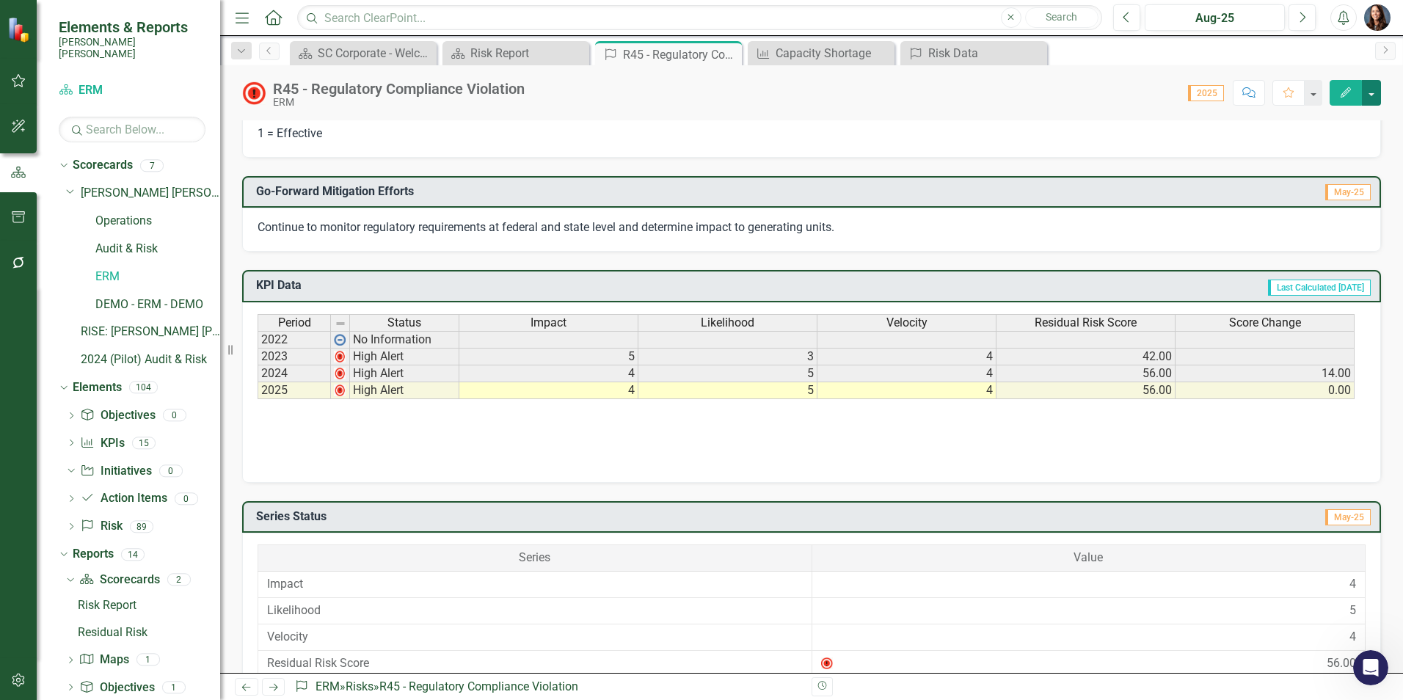
click at [1375, 95] on button "button" at bounding box center [1371, 93] width 19 height 26
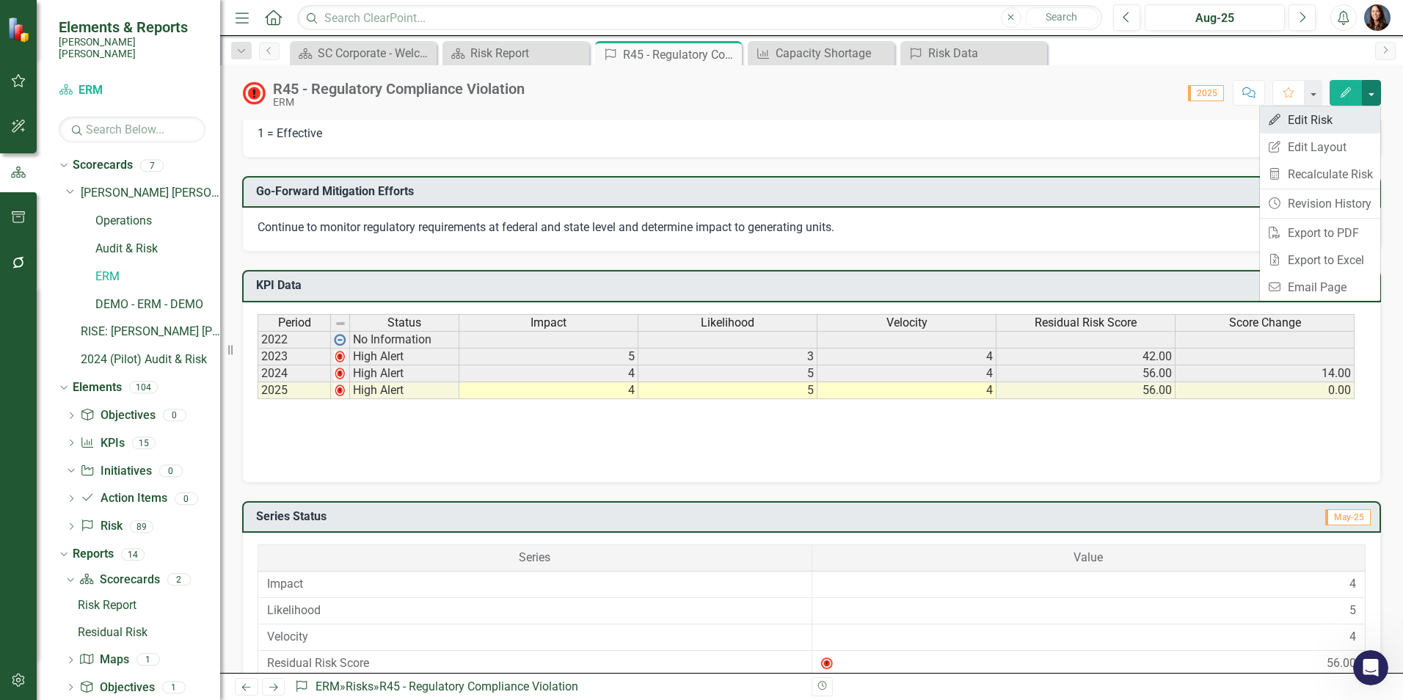
click at [1311, 120] on link "Edit Edit Risk" at bounding box center [1320, 119] width 120 height 27
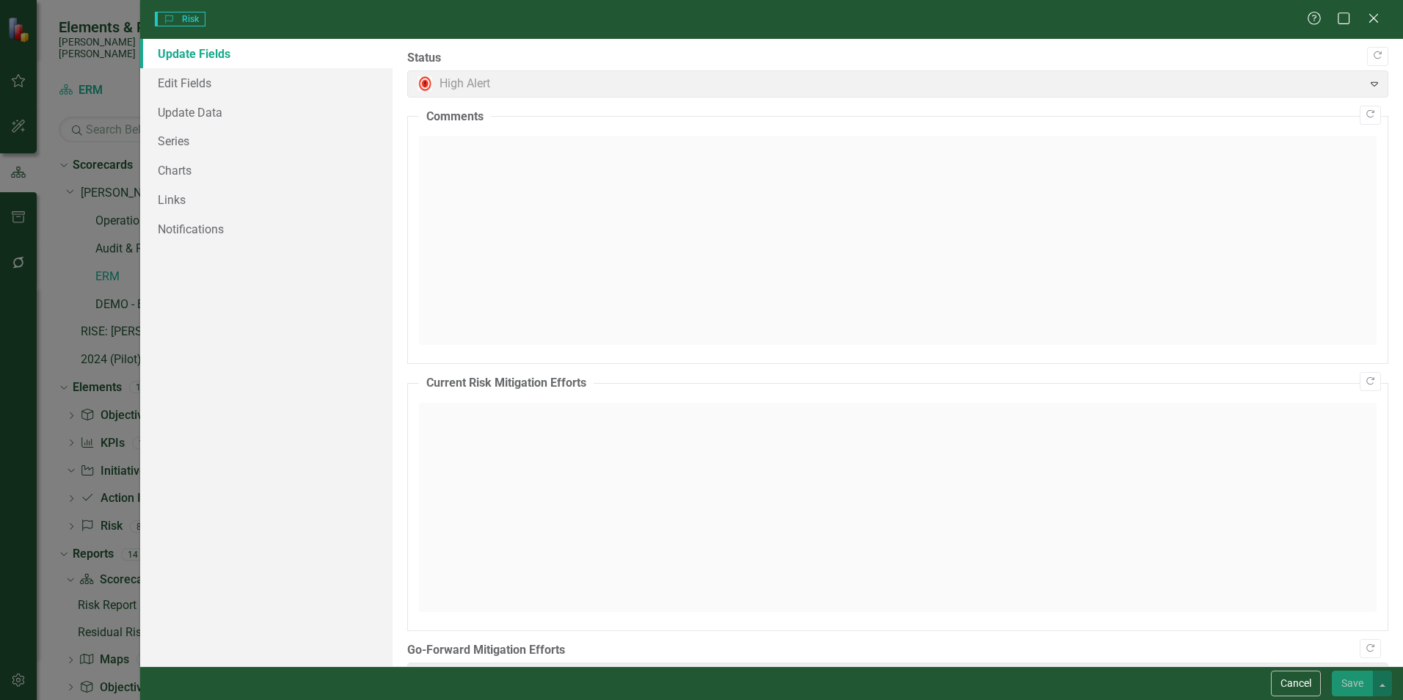
type input "Continue to monitor regulatory requirements at federal and state level and dete…"
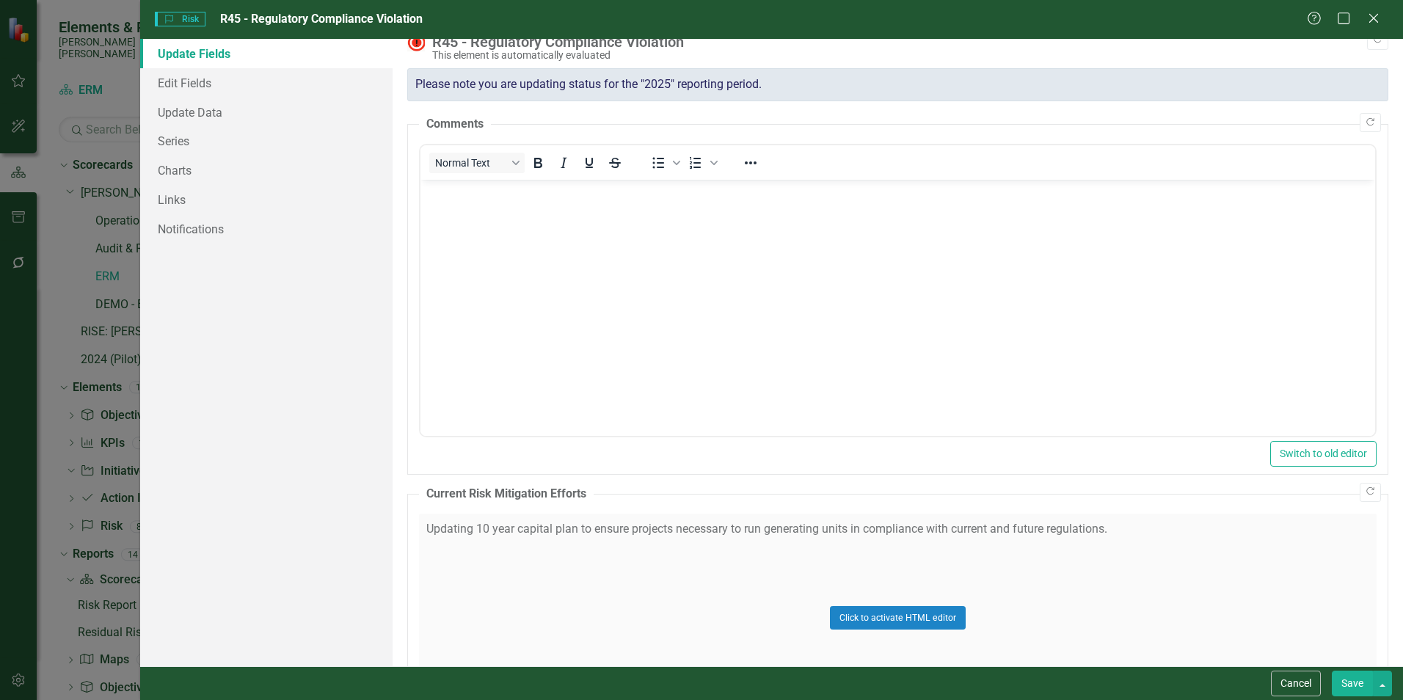
scroll to position [0, 0]
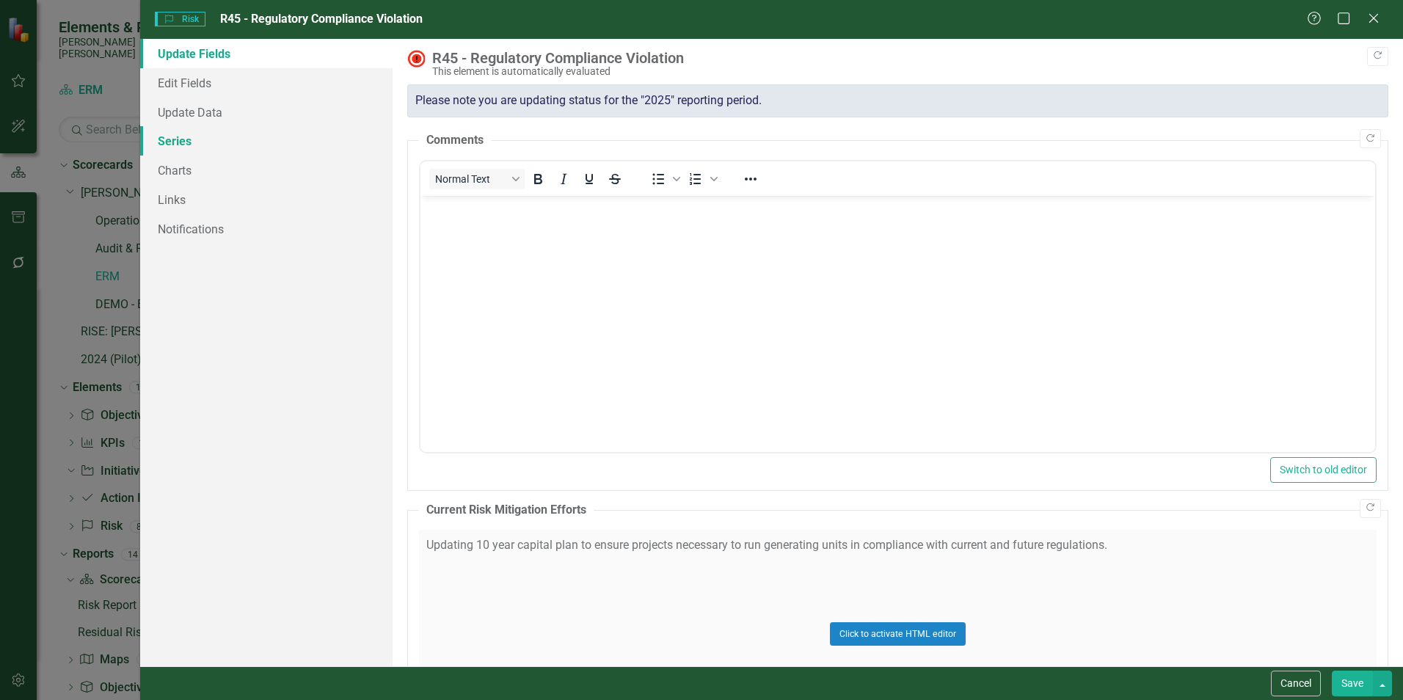
click at [178, 140] on link "Series" at bounding box center [266, 140] width 252 height 29
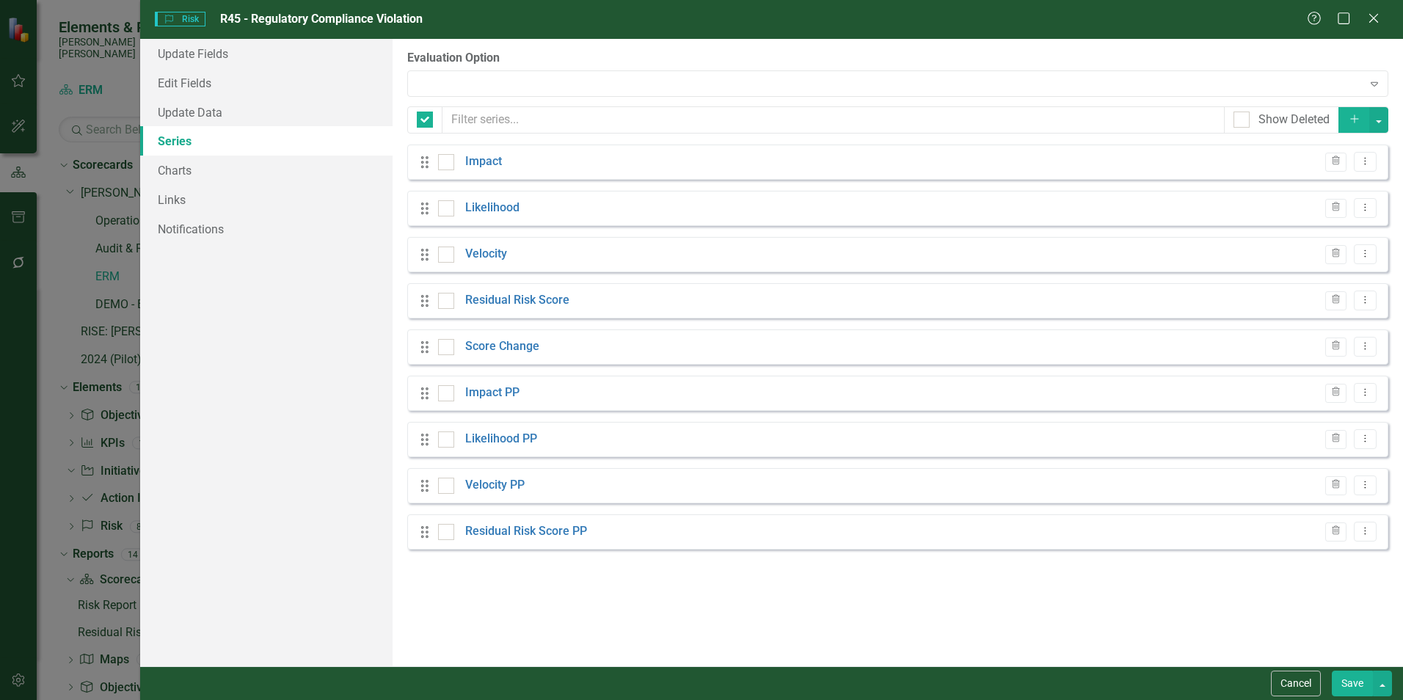
checkbox input "false"
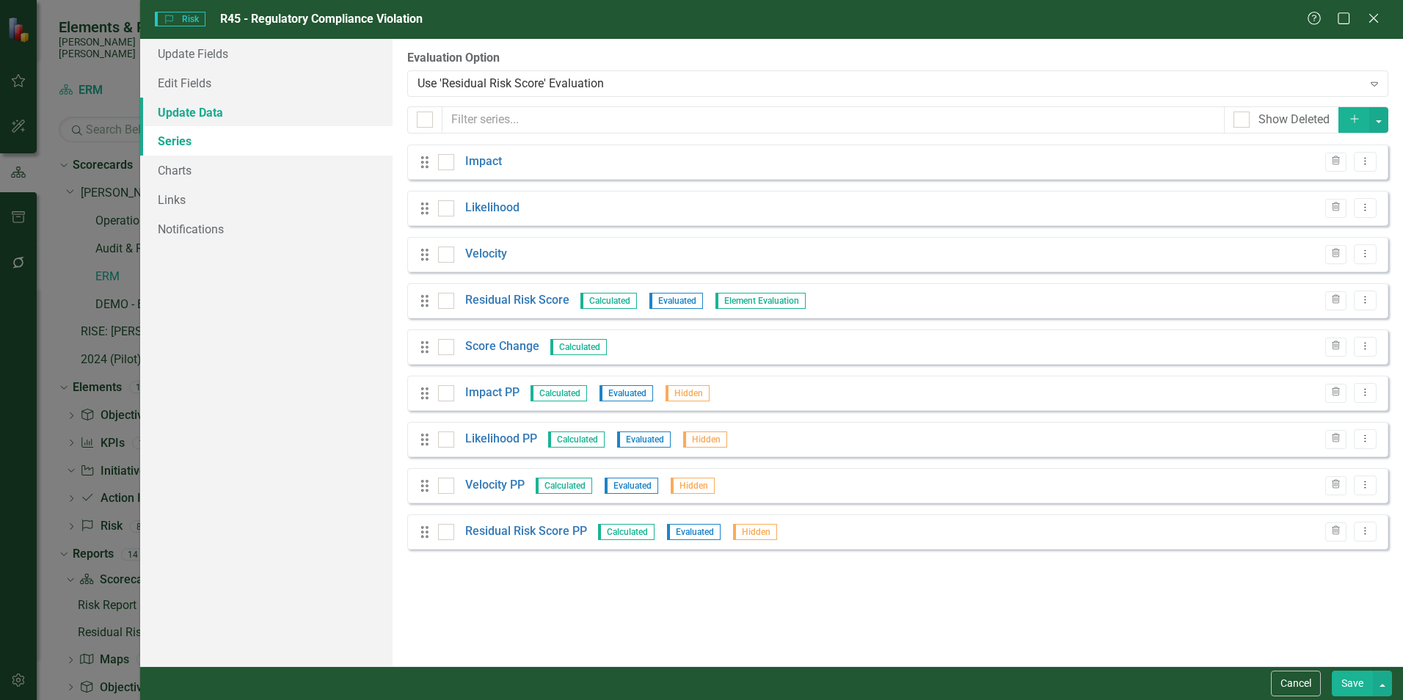
click at [183, 116] on link "Update Data" at bounding box center [266, 112] width 252 height 29
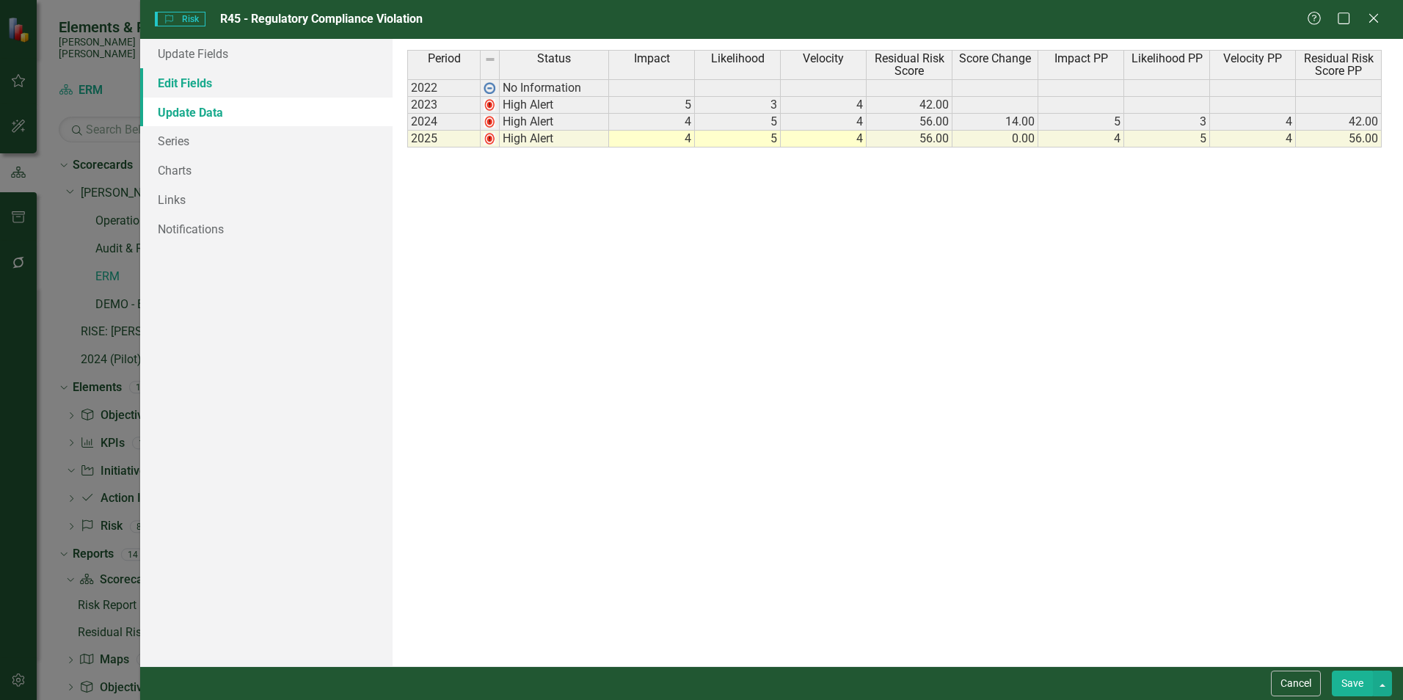
click at [190, 89] on link "Edit Fields" at bounding box center [266, 82] width 252 height 29
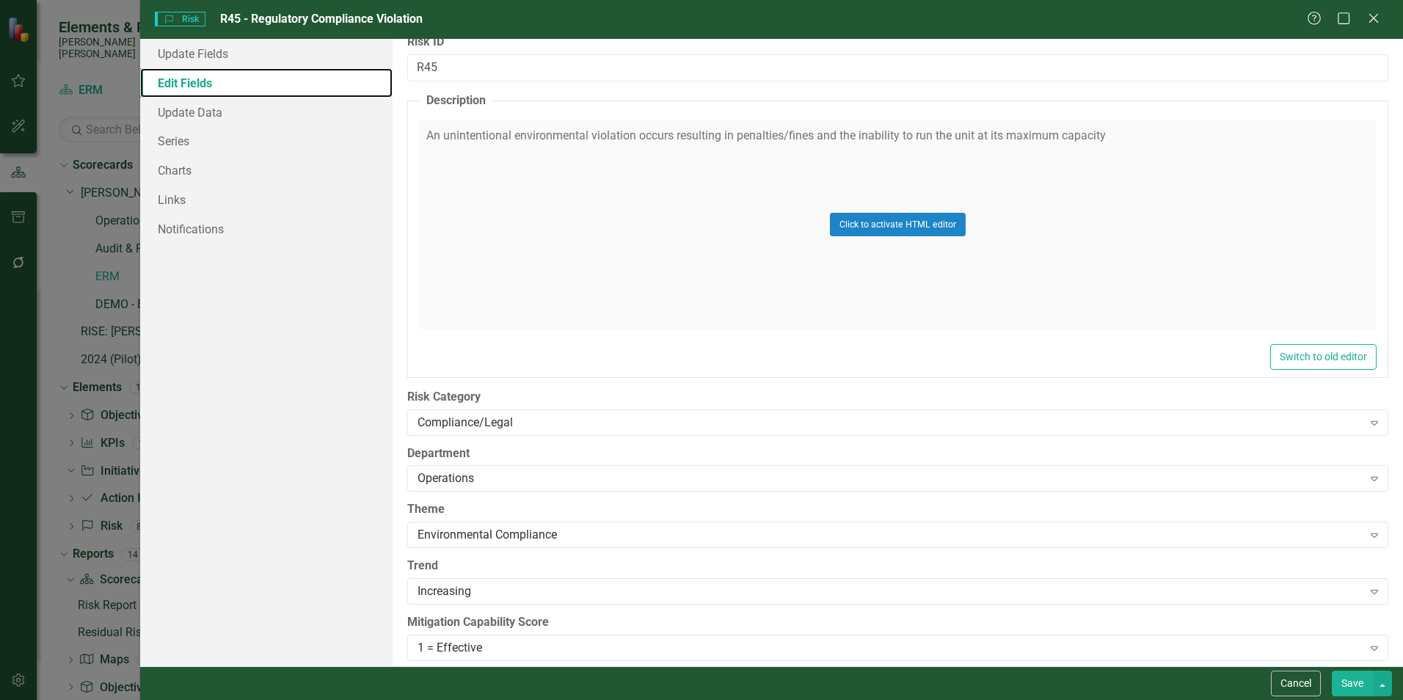
scroll to position [516, 0]
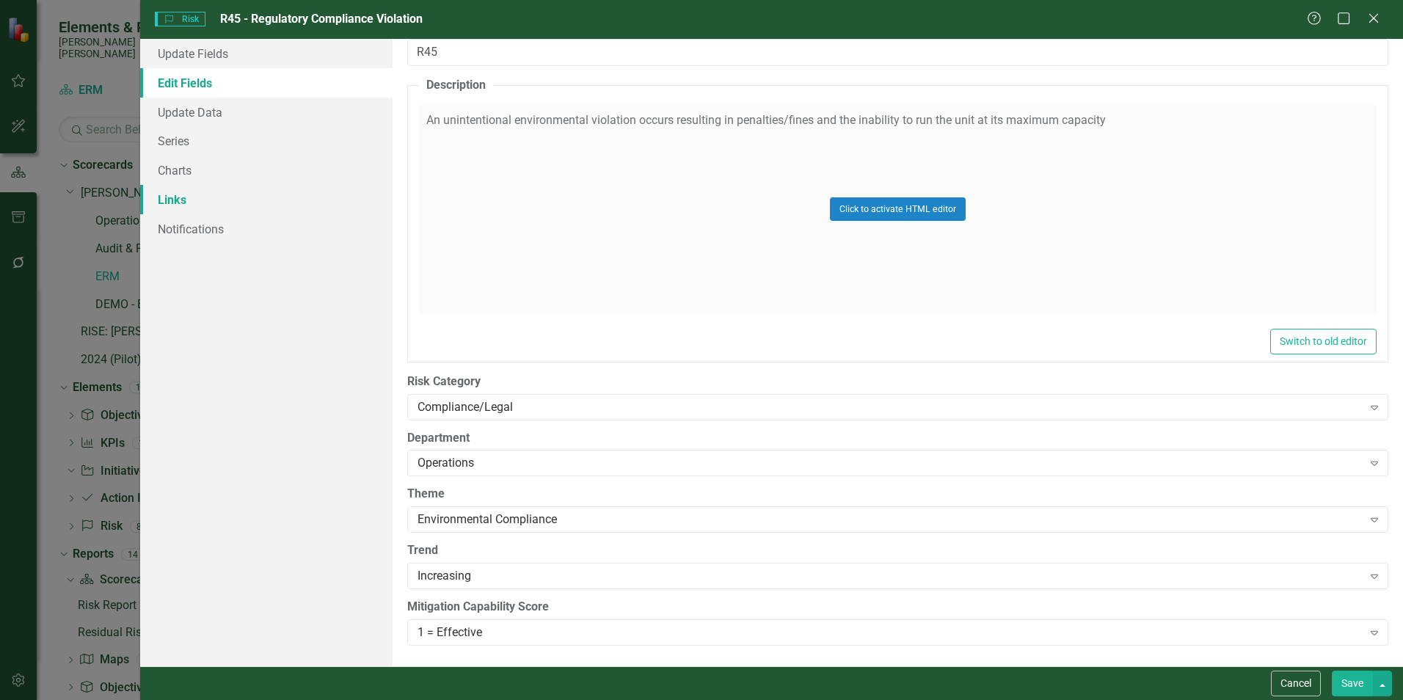
click at [173, 197] on link "Links" at bounding box center [266, 199] width 252 height 29
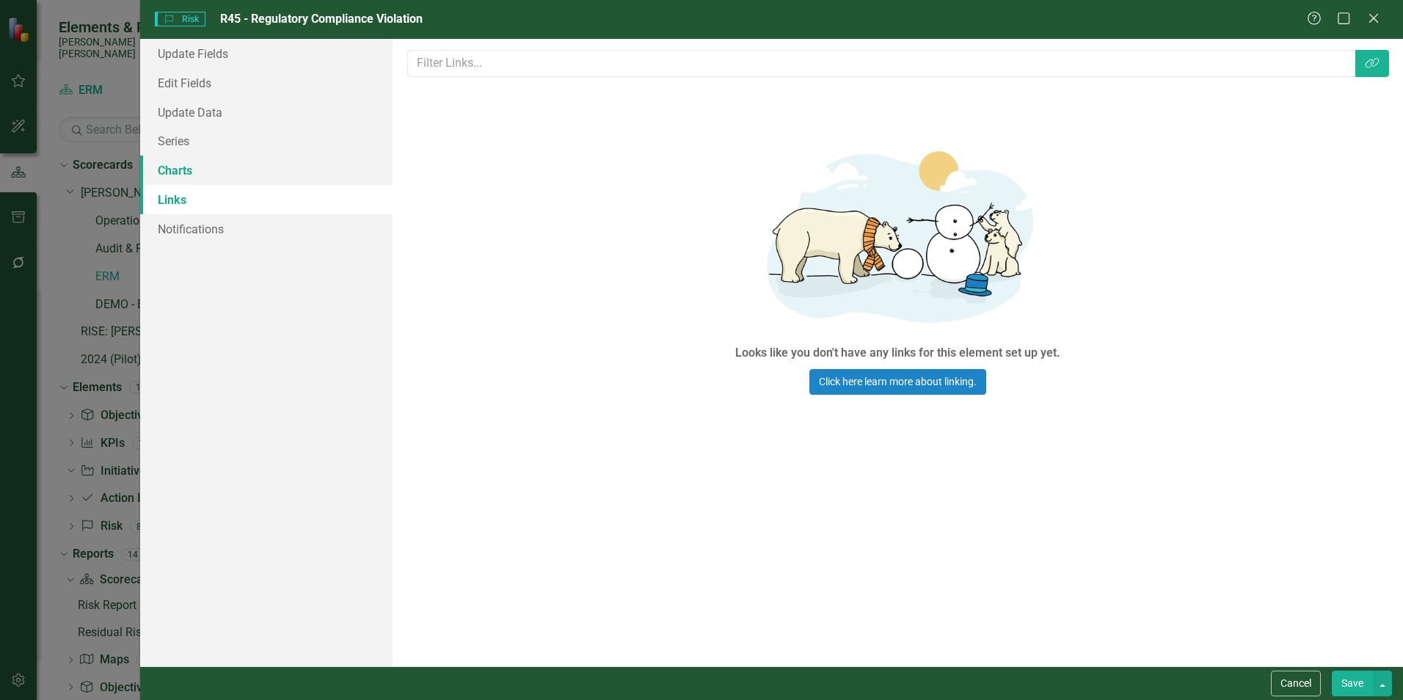
click at [187, 173] on link "Charts" at bounding box center [266, 170] width 252 height 29
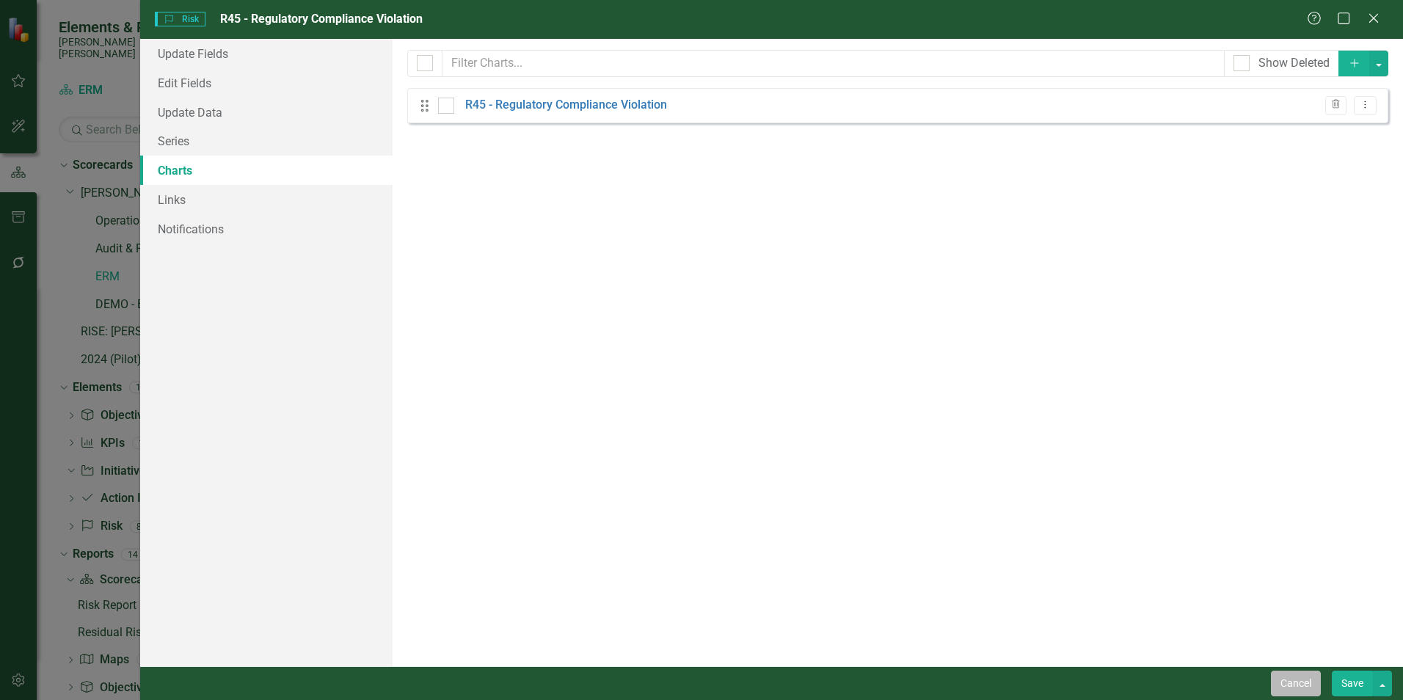
click at [1286, 687] on button "Cancel" at bounding box center [1296, 683] width 50 height 26
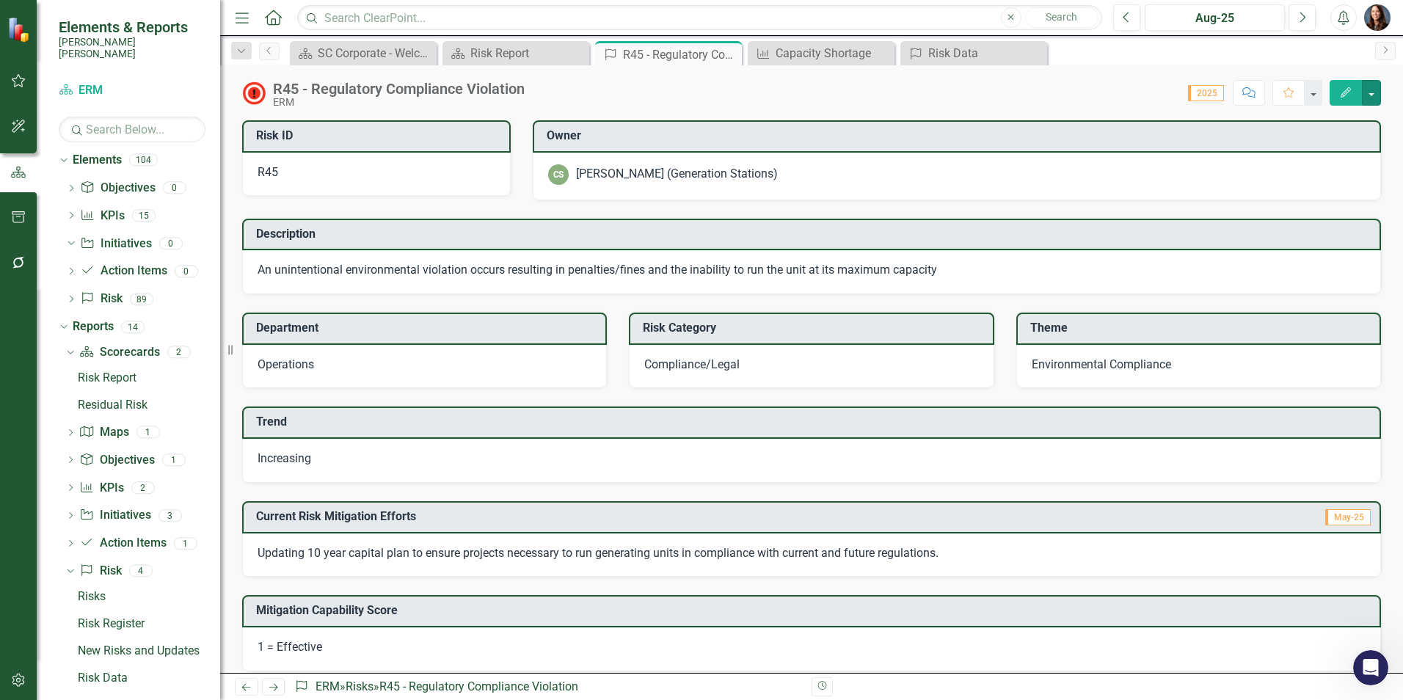
scroll to position [231, 0]
click at [105, 613] on div "Risk Register" at bounding box center [149, 619] width 142 height 13
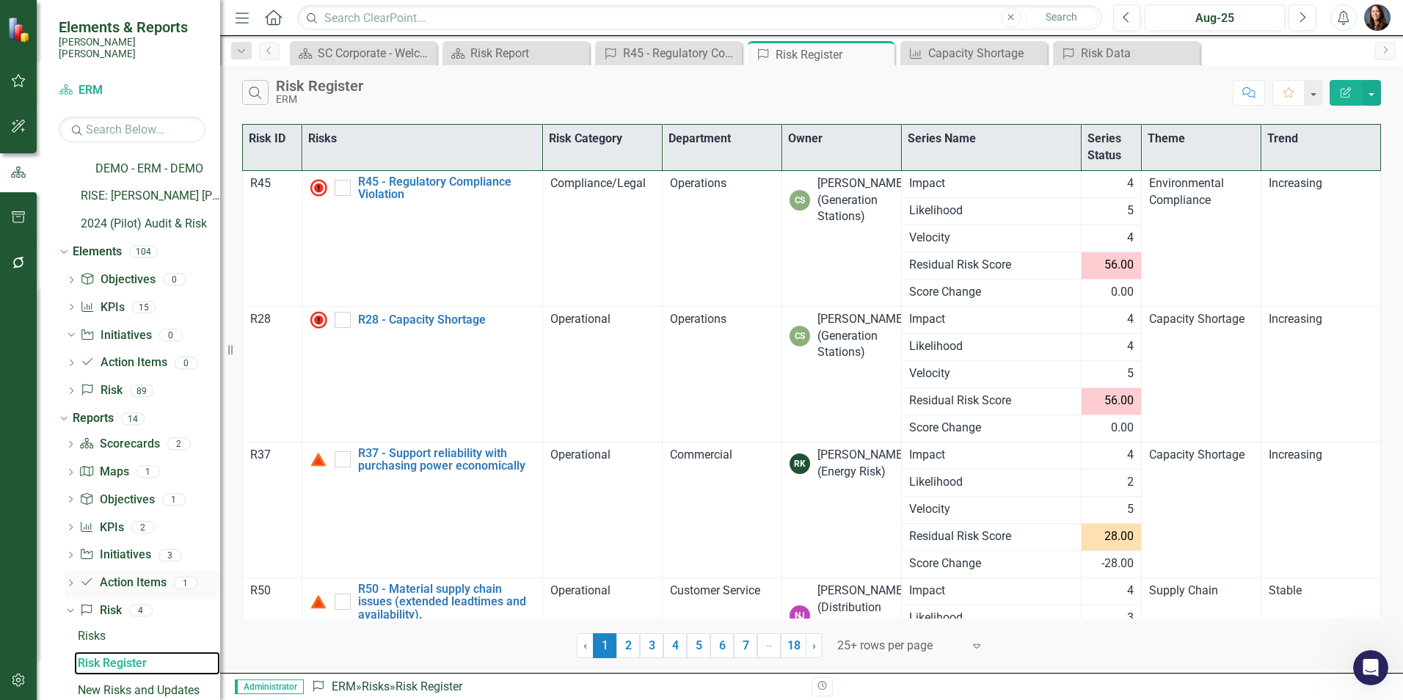
scroll to position [179, 0]
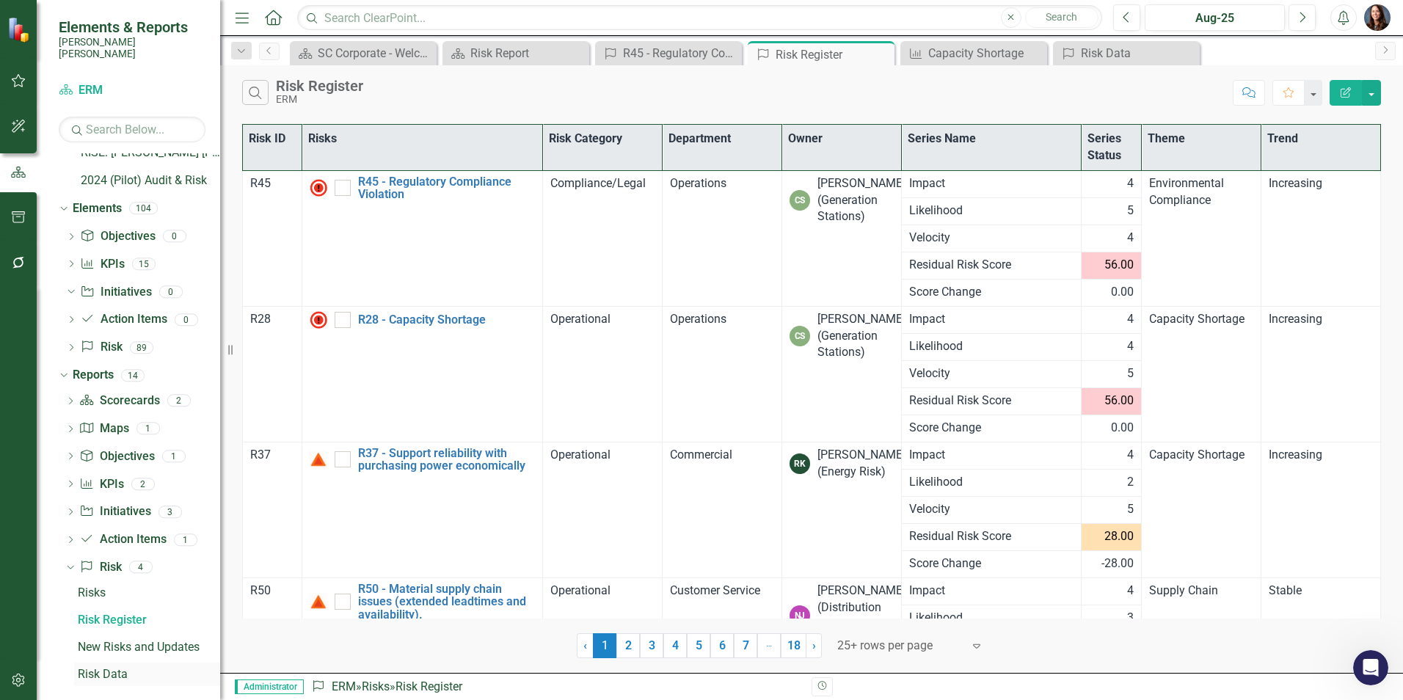
click at [96, 668] on div "Risk Data" at bounding box center [149, 674] width 142 height 13
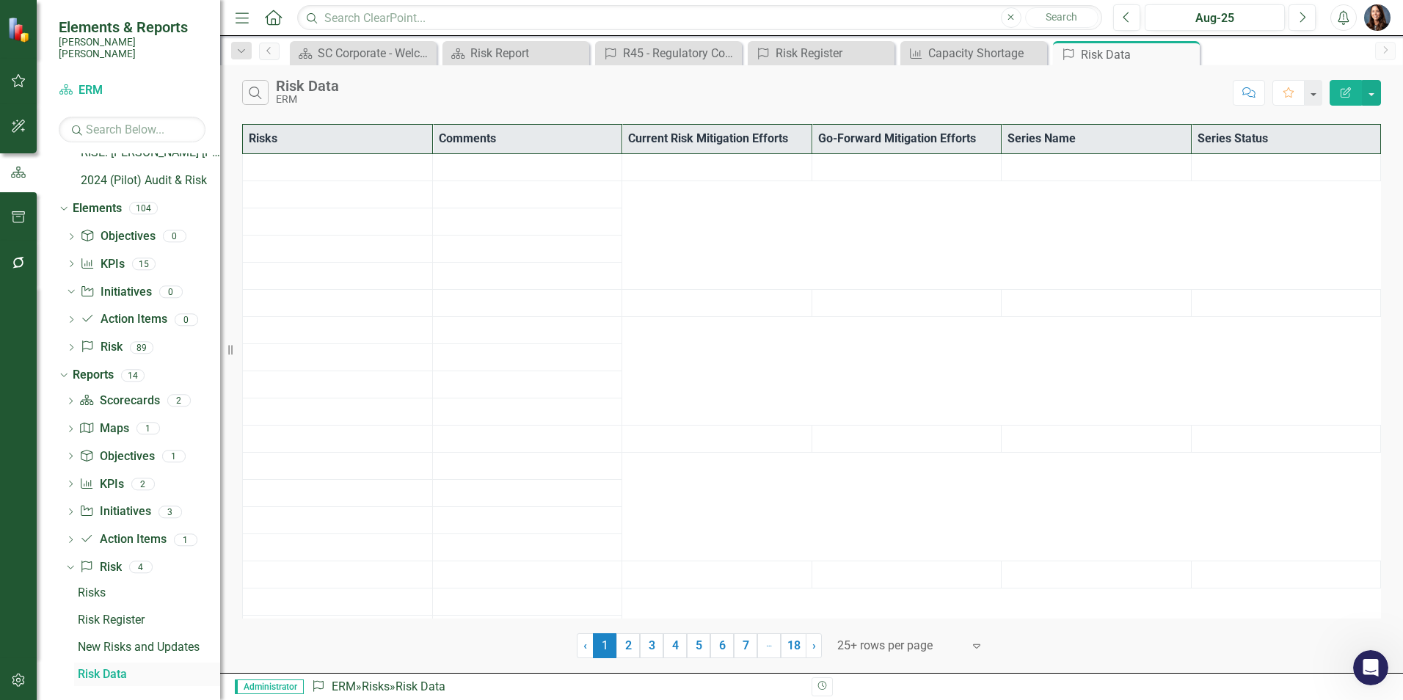
scroll to position [153, 0]
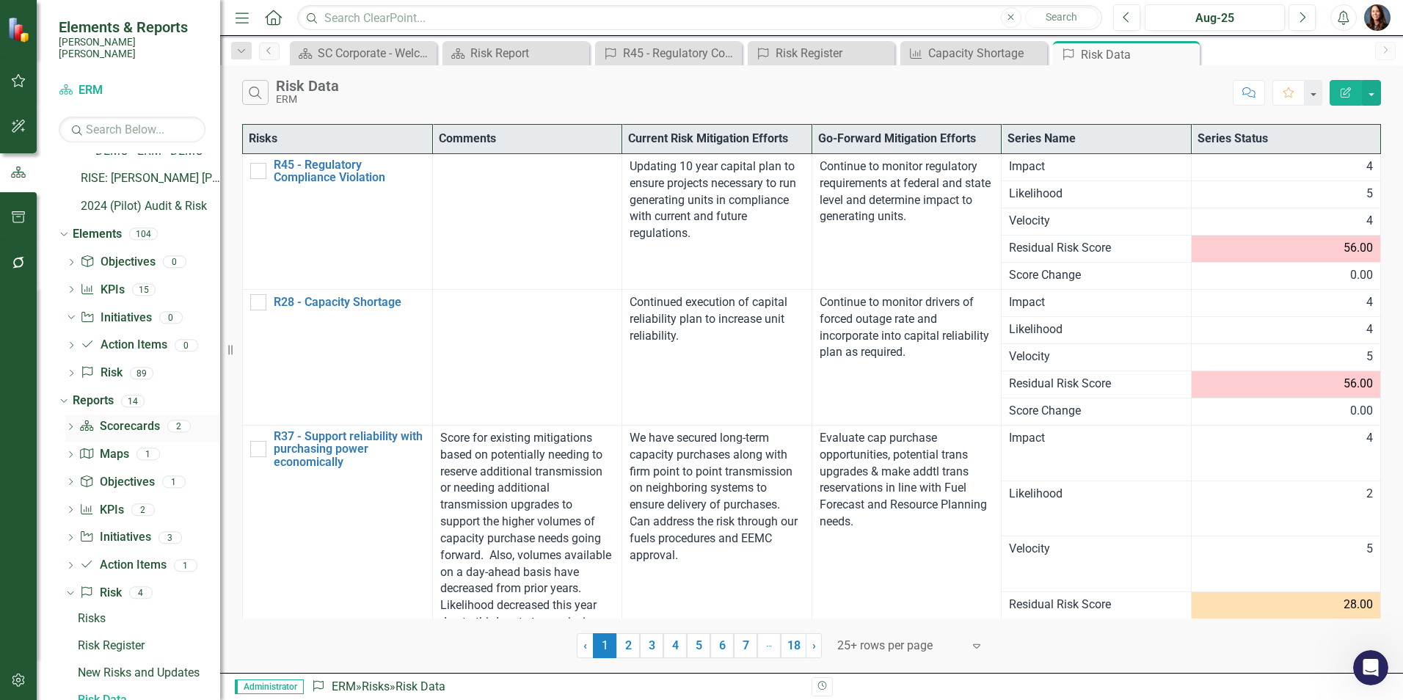
click at [70, 424] on icon "Dropdown" at bounding box center [70, 428] width 10 height 8
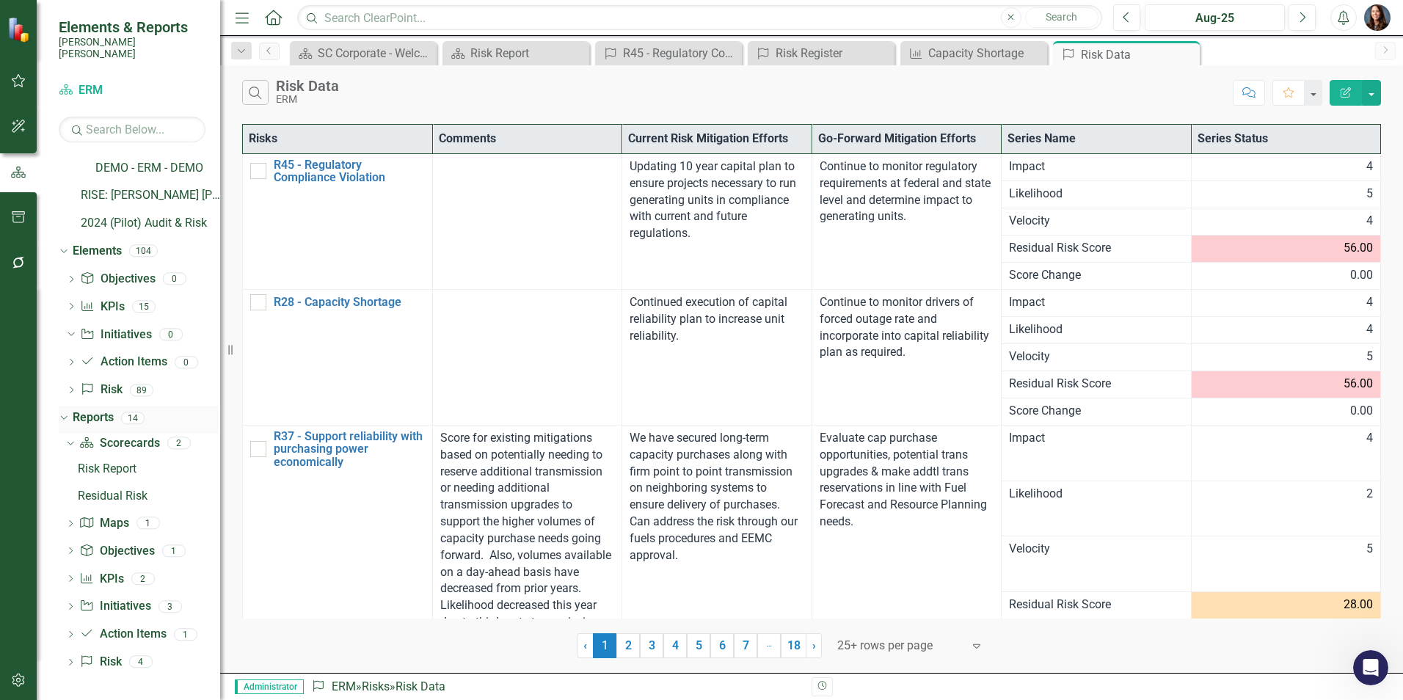
scroll to position [125, 0]
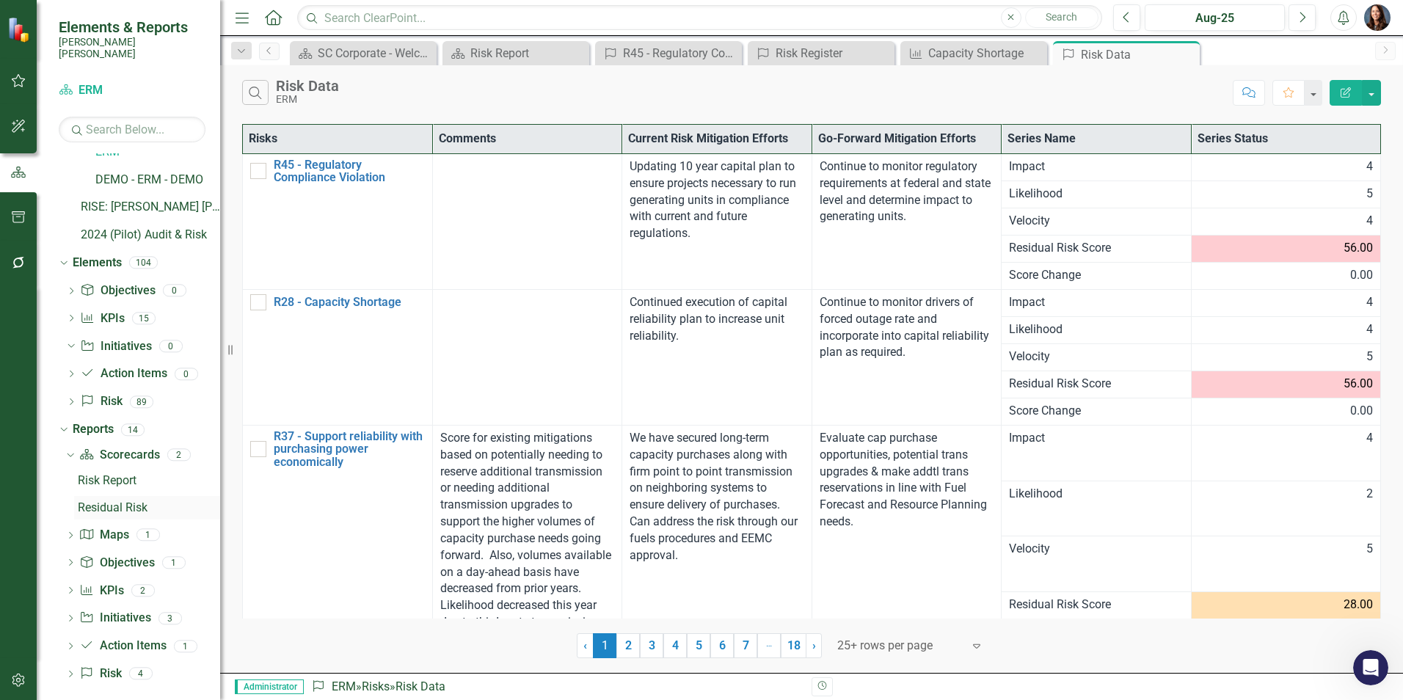
click at [96, 501] on div "Residual Risk" at bounding box center [149, 507] width 142 height 13
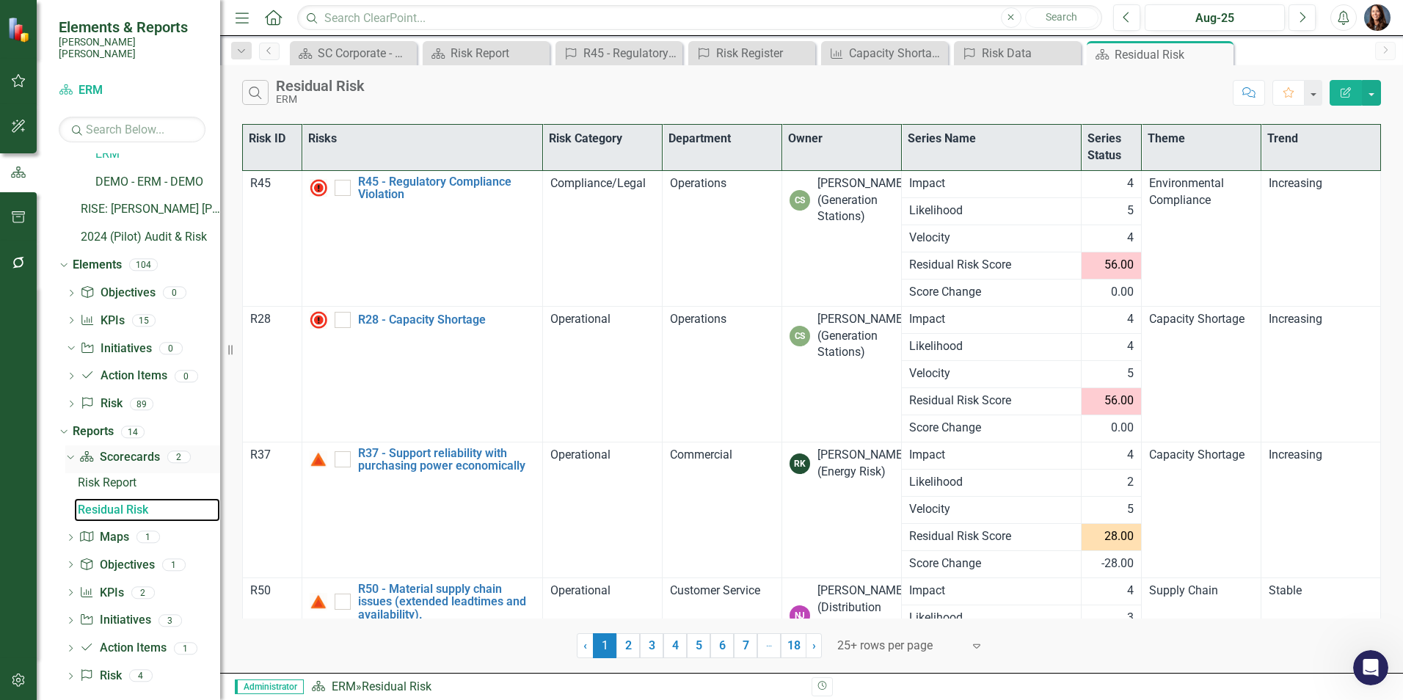
scroll to position [125, 0]
click at [94, 474] on div "Risk Report" at bounding box center [149, 480] width 142 height 13
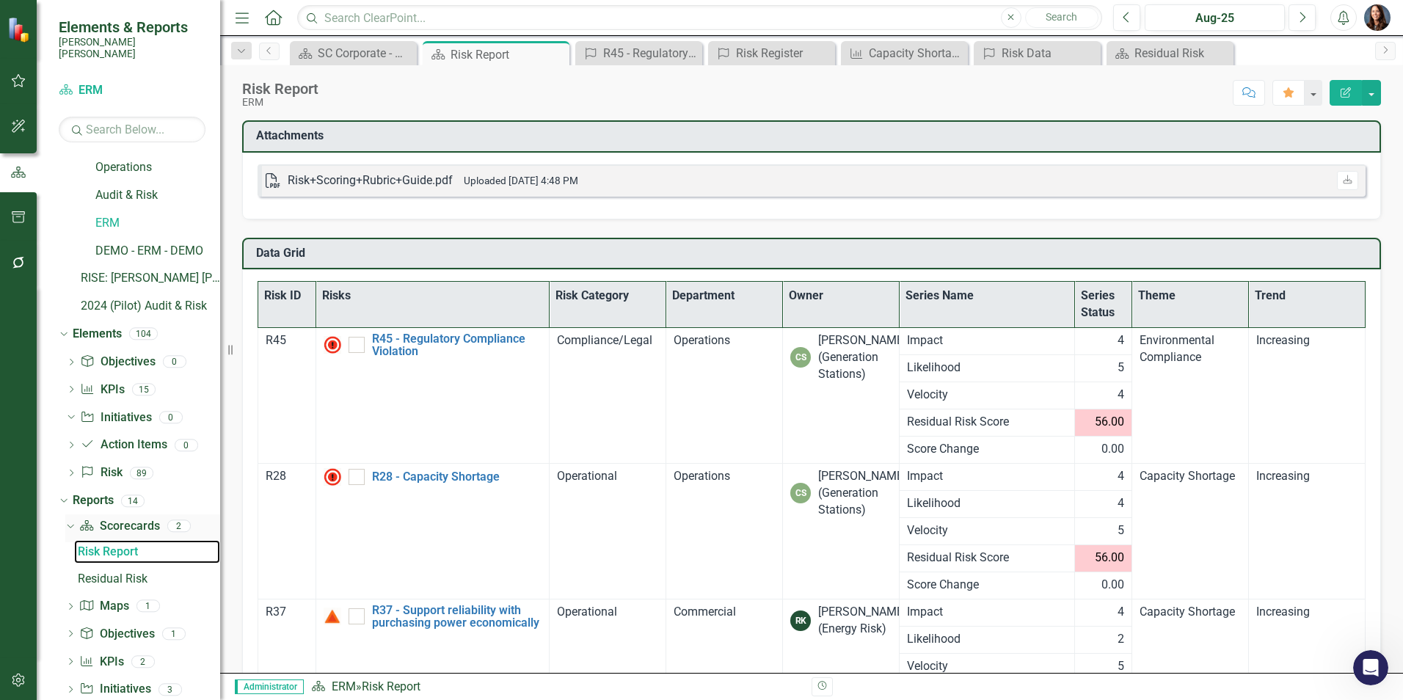
scroll to position [125, 0]
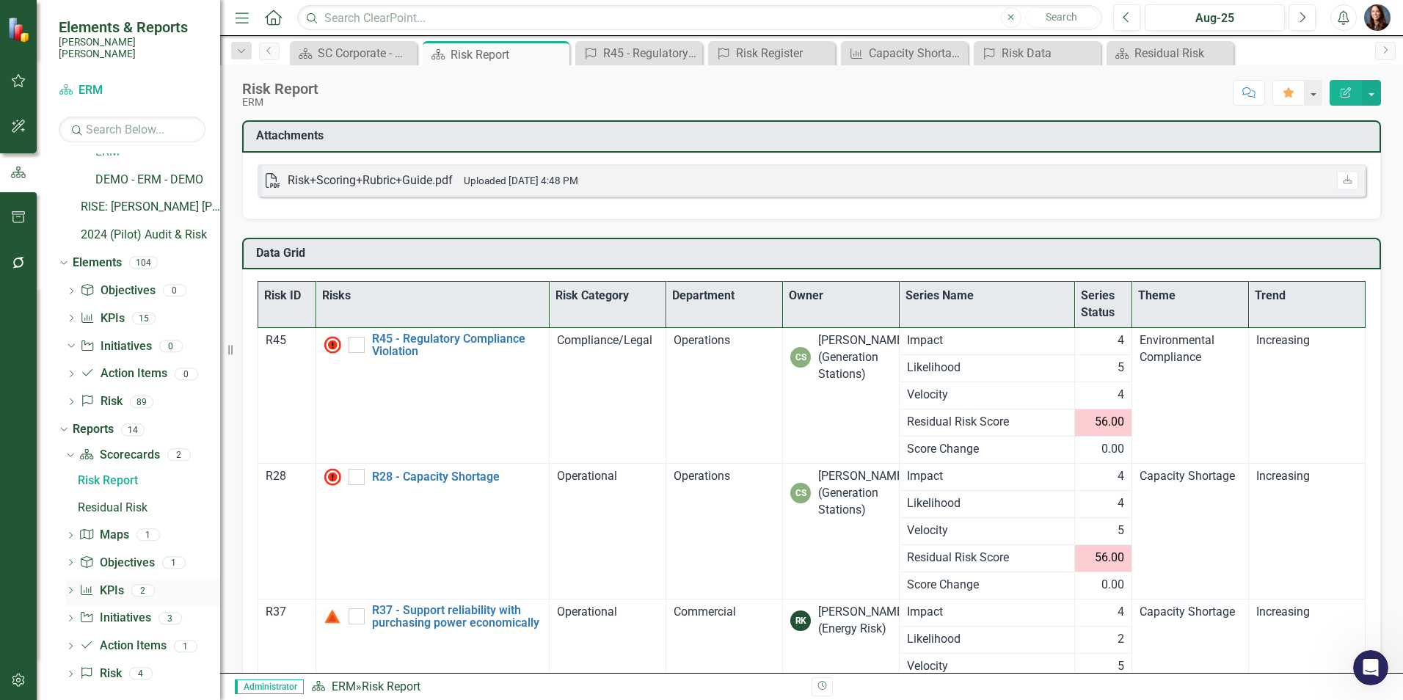
click at [69, 588] on icon "Dropdown" at bounding box center [70, 592] width 10 height 8
click at [94, 585] on div "Dashboard" at bounding box center [149, 591] width 142 height 13
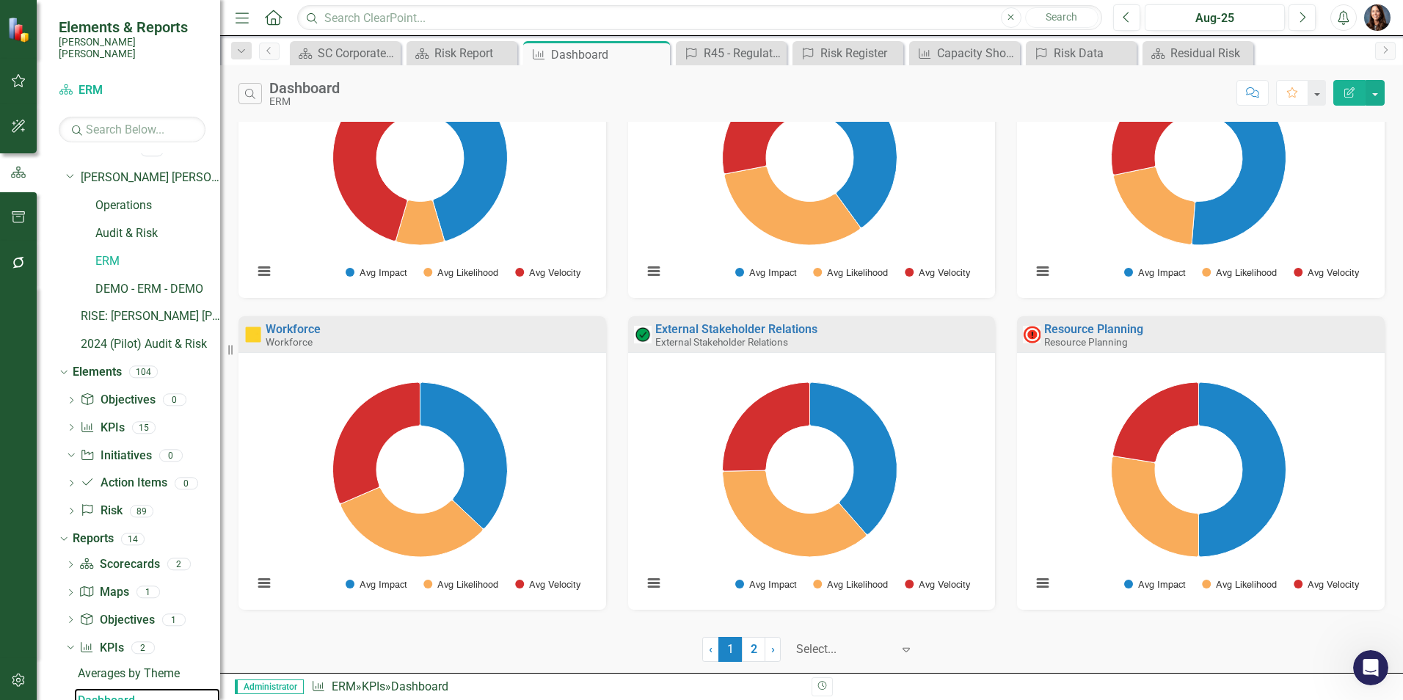
scroll to position [742, 0]
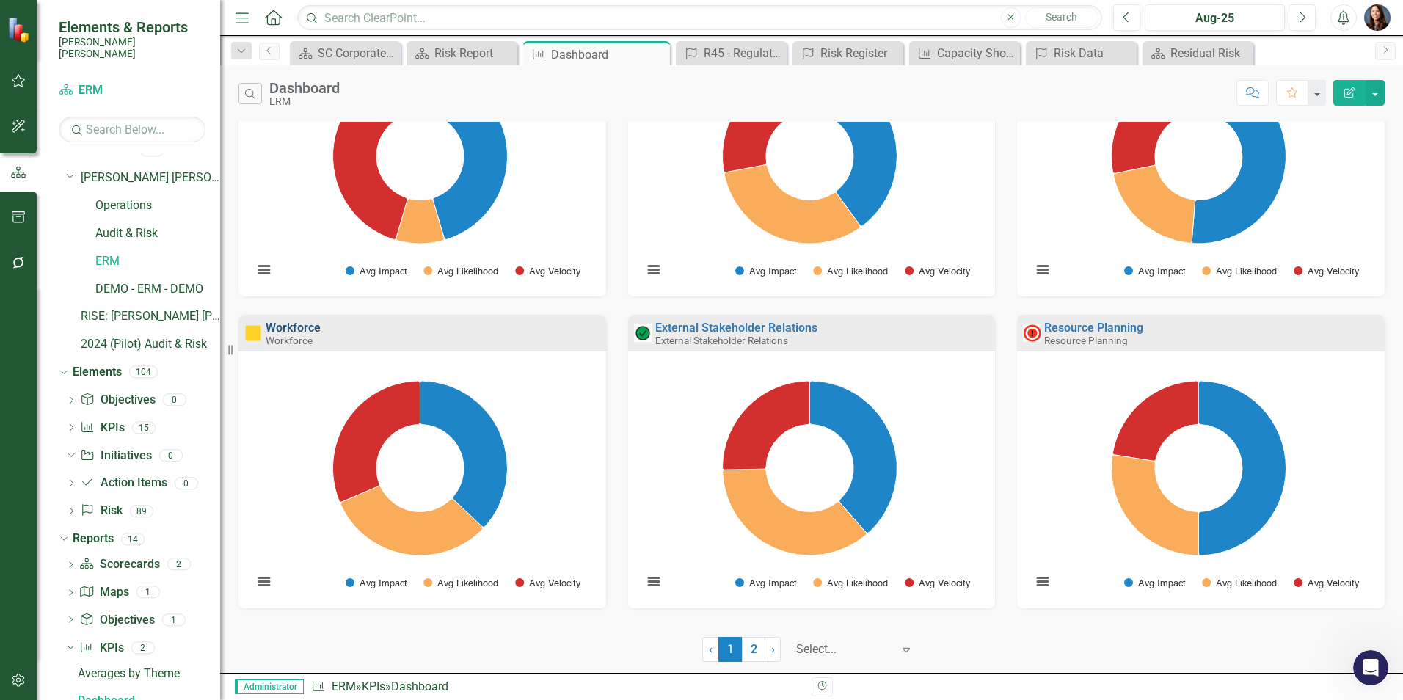
click at [282, 327] on link "Workforce" at bounding box center [293, 328] width 55 height 14
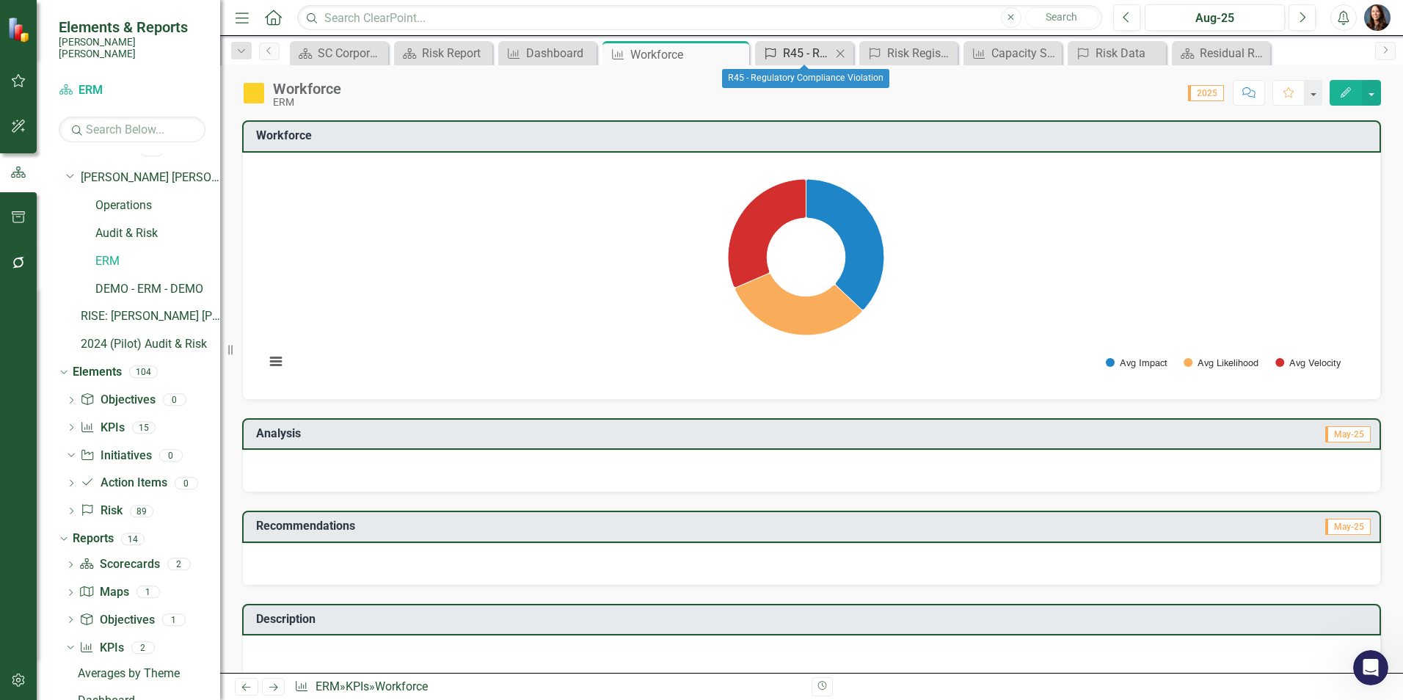
click at [808, 49] on div "R45 - Regulatory Compliance Violation" at bounding box center [807, 53] width 48 height 18
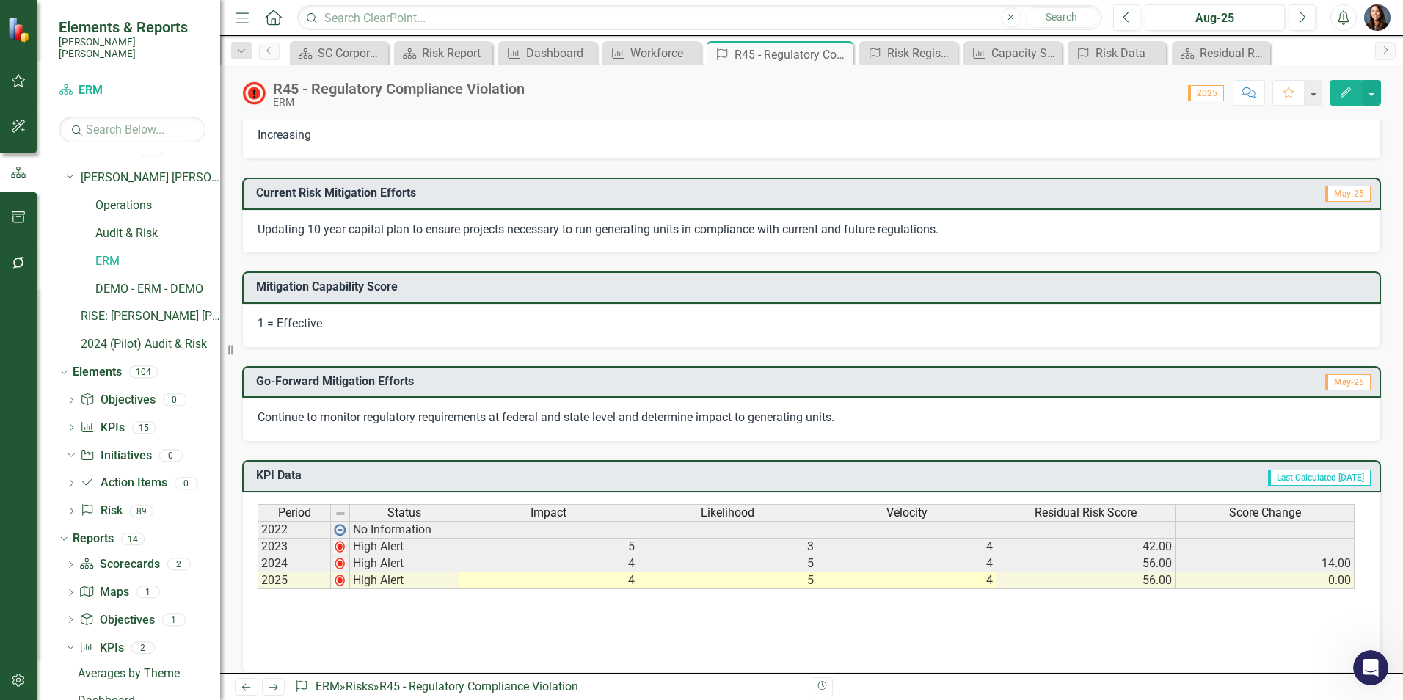
scroll to position [367, 0]
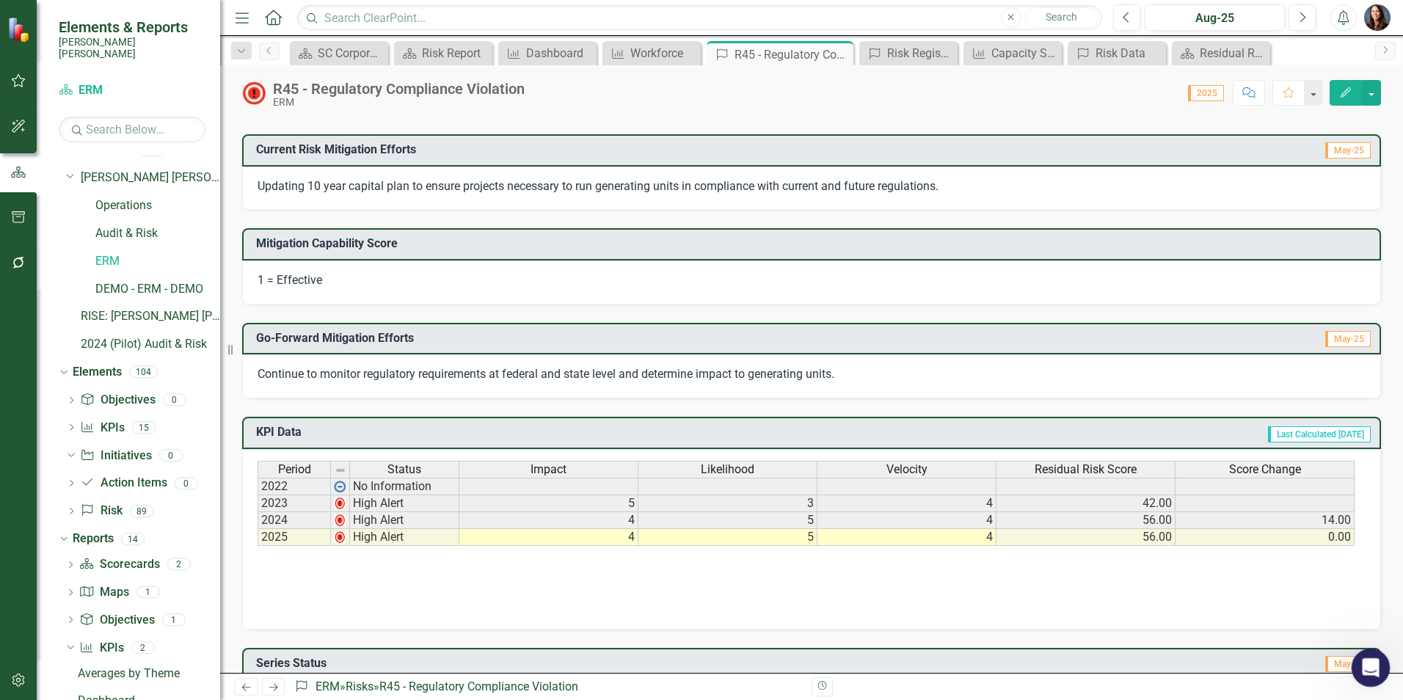
click at [1378, 663] on icon "Open Intercom Messenger" at bounding box center [1368, 666] width 24 height 24
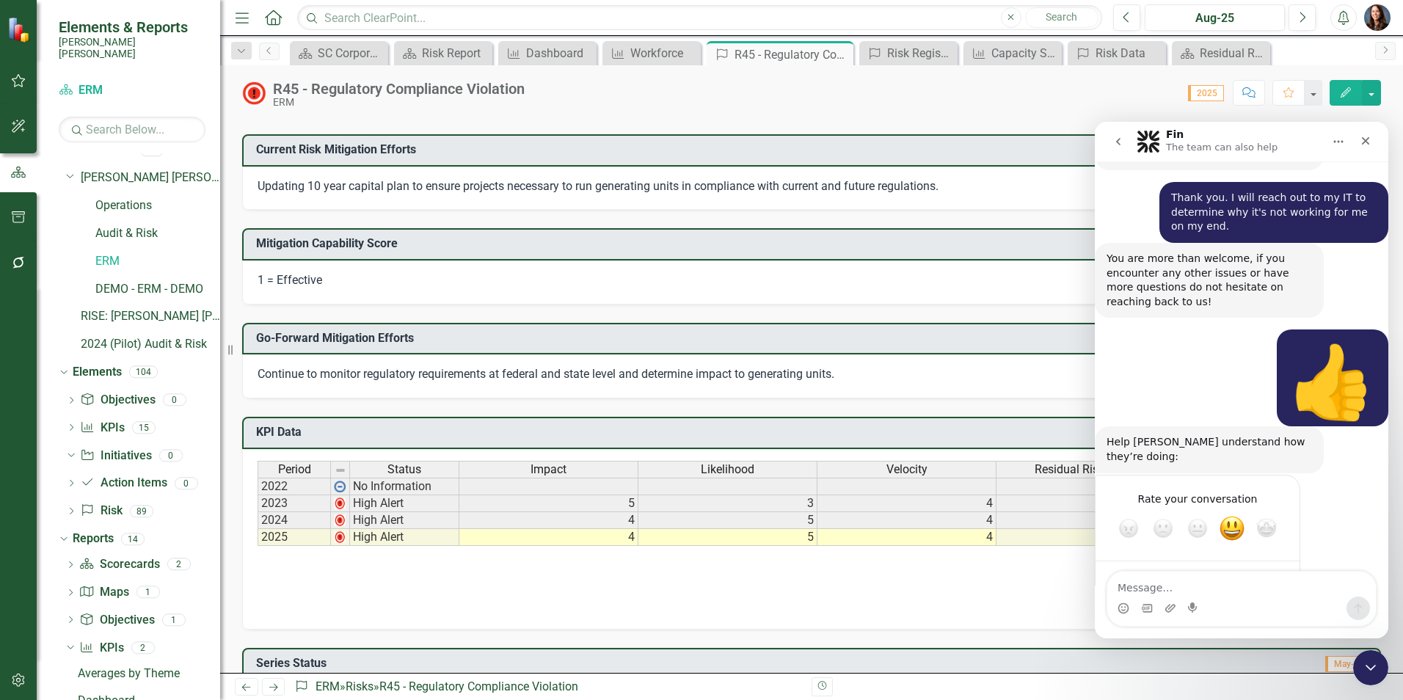
scroll to position [2163, 0]
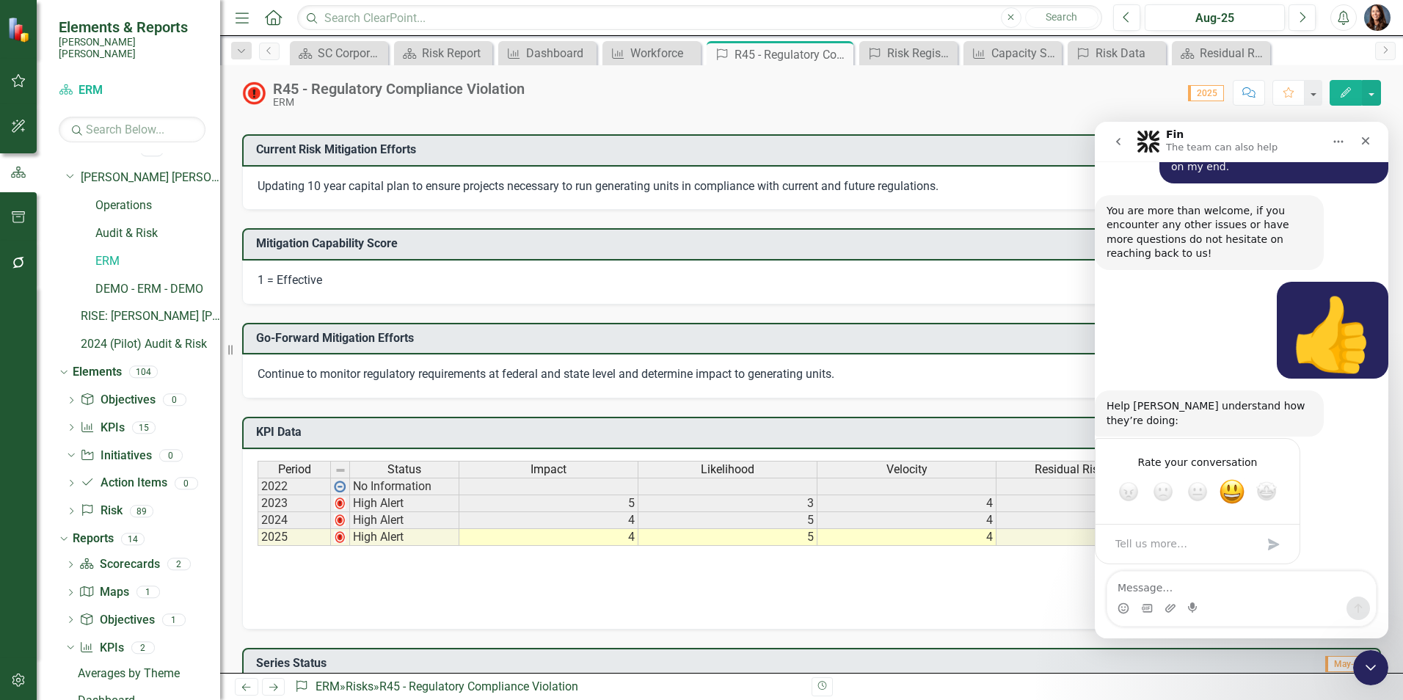
click at [1116, 148] on button "go back" at bounding box center [1118, 142] width 28 height 28
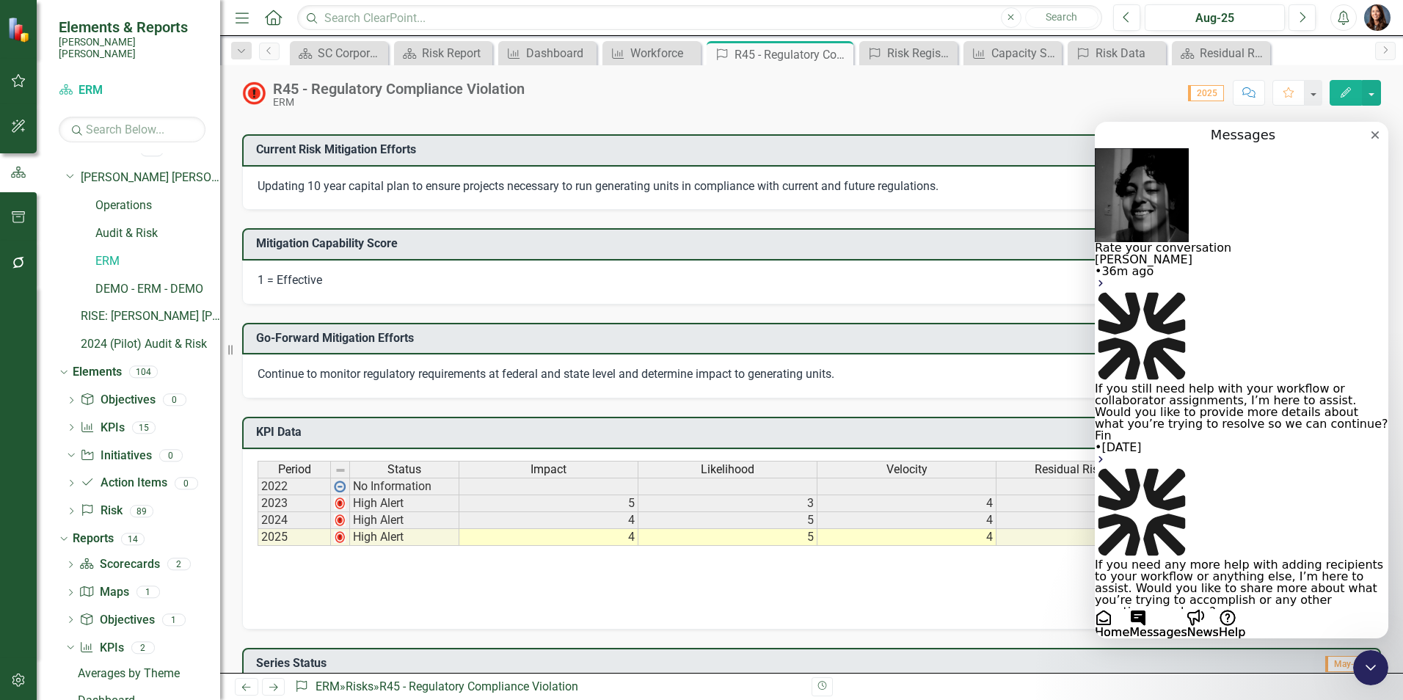
click at [1127, 609] on button "Home" at bounding box center [1111, 623] width 34 height 29
click at [1129, 611] on button "Home" at bounding box center [1111, 623] width 34 height 29
click at [1128, 625] on span "Home" at bounding box center [1111, 632] width 34 height 14
click at [1364, 136] on main "Messages Rate your conversation [PERSON_NAME] • 36m ago If you still need help …" at bounding box center [1240, 380] width 293 height 516
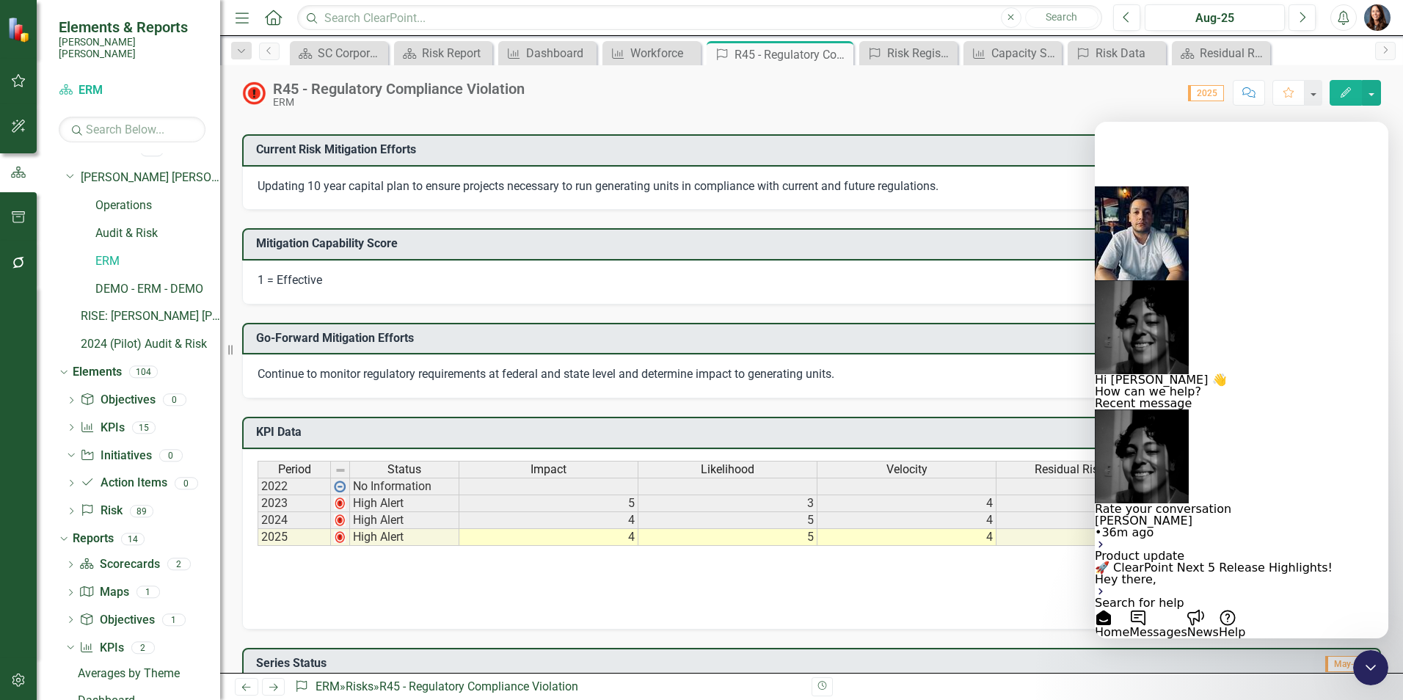
scroll to position [55, 0]
click at [1161, 691] on div "ClearPoint Admin Training" at bounding box center [1240, 697] width 293 height 12
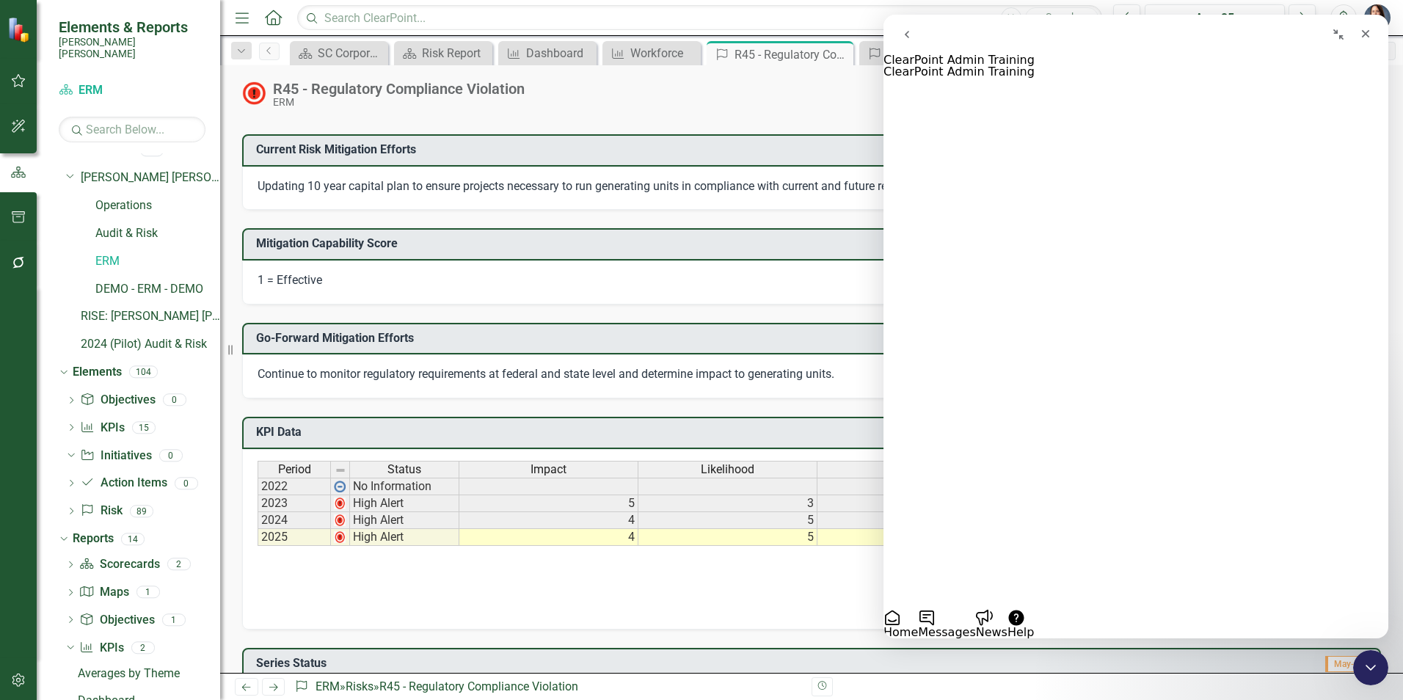
scroll to position [0, 0]
click at [910, 31] on icon "go back" at bounding box center [907, 35] width 12 height 12
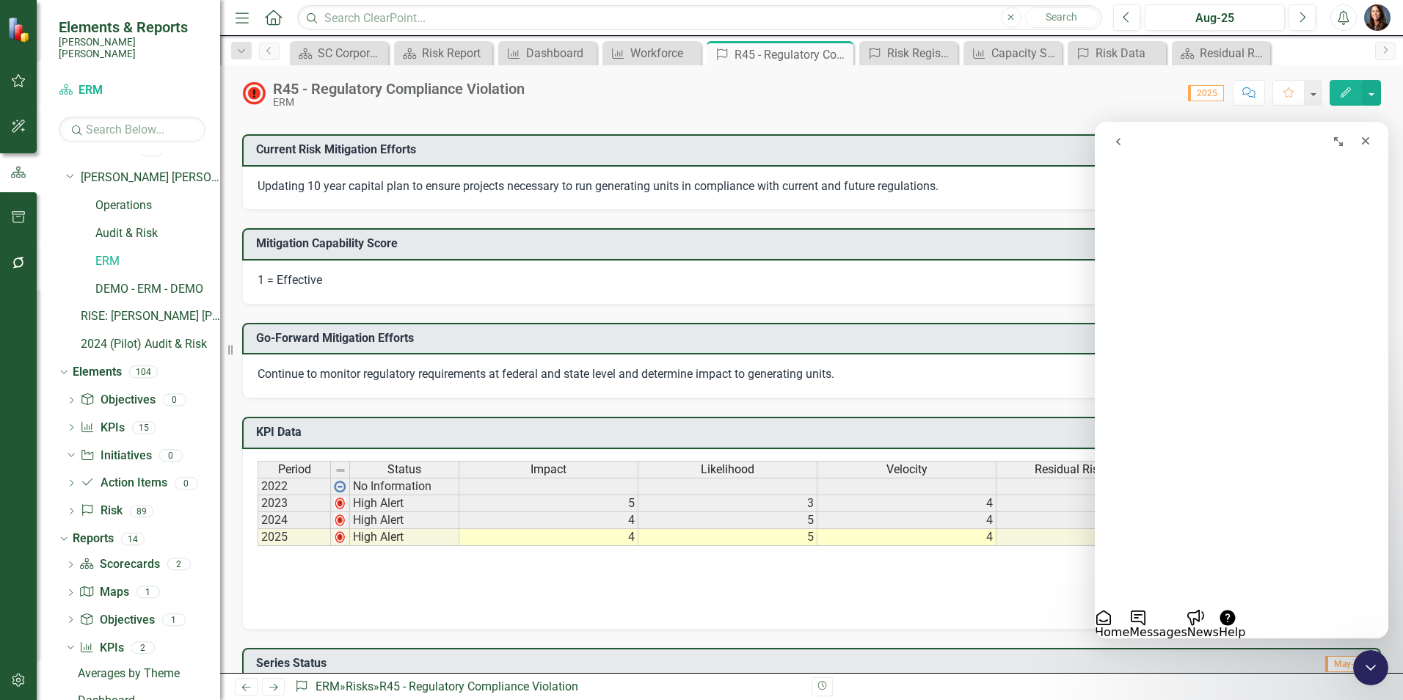
click at [1129, 612] on button "Home" at bounding box center [1111, 623] width 34 height 29
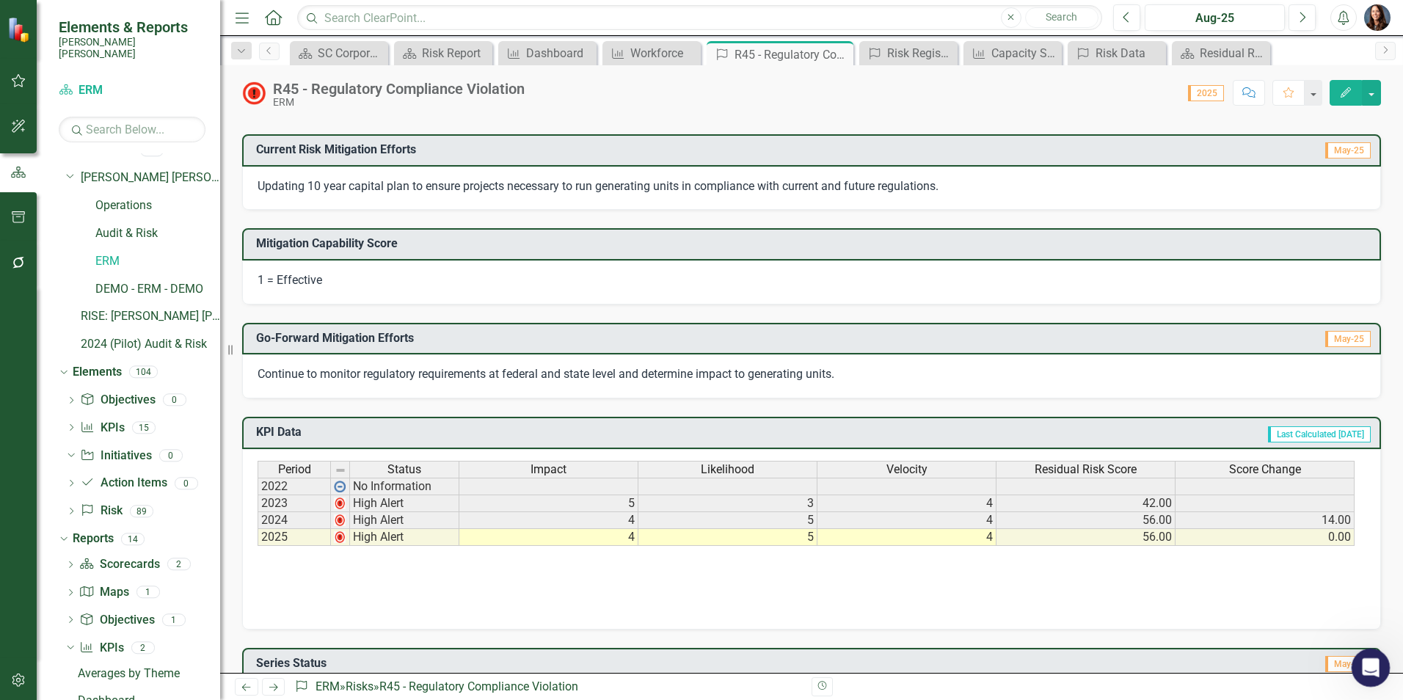
click at [1361, 662] on icon "Open Intercom Messenger" at bounding box center [1368, 666] width 24 height 24
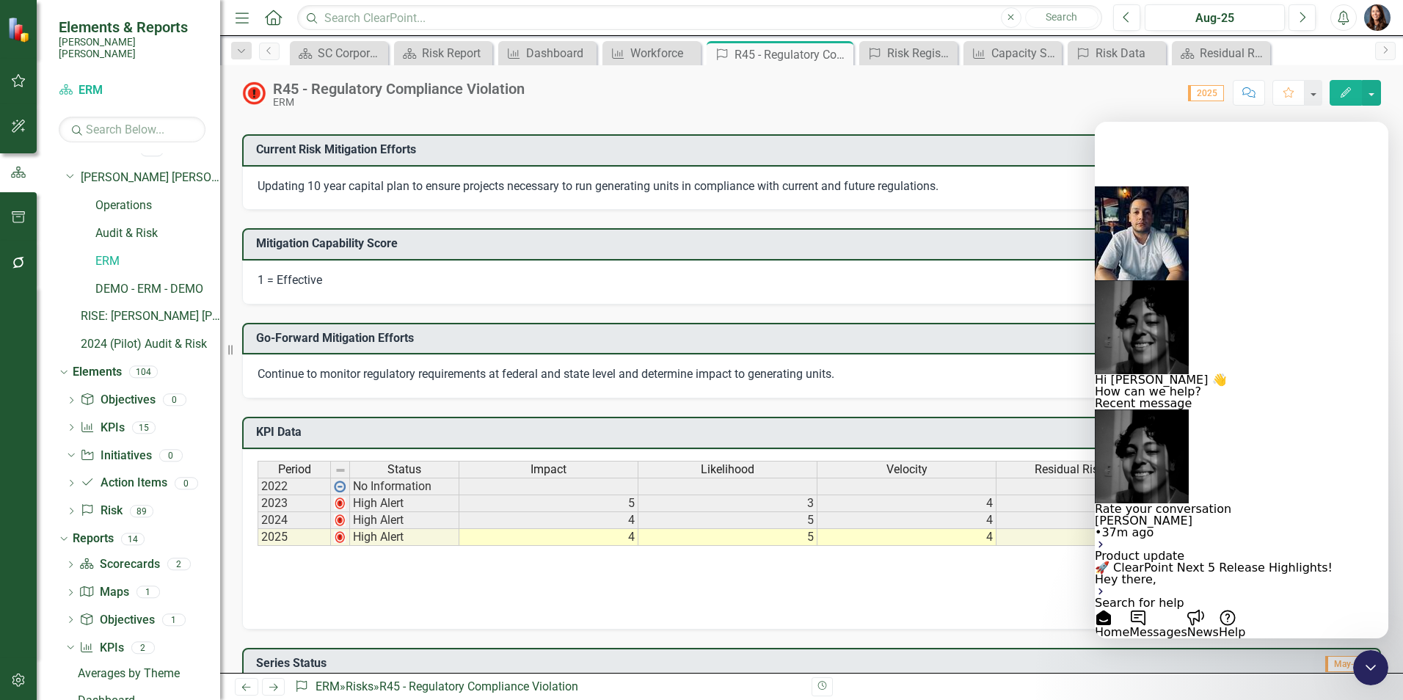
click at [963, 687] on div "Revision History" at bounding box center [1387, 686] width 1153 height 19
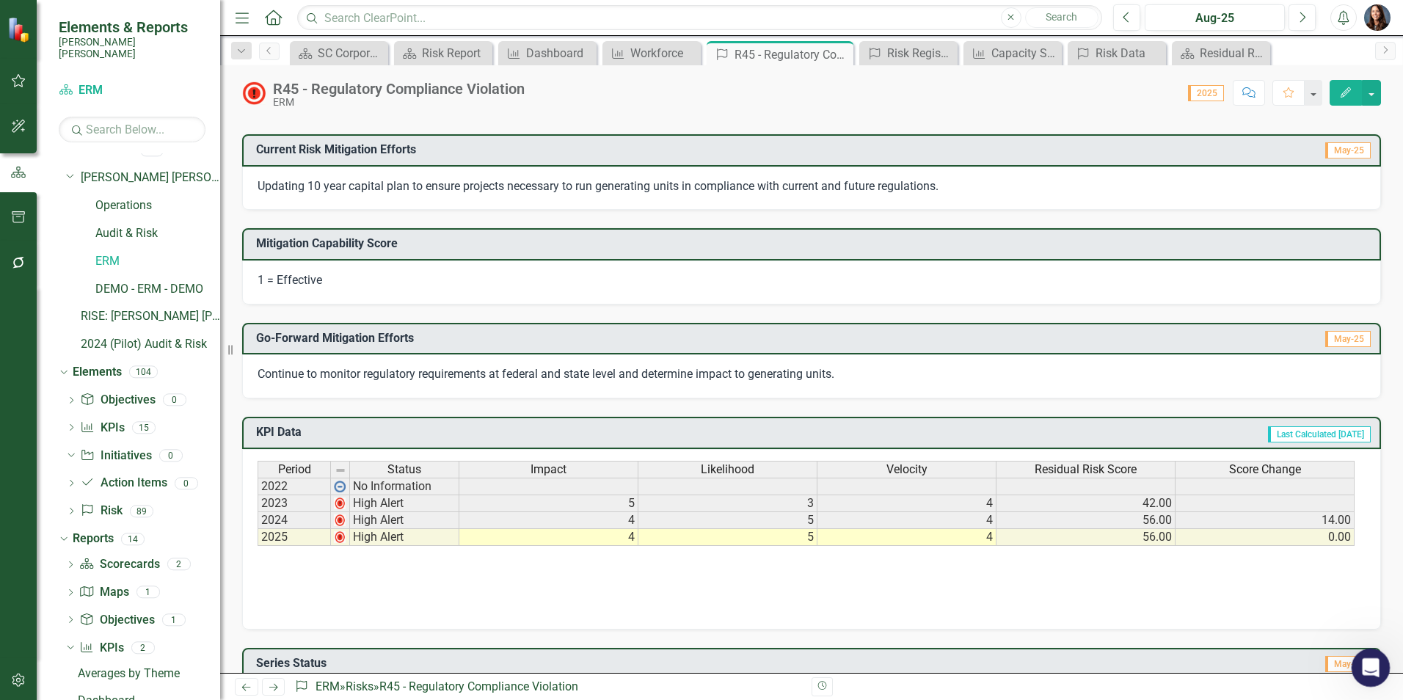
click at [1367, 661] on icon "Open Intercom Messenger" at bounding box center [1368, 666] width 24 height 24
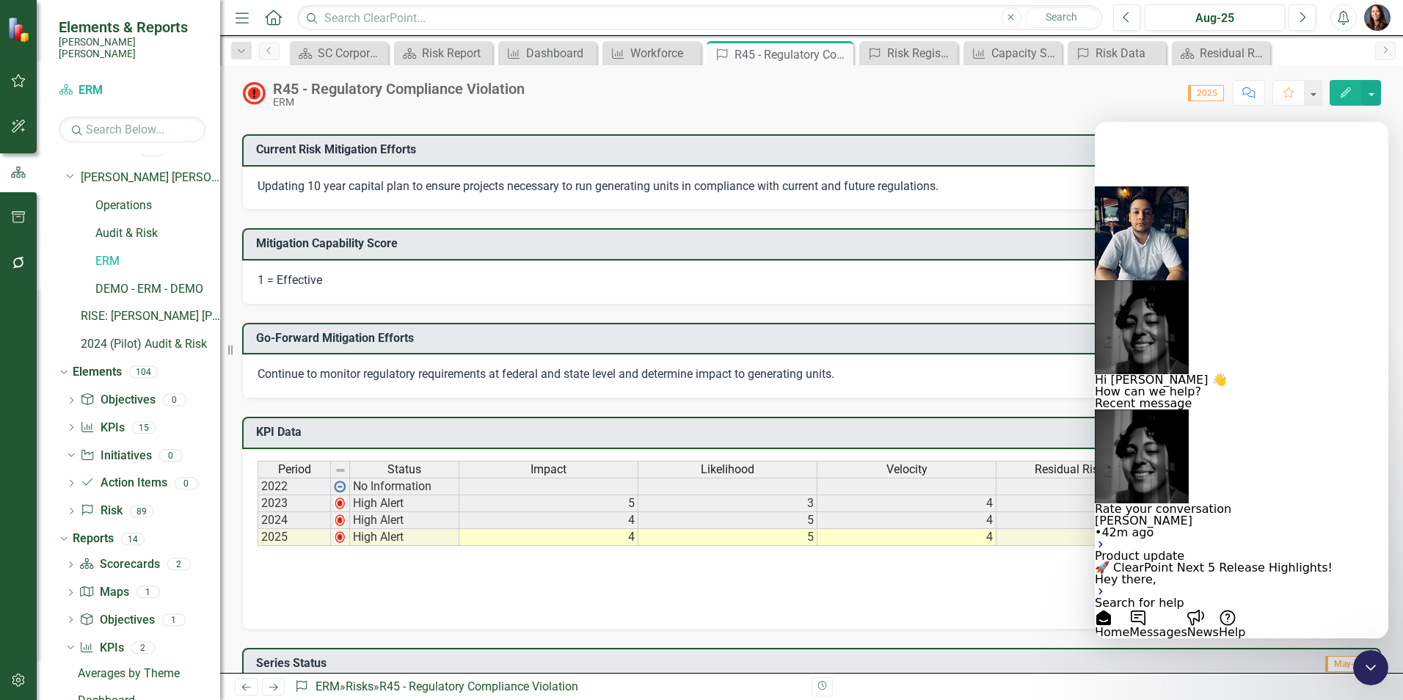
click at [1158, 621] on div "Getting Started Guide - Element Detail Pages" at bounding box center [1240, 627] width 293 height 12
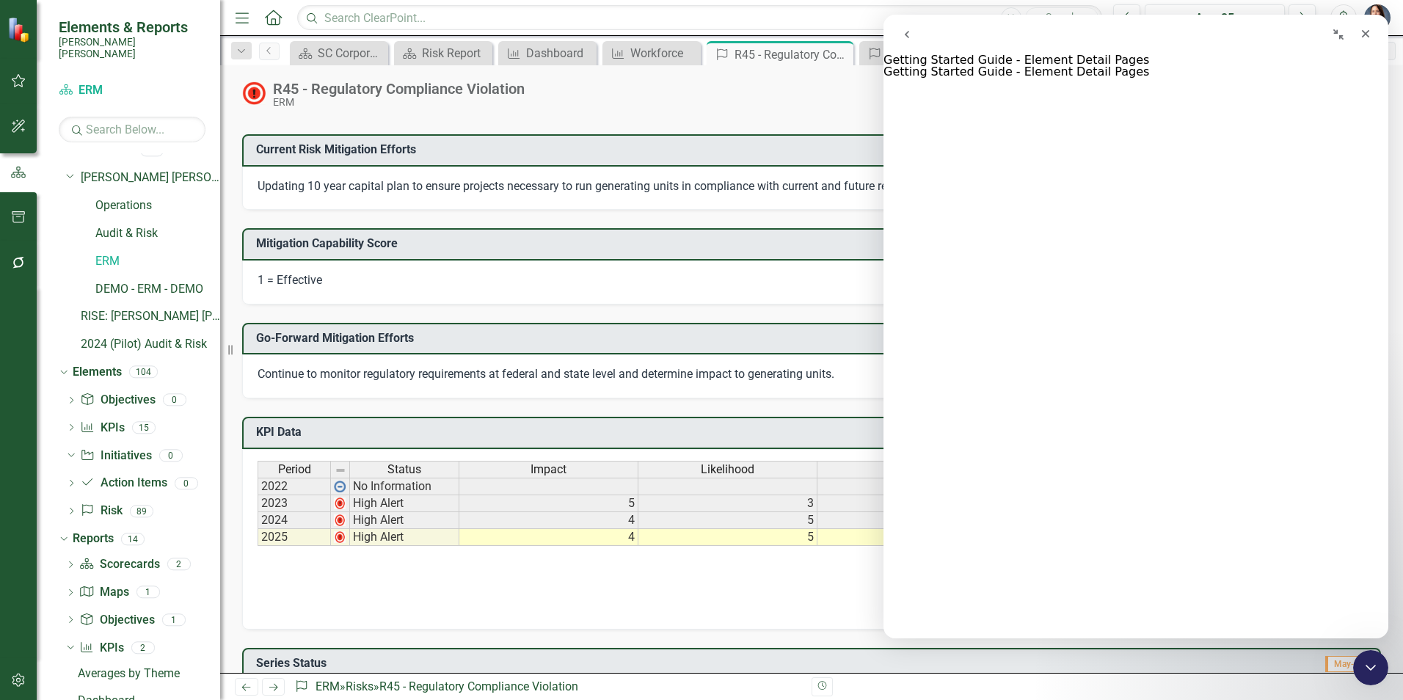
click at [905, 32] on icon "go back" at bounding box center [907, 35] width 12 height 12
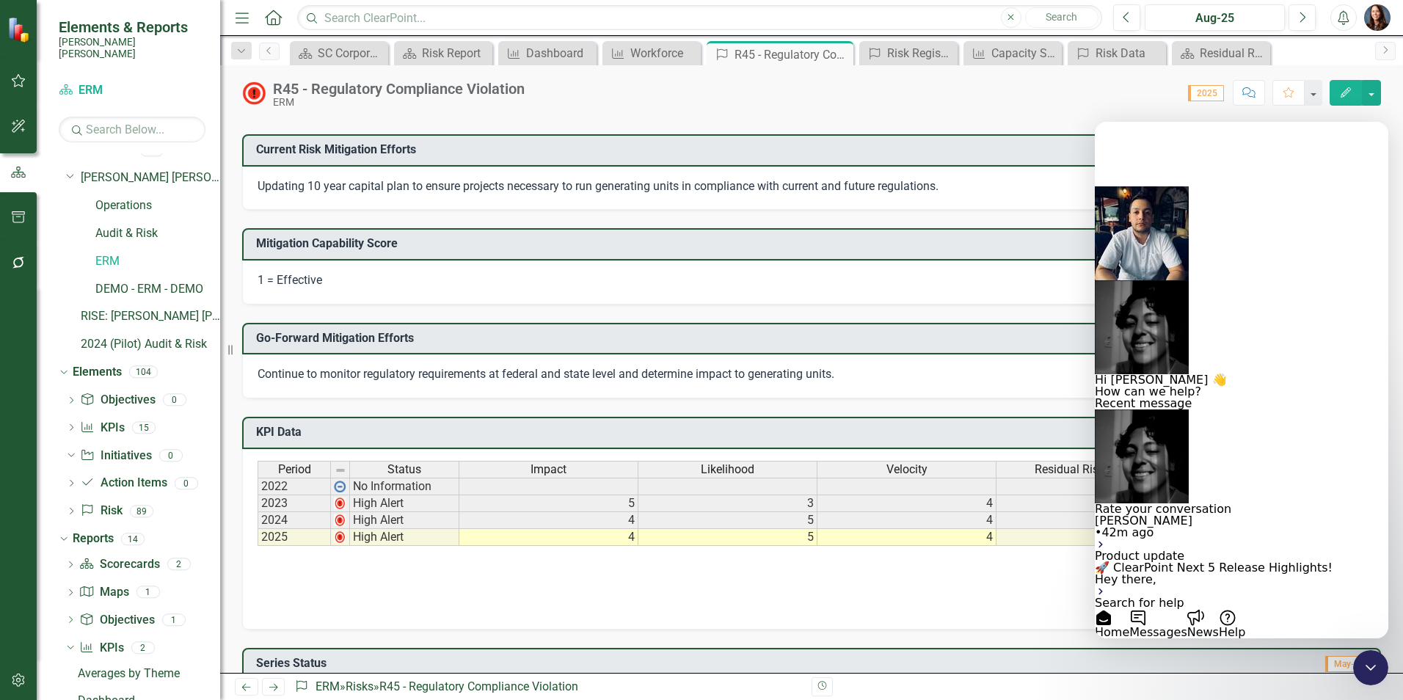
click at [1176, 596] on span "Search for help" at bounding box center [1138, 603] width 89 height 14
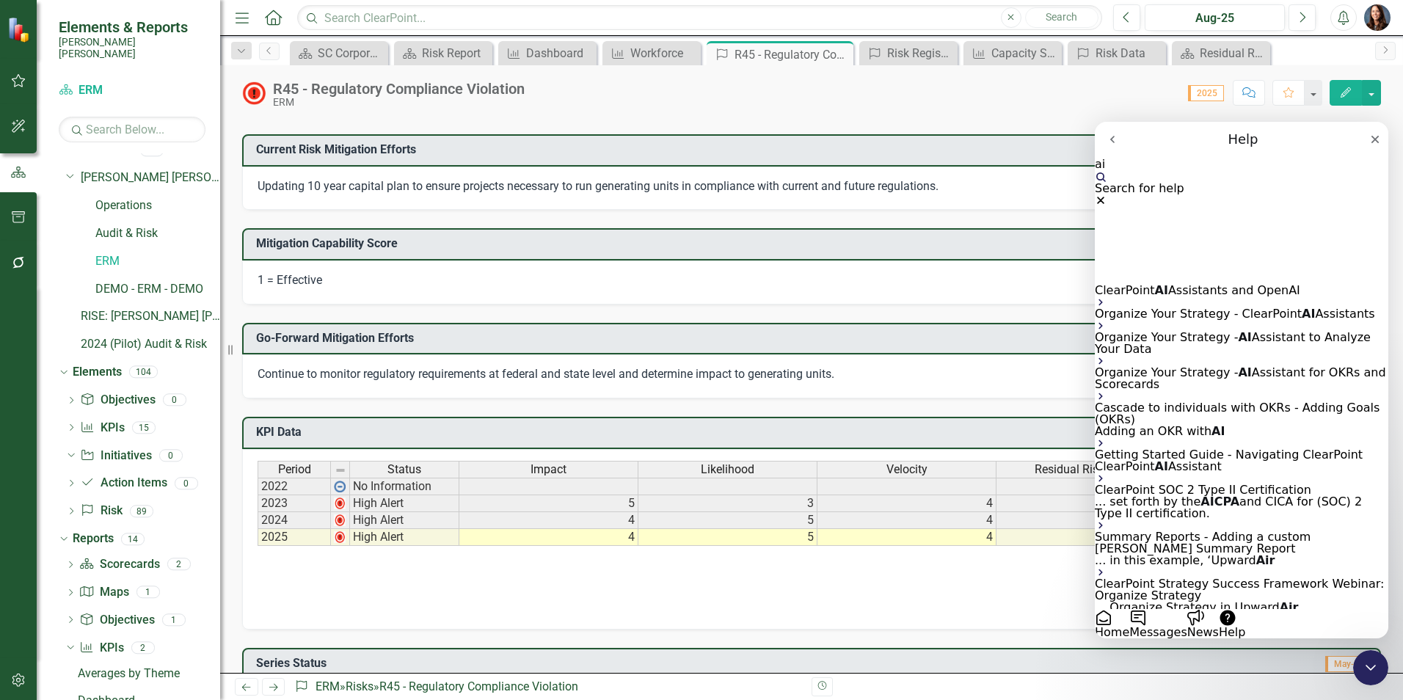
type input "ai"
click at [1172, 307] on span "Organize Your Strategy - ClearPoint" at bounding box center [1197, 314] width 207 height 14
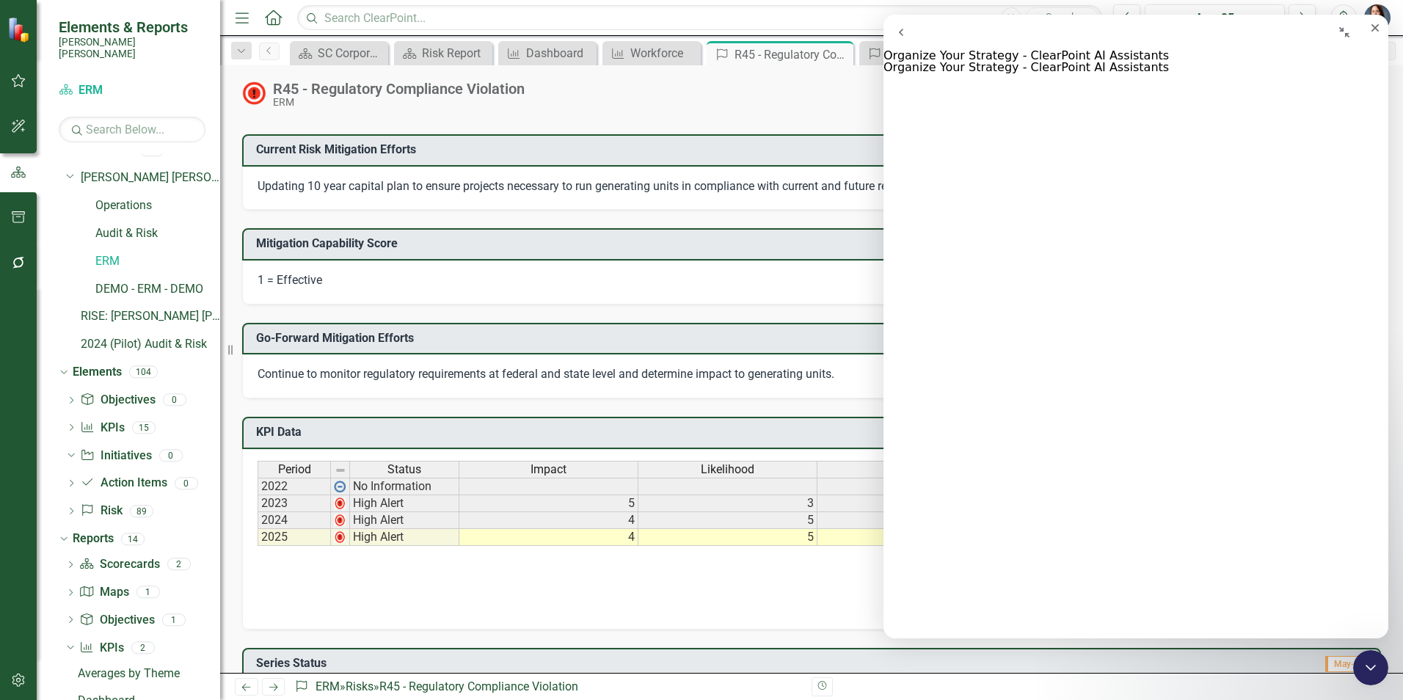
click at [907, 34] on icon "go back" at bounding box center [901, 32] width 12 height 12
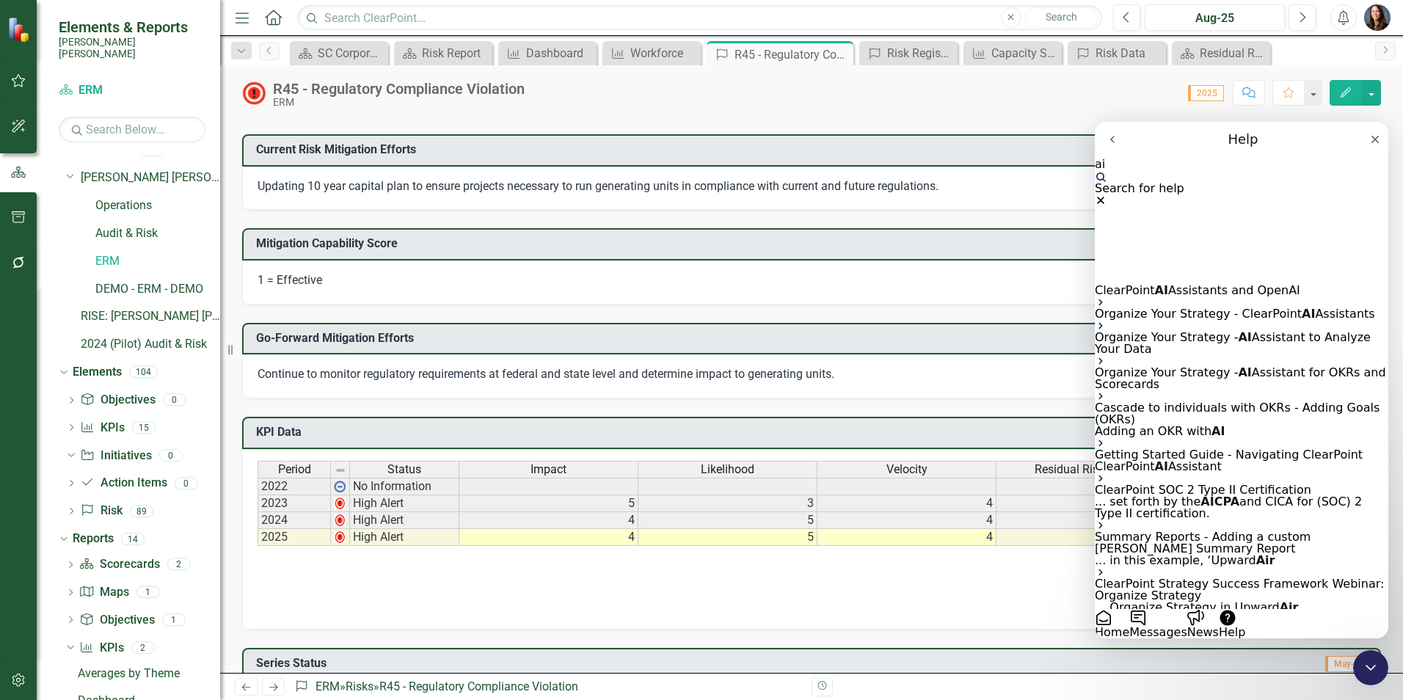
click at [1186, 609] on button "Messages" at bounding box center [1157, 623] width 57 height 29
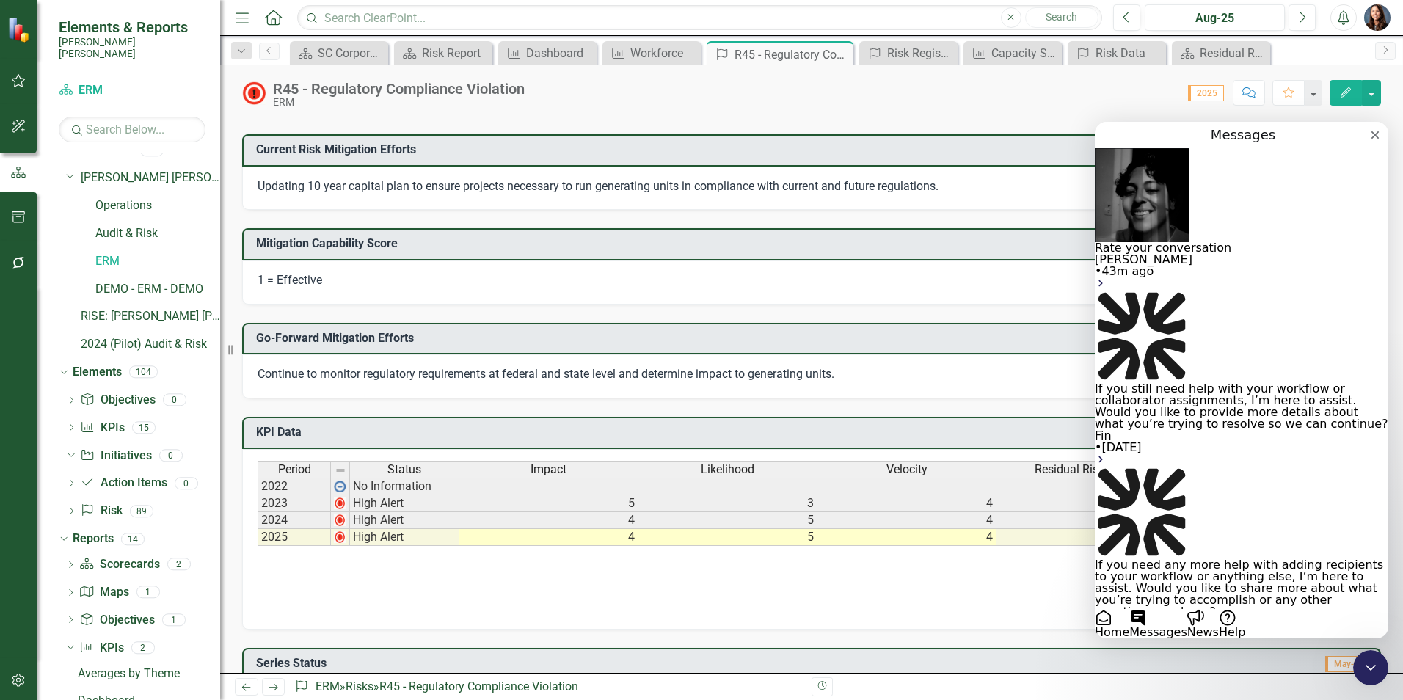
click at [1205, 266] on div "• 43m ago" at bounding box center [1240, 272] width 293 height 12
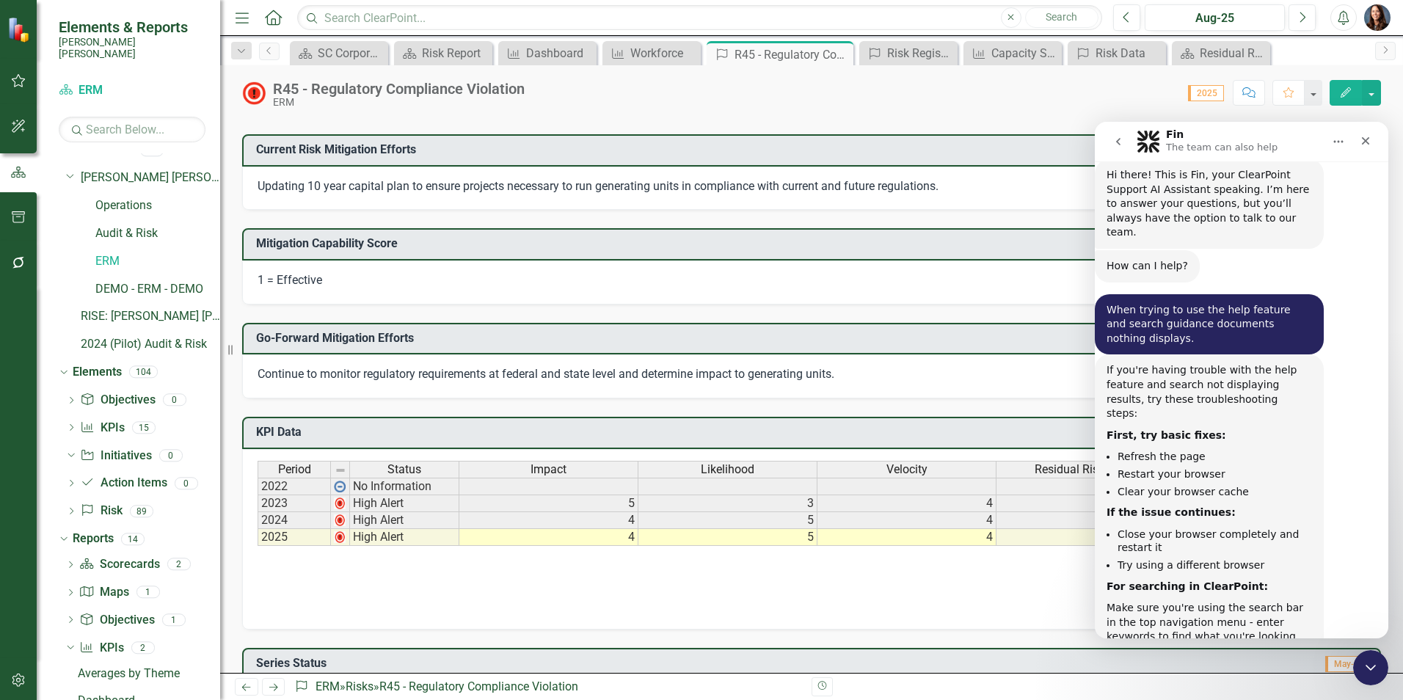
scroll to position [1650, 0]
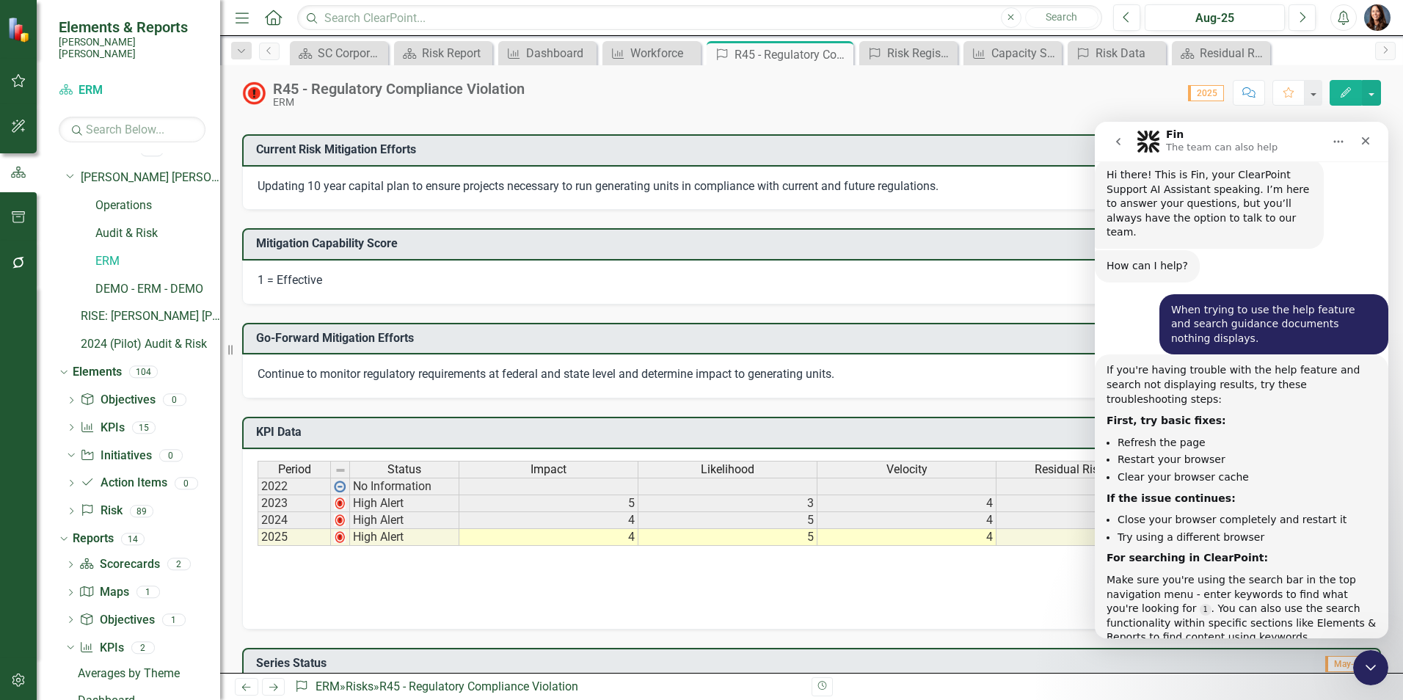
click at [1117, 143] on icon "go back" at bounding box center [1118, 142] width 12 height 12
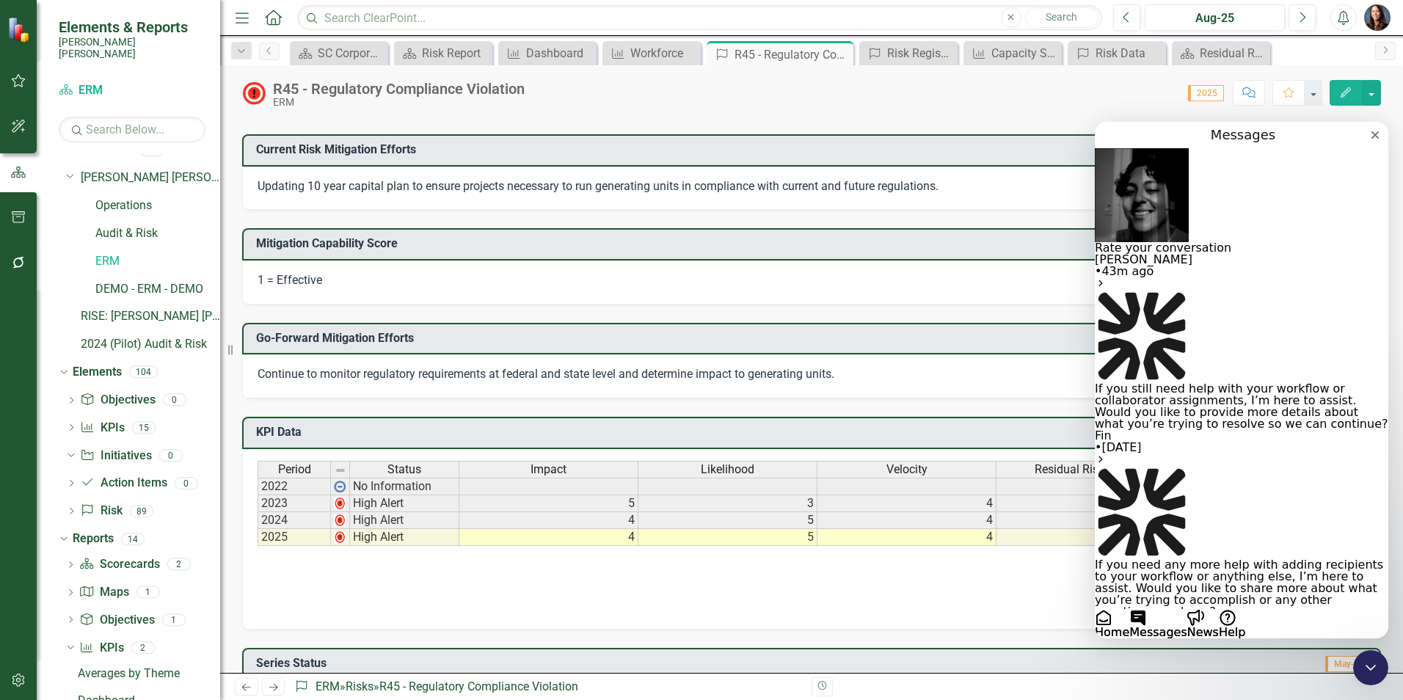
scroll to position [0, 0]
click at [1369, 141] on icon "Close" at bounding box center [1375, 135] width 12 height 12
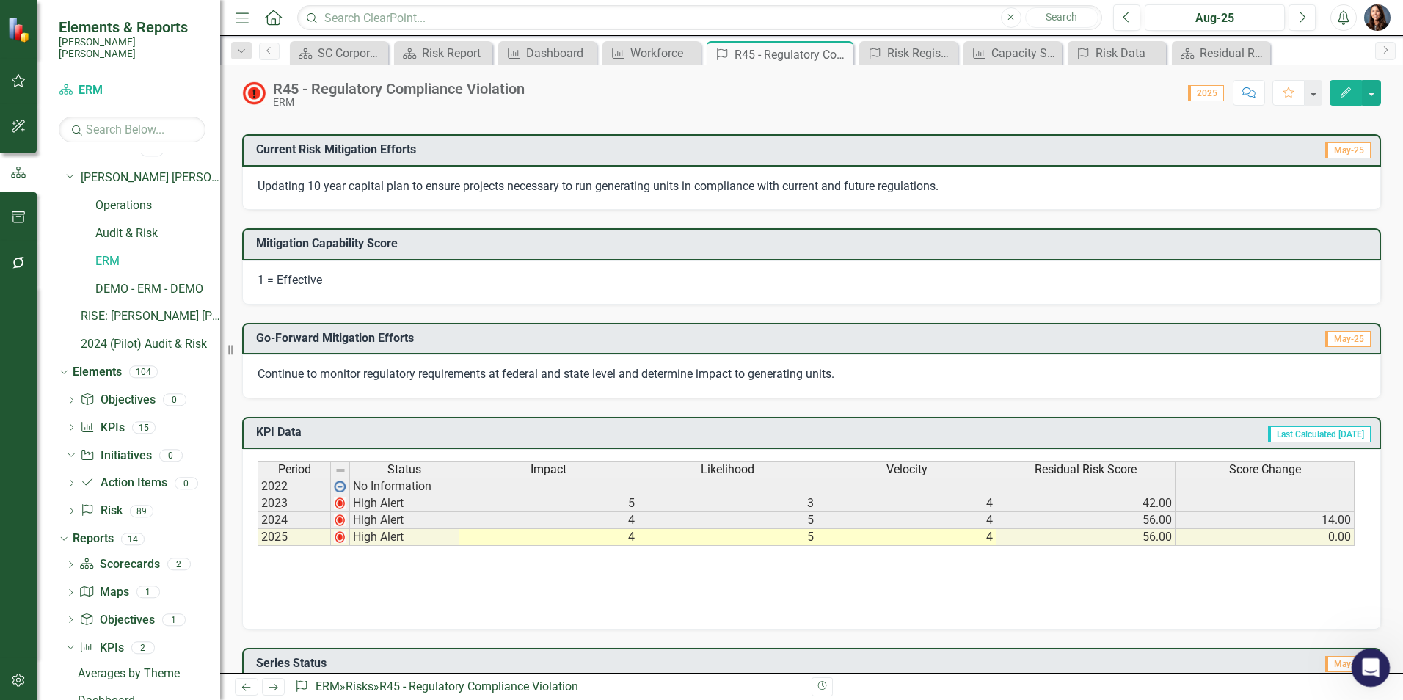
click at [1373, 660] on icon "Open Intercom Messenger" at bounding box center [1368, 666] width 24 height 24
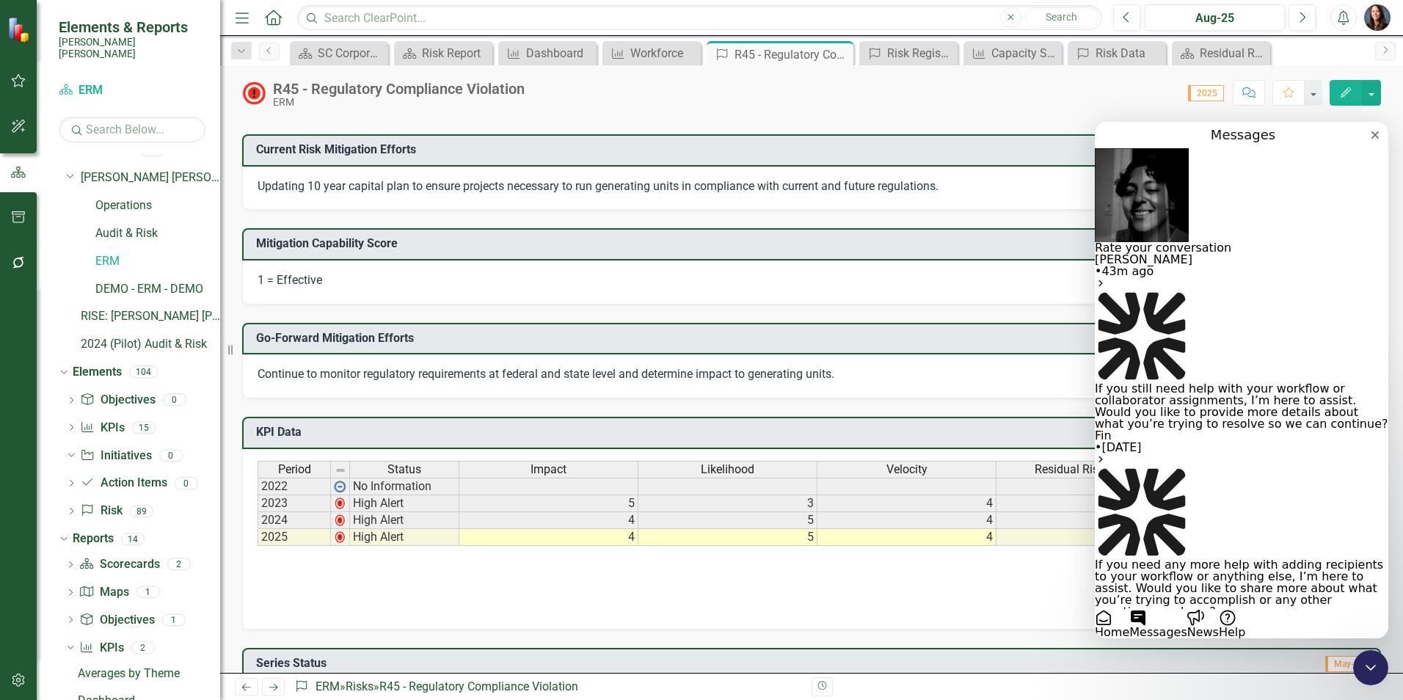
click at [1129, 609] on button "Home" at bounding box center [1111, 623] width 34 height 29
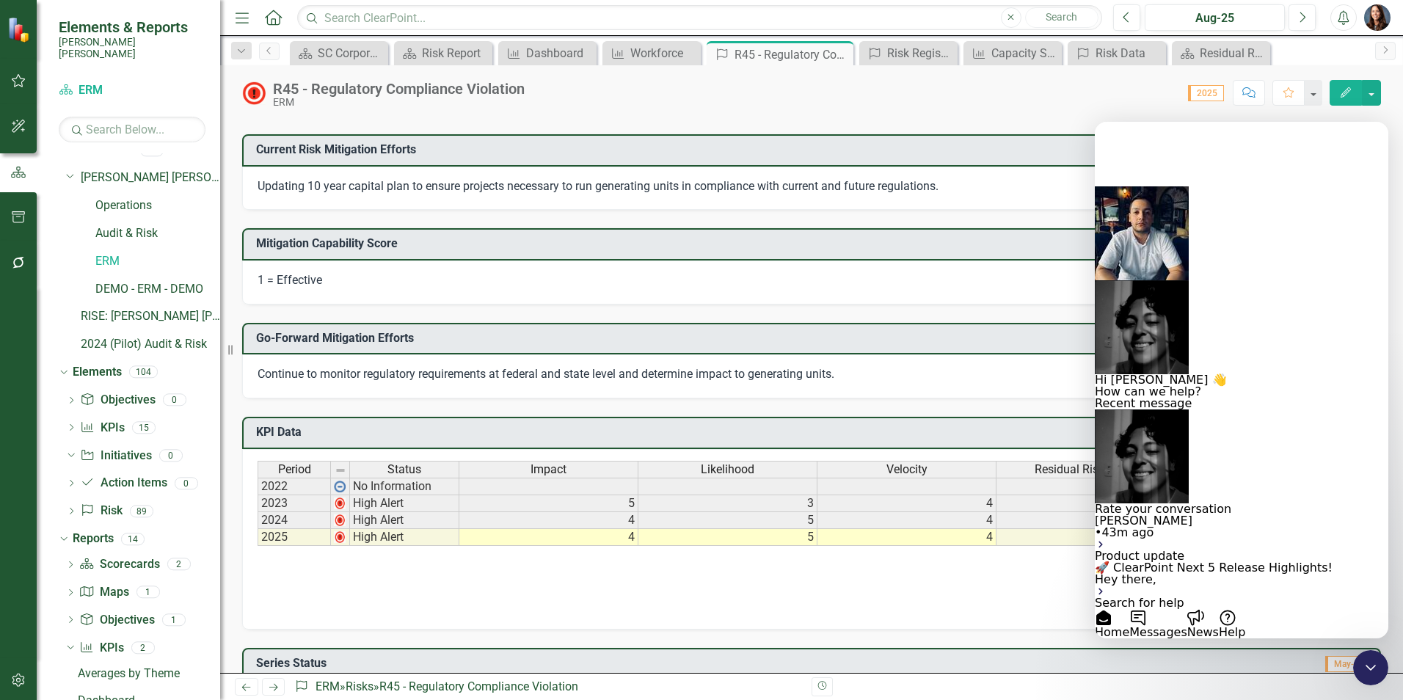
scroll to position [55, 0]
